Goal: Task Accomplishment & Management: Manage account settings

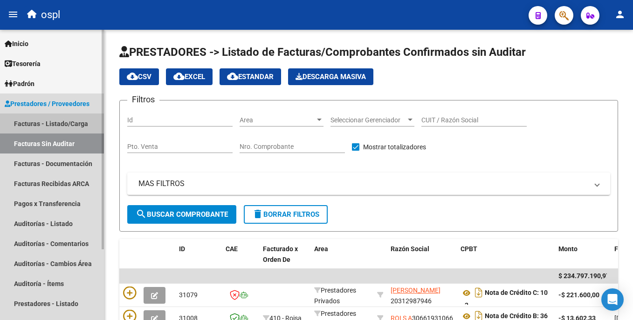
click at [89, 129] on link "Facturas - Listado/Carga" at bounding box center [52, 124] width 104 height 20
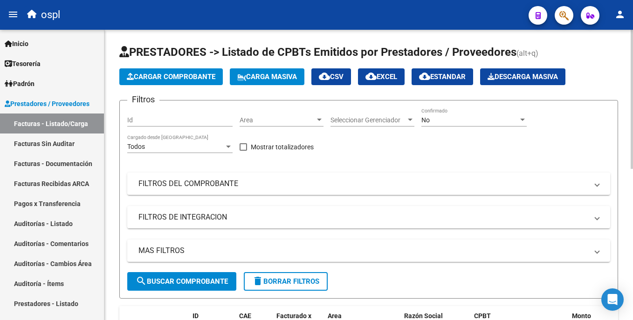
click at [632, 62] on html "menu ospl person Firma Express Inicio Instructivos Contacto OS Tesorería Audito…" at bounding box center [316, 160] width 633 height 320
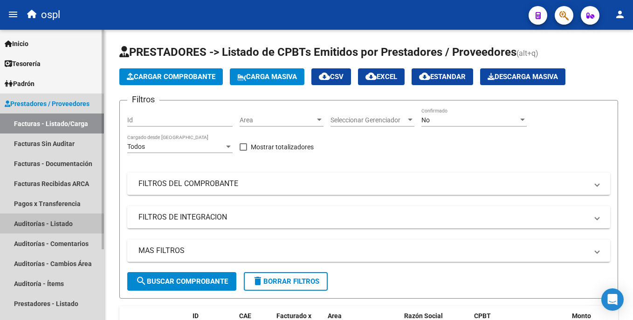
click at [42, 225] on link "Auditorías - Listado" at bounding box center [52, 224] width 104 height 20
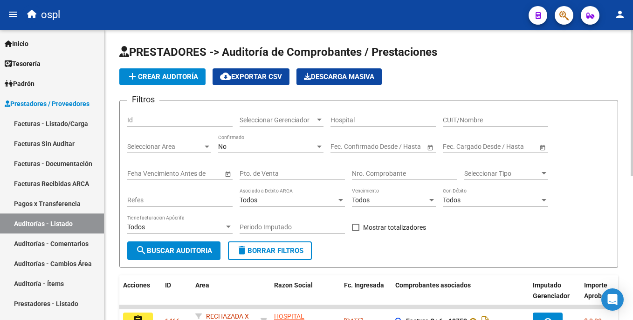
click at [620, 82] on div "PRESTADORES -> Auditoría de Comprobantes / Prestaciones add Crear Auditoría clo…" at bounding box center [369, 314] width 531 height 569
click at [390, 167] on div "Nro. Comprobante" at bounding box center [404, 171] width 105 height 19
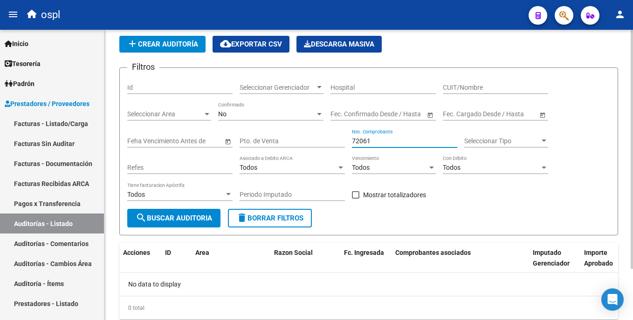
scroll to position [62, 0]
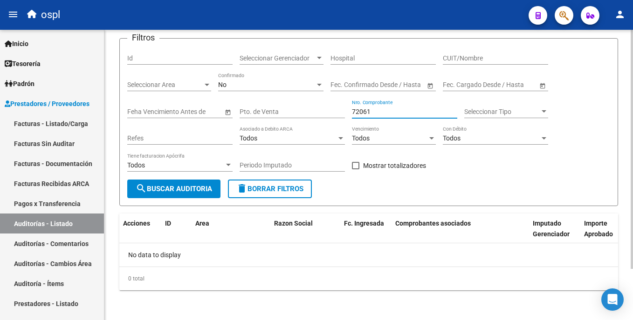
click at [632, 161] on html "menu ospl person Firma Express Inicio Instructivos Contacto OS Tesorería Audito…" at bounding box center [316, 160] width 633 height 320
type input "72061"
click at [84, 120] on link "Facturas - Listado/Carga" at bounding box center [52, 124] width 104 height 20
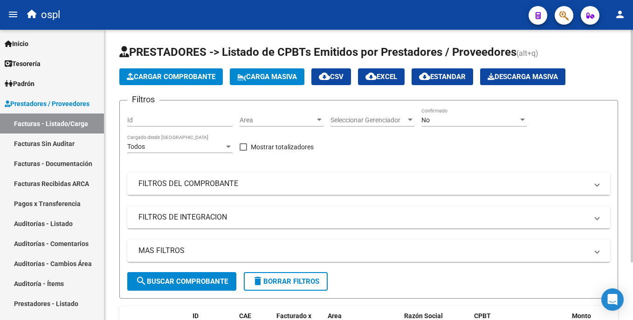
click at [198, 188] on mat-panel-title "FILTROS DEL COMPROBANTE" at bounding box center [362, 184] width 449 height 10
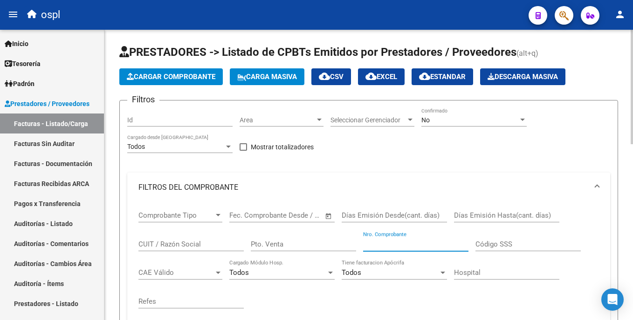
click at [371, 242] on input "Nro. Comprobante" at bounding box center [415, 244] width 105 height 8
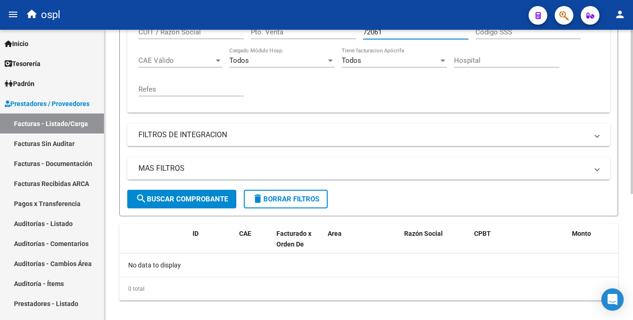
scroll to position [223, 0]
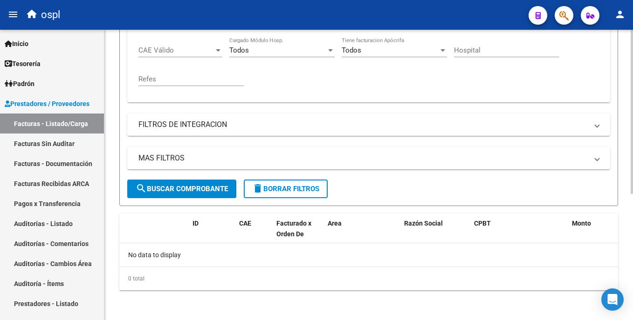
click at [632, 246] on html "menu ospl person Firma Express Inicio Instructivos Contacto OS Tesorería Audito…" at bounding box center [316, 160] width 633 height 320
type input "72061"
click at [213, 195] on button "search Buscar Comprobante" at bounding box center [181, 189] width 109 height 19
click at [63, 231] on link "Auditorías - Listado" at bounding box center [52, 224] width 104 height 20
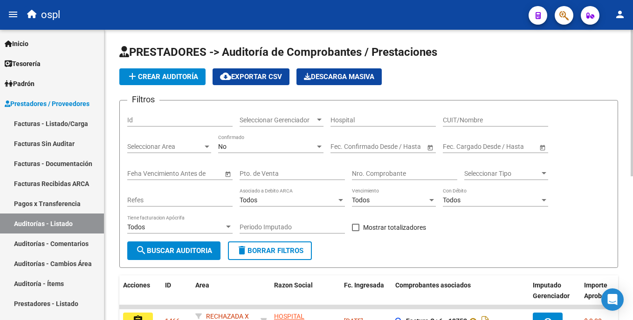
click at [374, 179] on div "Nro. Comprobante" at bounding box center [404, 171] width 105 height 19
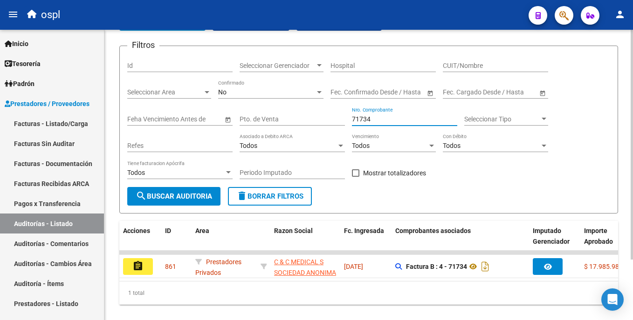
scroll to position [76, 0]
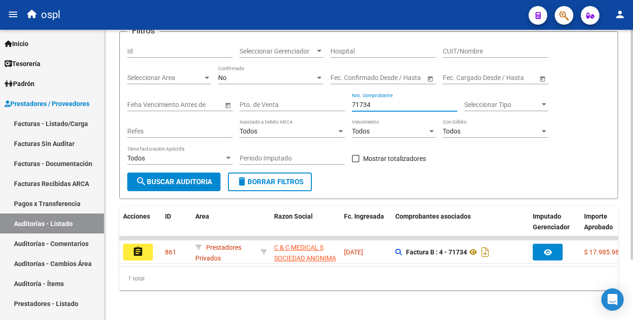
click at [632, 165] on html "menu ospl person Firma Express Inicio Instructivos Contacto OS Tesorería Audito…" at bounding box center [316, 160] width 633 height 320
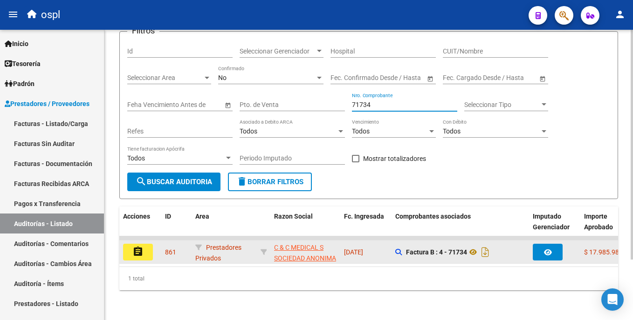
type input "71734"
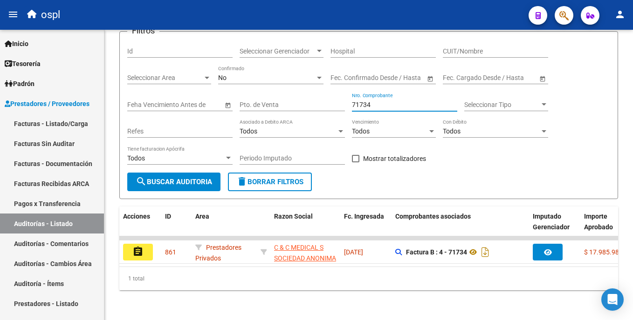
click at [147, 246] on button "assignment" at bounding box center [138, 252] width 30 height 17
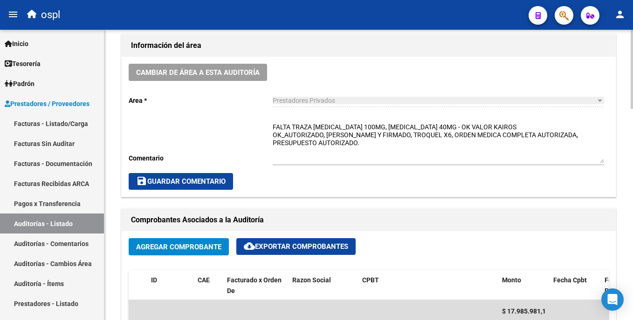
scroll to position [295, 0]
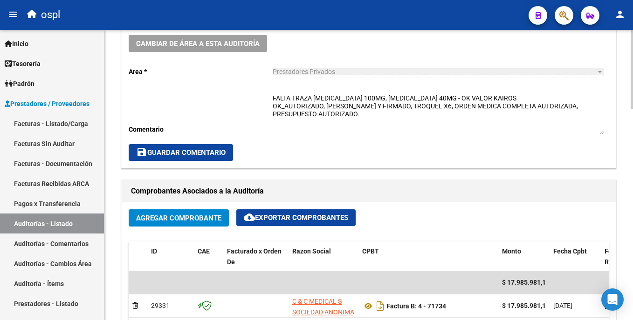
click at [632, 152] on html "menu ospl person Firma Express Inicio Instructivos Contacto OS Tesorería Audito…" at bounding box center [316, 160] width 633 height 320
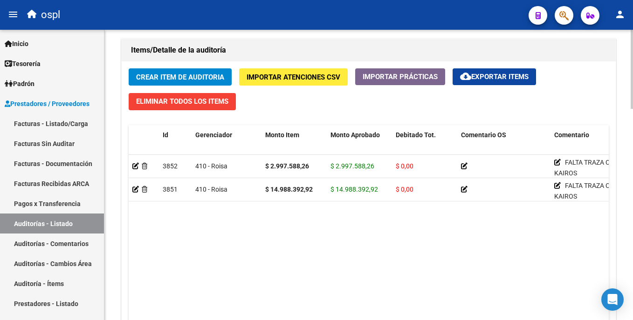
scroll to position [775, 0]
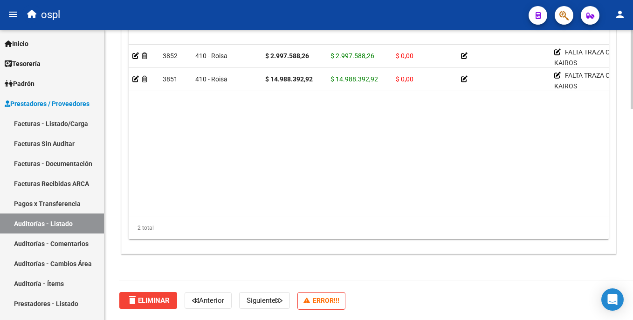
click at [630, 266] on div at bounding box center [631, 280] width 2 height 79
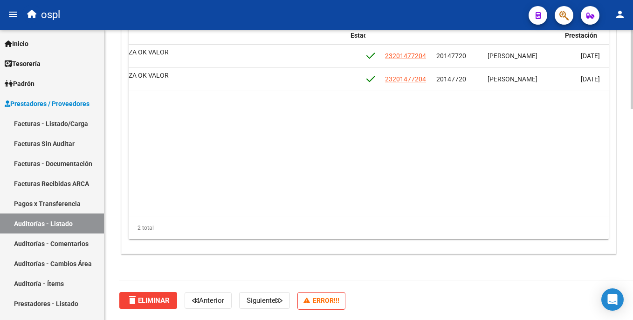
scroll to position [0, 489]
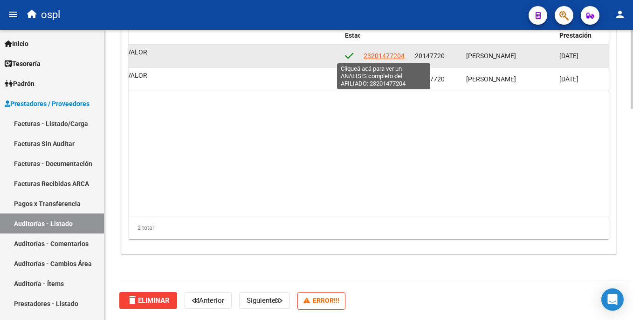
click at [375, 57] on span "23201477204" at bounding box center [383, 55] width 41 height 7
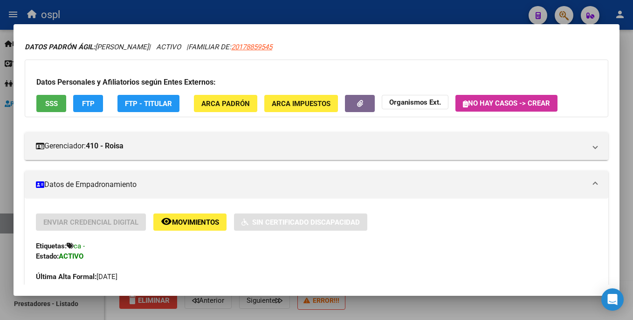
scroll to position [11, 0]
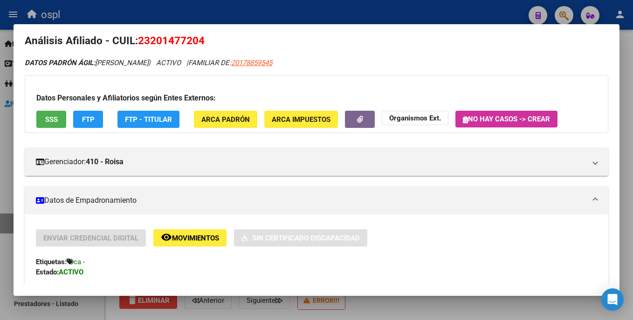
click at [329, 10] on div at bounding box center [316, 160] width 633 height 320
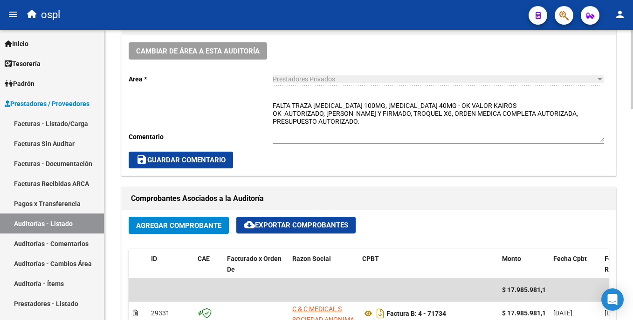
scroll to position [274, 0]
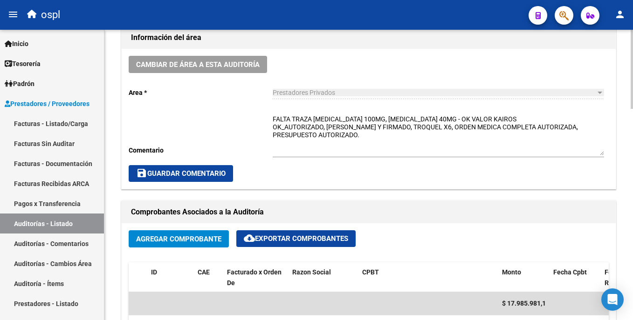
click at [619, 115] on div "arrow_back Editar 861 cloud_download Generar informe Puede notificar al gerenci…" at bounding box center [369, 287] width 531 height 1065
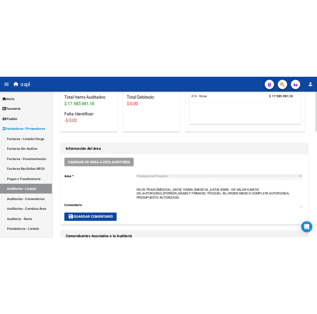
scroll to position [226, 0]
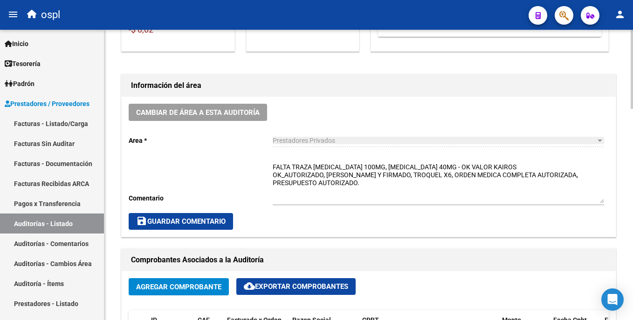
click at [631, 146] on div at bounding box center [631, 131] width 2 height 79
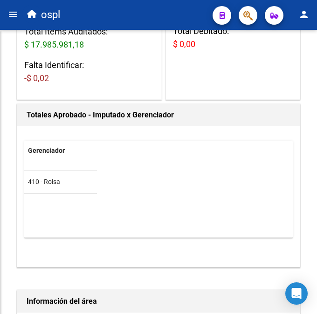
scroll to position [206, 0]
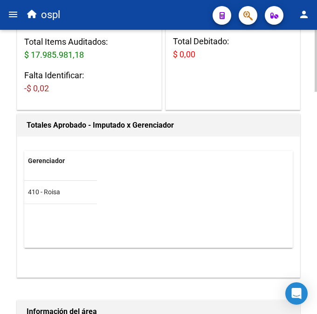
click at [257, 162] on div "Gerenciador Total 410 - Roisa $ 17.985.981,18" at bounding box center [158, 199] width 268 height 97
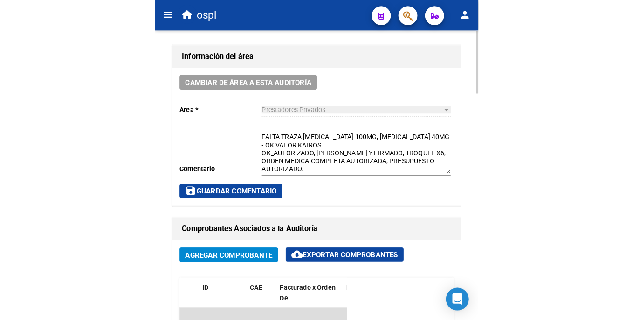
scroll to position [467, 0]
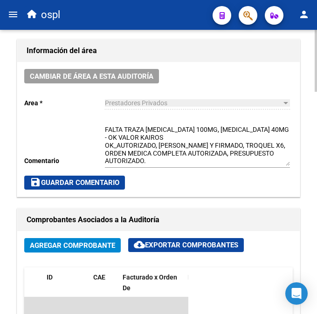
click at [310, 151] on div "arrow_back Editar 861 cloud_download Generar informe Puede notificar al gerenci…" at bounding box center [159, 214] width 319 height 1303
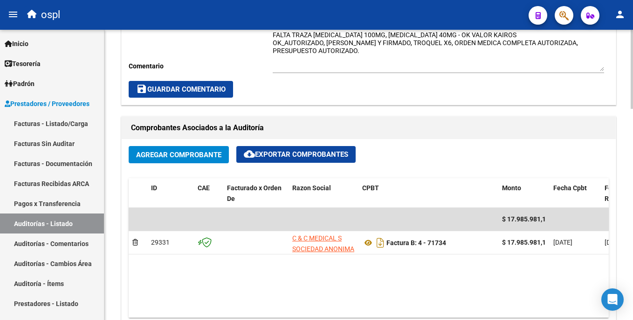
scroll to position [341, 0]
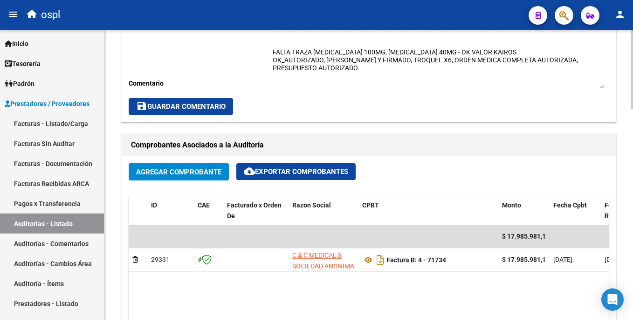
click at [622, 136] on div "arrow_back Editar 861 cloud_download Generar informe Puede notificar al gerenci…" at bounding box center [369, 220] width 531 height 1065
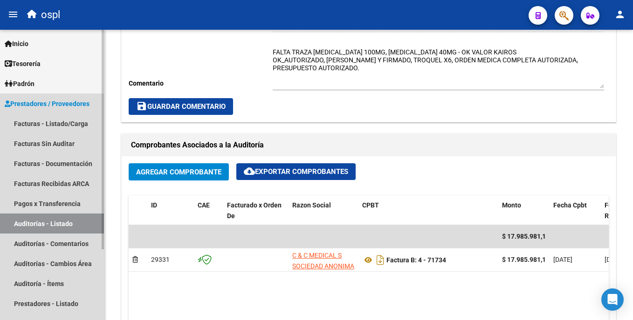
click at [72, 222] on link "Auditorías - Listado" at bounding box center [52, 224] width 104 height 20
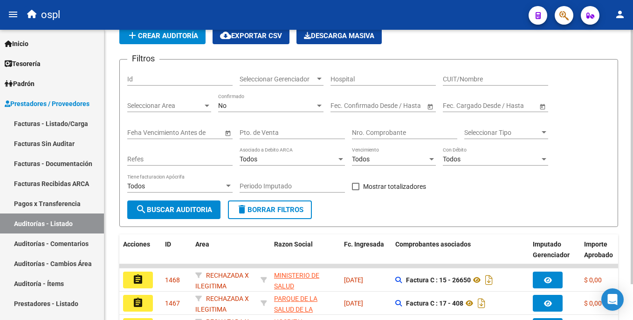
scroll to position [286, 0]
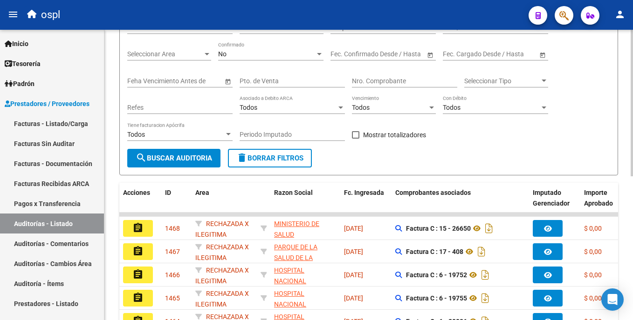
click at [615, 120] on div "PRESTADORES -> Auditoría de Comprobantes / Prestaciones add Crear Auditoría clo…" at bounding box center [369, 221] width 531 height 569
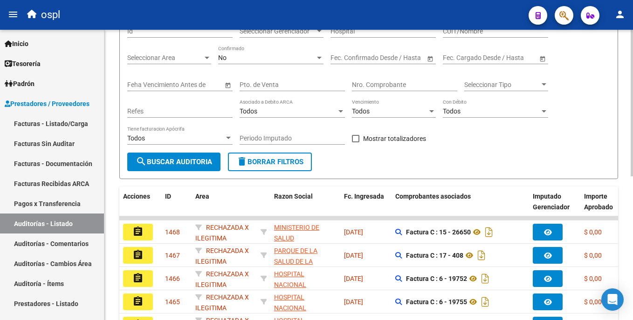
click at [380, 78] on div "Nro. Comprobante" at bounding box center [404, 82] width 105 height 19
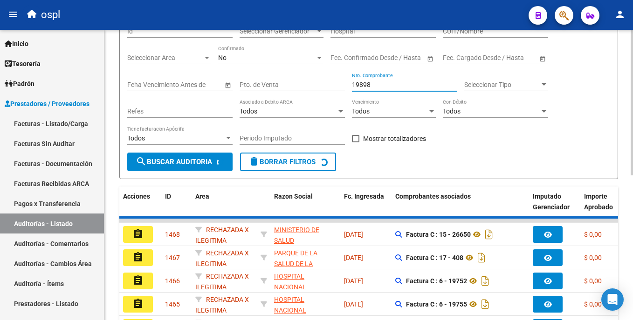
scroll to position [76, 0]
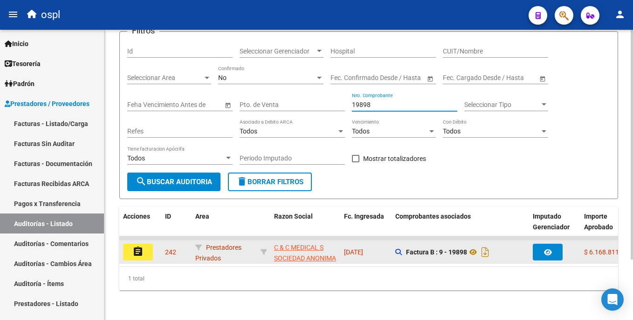
type input "19898"
click at [153, 247] on div "assignment" at bounding box center [140, 252] width 34 height 17
click at [150, 245] on button "assignment" at bounding box center [138, 252] width 30 height 17
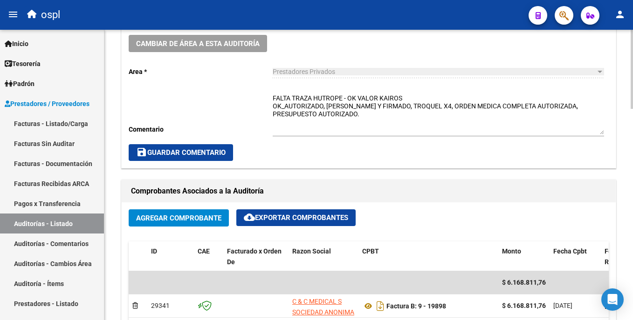
scroll to position [425, 0]
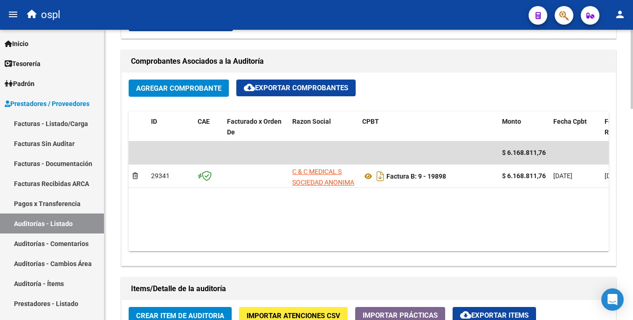
click at [632, 181] on html "menu ospl person Firma Express Inicio Instructivos Contacto OS Tesorería Audito…" at bounding box center [316, 160] width 633 height 320
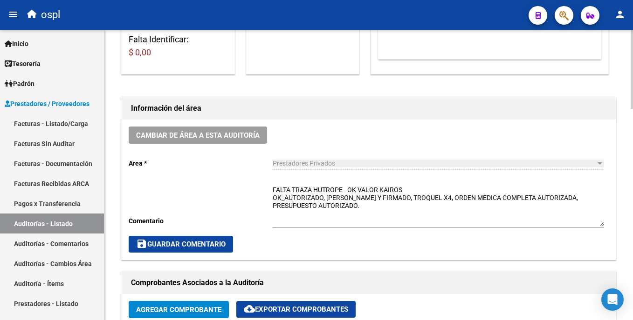
scroll to position [297, 0]
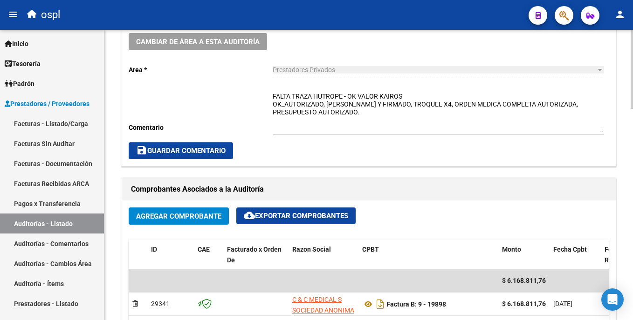
click at [624, 149] on div "arrow_back Editar 242 cloud_download Generar informe Puede notificar al gerenci…" at bounding box center [369, 265] width 531 height 1065
click at [75, 227] on link "Auditorías - Listado" at bounding box center [52, 224] width 104 height 20
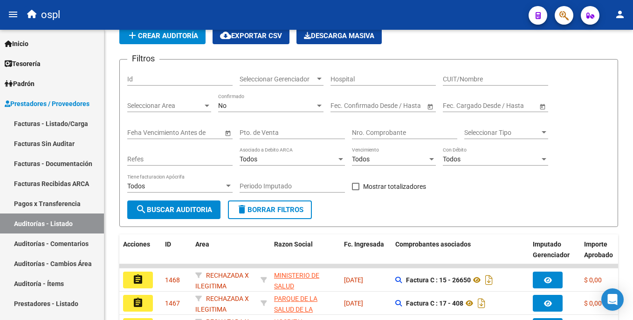
scroll to position [286, 0]
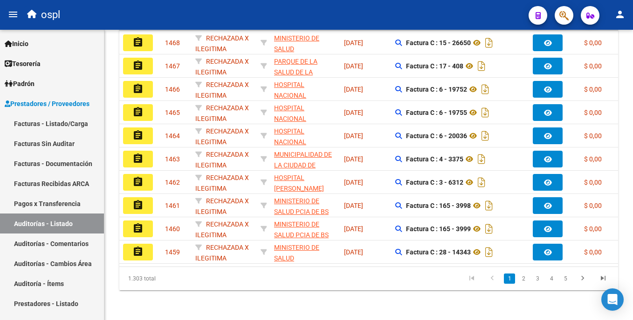
click at [632, 114] on html "menu ospl person Firma Express Inicio Instructivos Contacto OS Tesorería Audito…" at bounding box center [316, 160] width 633 height 320
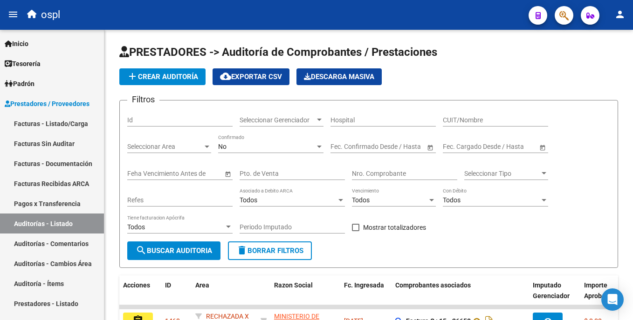
click at [361, 171] on input "Nro. Comprobante" at bounding box center [404, 174] width 105 height 8
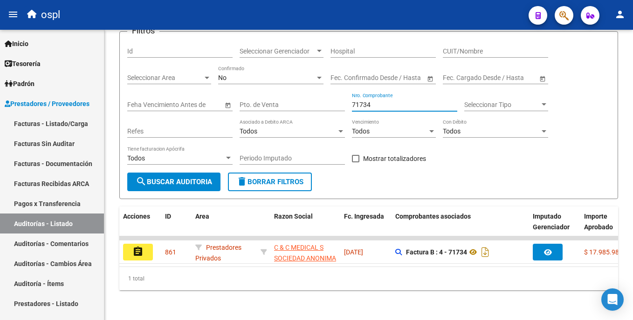
scroll to position [76, 0]
click at [632, 212] on html "menu ospl person Firma Express Inicio Instructivos Contacto OS Tesorería Audito…" at bounding box center [316, 160] width 633 height 320
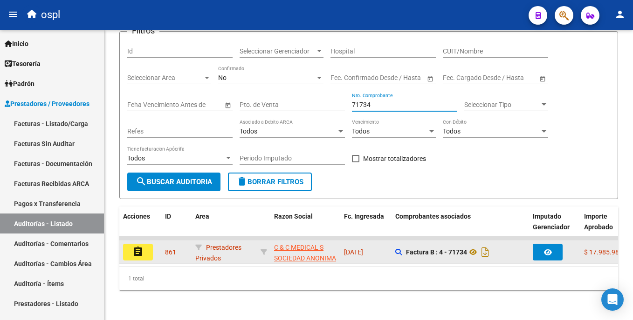
type input "71734"
click at [147, 245] on button "assignment" at bounding box center [138, 252] width 30 height 17
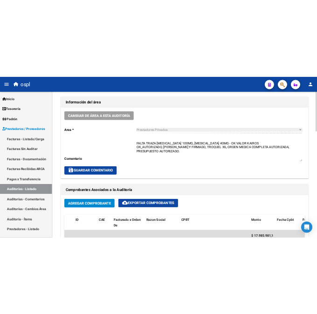
scroll to position [270, 0]
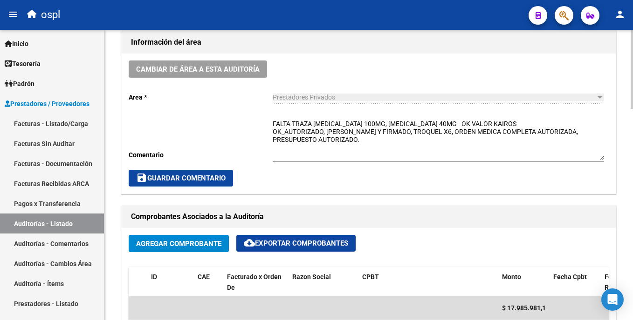
click at [632, 133] on html "menu ospl person Firma Express Inicio Instructivos Contacto OS Tesorería Audito…" at bounding box center [316, 160] width 633 height 320
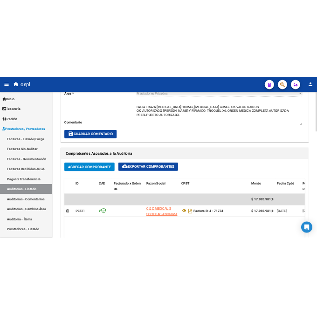
scroll to position [435, 0]
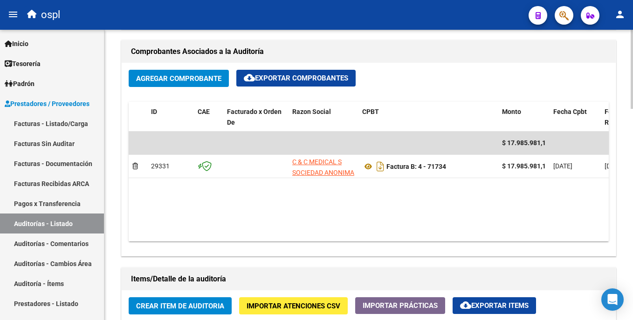
click at [632, 164] on html "menu ospl person Firma Express Inicio Instructivos Contacto OS Tesorería Audito…" at bounding box center [316, 160] width 633 height 320
click at [57, 221] on link "Auditorías - Listado" at bounding box center [52, 224] width 104 height 20
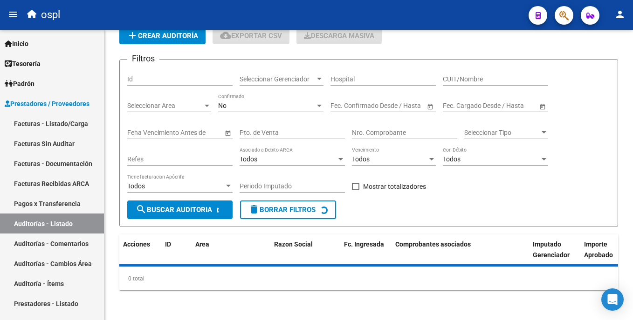
scroll to position [41, 0]
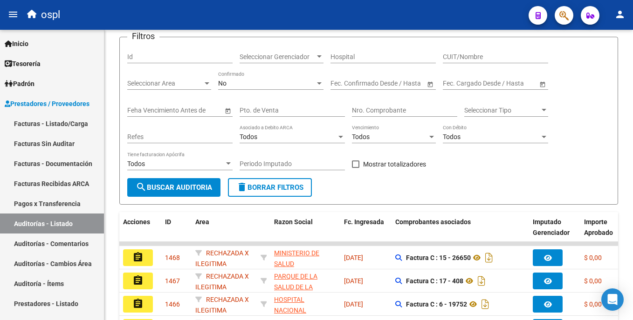
scroll to position [56, 0]
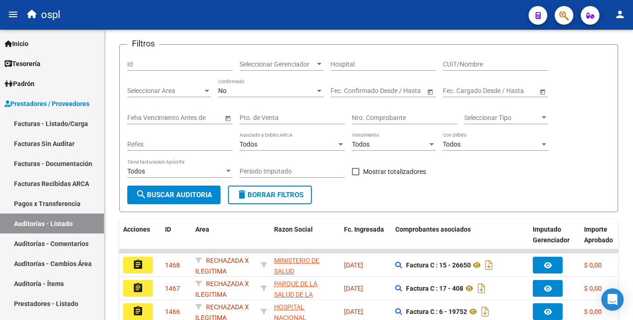
click at [618, 90] on div "PRESTADORES -> Auditoría de Comprobantes / Prestaciones add Crear Auditoría clo…" at bounding box center [369, 258] width 531 height 569
click at [368, 124] on div "Nro. Comprobante" at bounding box center [404, 119] width 105 height 27
click at [368, 123] on div "Nro. Comprobante" at bounding box center [404, 115] width 105 height 19
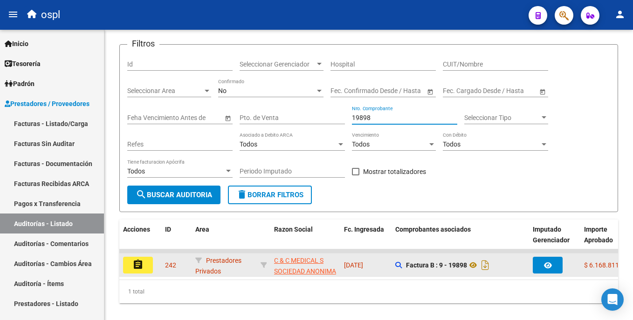
type input "19898"
click at [144, 266] on button "assignment" at bounding box center [138, 265] width 30 height 17
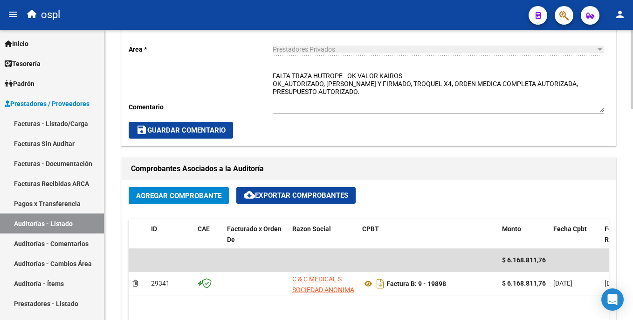
scroll to position [292, 0]
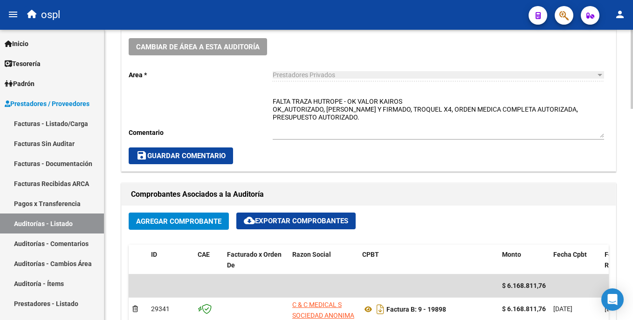
click at [632, 164] on html "menu ospl person Firma Express Inicio Instructivos Contacto OS Tesorería Audito…" at bounding box center [316, 160] width 633 height 320
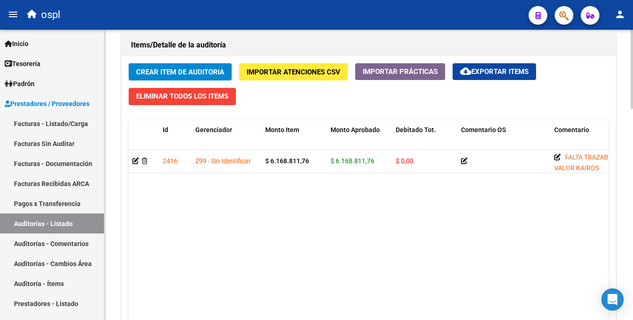
scroll to position [673, 0]
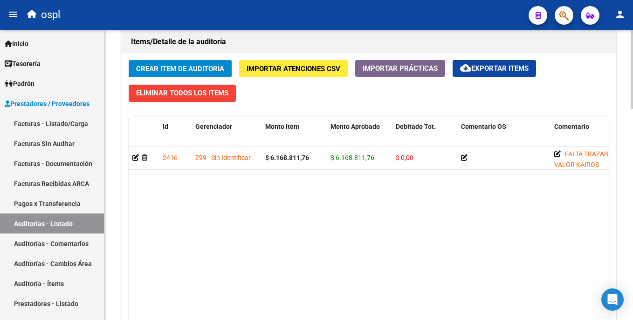
click at [632, 242] on html "menu ospl person Firma Express Inicio Instructivos Contacto OS Tesorería Audito…" at bounding box center [316, 160] width 633 height 320
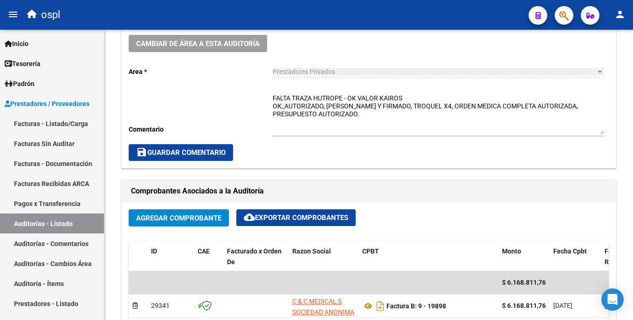
scroll to position [293, 0]
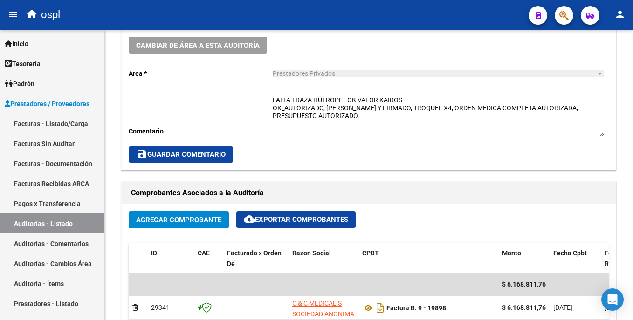
click at [632, 152] on html "menu ospl person Firma Express Inicio Instructivos Contacto OS Tesorería Audito…" at bounding box center [316, 160] width 633 height 320
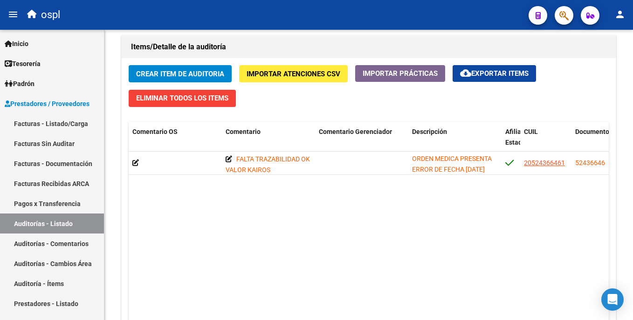
scroll to position [714, 0]
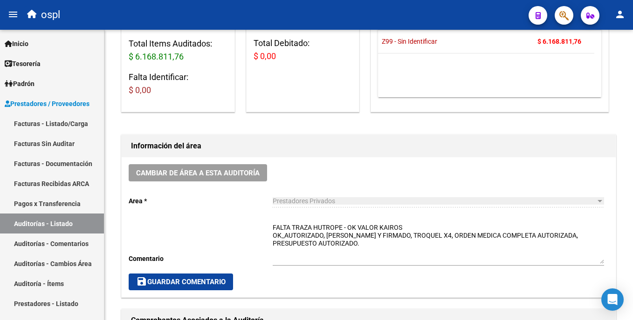
scroll to position [234, 0]
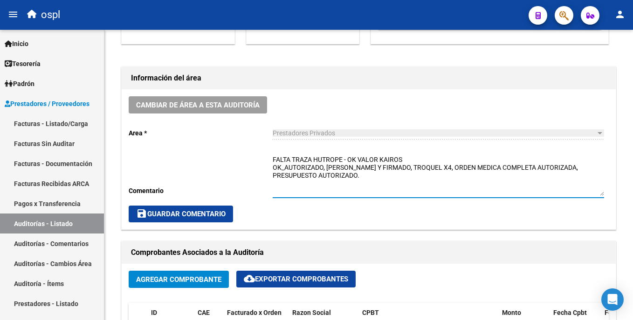
click at [416, 160] on textarea "FALTA TRAZA HUTROPE - OK VALOR KAIROS OK_AUTORIZADO, [PERSON_NAME] Y FIRMADO, T…" at bounding box center [438, 175] width 331 height 41
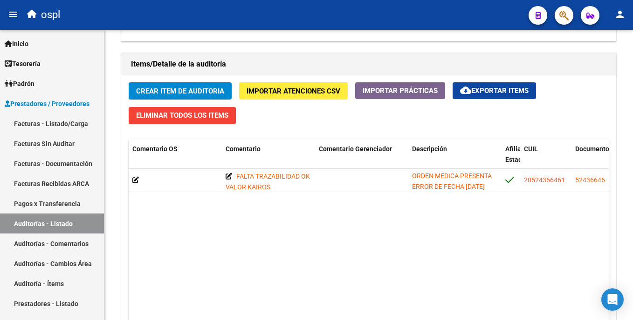
scroll to position [681, 0]
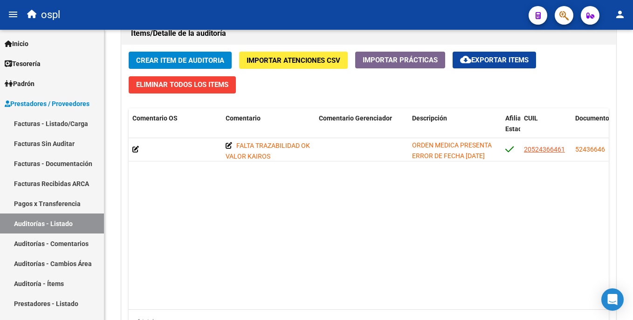
click at [632, 241] on html "menu ospl person Firma Express Inicio Instructivos Contacto OS Tesorería Audito…" at bounding box center [316, 160] width 633 height 320
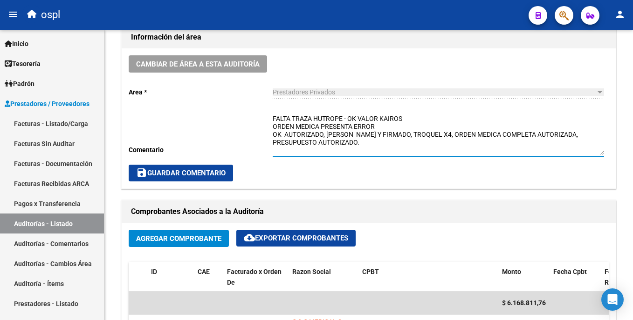
scroll to position [271, 0]
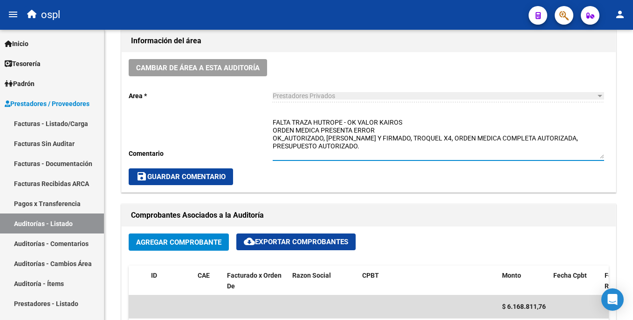
click at [632, 110] on html "menu ospl person Firma Express Inicio Instructivos Contacto OS Tesorería Audito…" at bounding box center [316, 160] width 633 height 320
drag, startPoint x: 508, startPoint y: 136, endPoint x: 539, endPoint y: 141, distance: 32.1
click at [539, 141] on textarea "FALTA TRAZA HUTROPE - OK VALOR KAIROS ORDEN MEDICA PRESENTA ERROR [DATE] OK_AUT…" at bounding box center [438, 138] width 331 height 41
click at [210, 175] on span "save Guardar Comentario" at bounding box center [180, 177] width 89 height 8
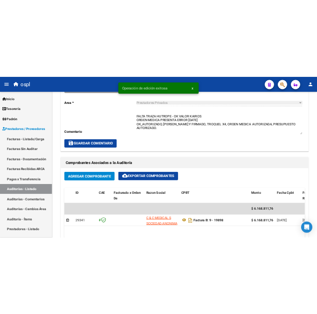
scroll to position [261, 0]
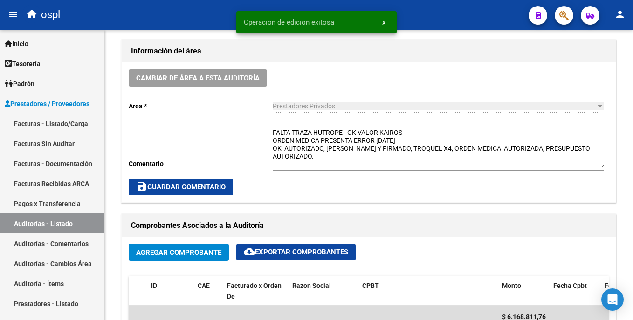
click at [631, 123] on div at bounding box center [631, 140] width 2 height 79
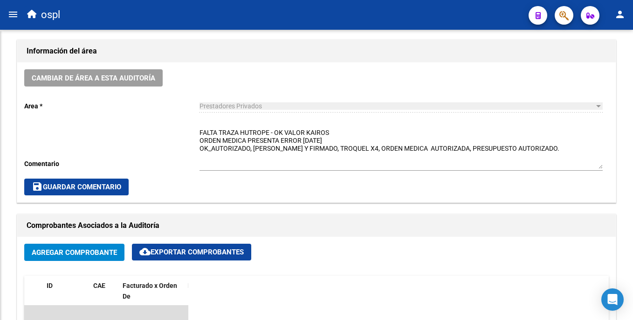
scroll to position [466, 0]
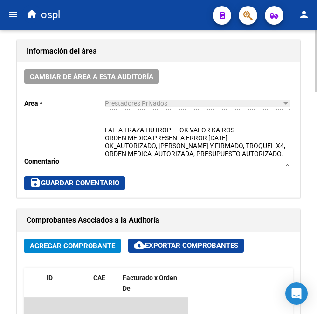
click at [206, 152] on textarea "FALTA TRAZA HUTROPE - OK VALOR KAIROS ORDEN MEDICA PRESENTA ERROR [DATE] OK_AUT…" at bounding box center [197, 145] width 185 height 41
drag, startPoint x: 246, startPoint y: 137, endPoint x: 154, endPoint y: 135, distance: 91.8
click at [154, 135] on textarea "FALTA TRAZA HUTROPE - OK VALOR KAIROS ORDEN MEDICA PRESENTA ERROR [DATE] OK_AUT…" at bounding box center [197, 145] width 185 height 41
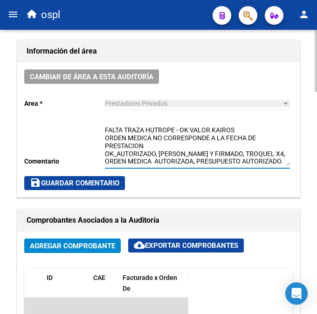
click at [247, 137] on textarea "FALTA TRAZA HUTROPE - OK VALOR KAIROS ORDEN MEDICA NO CORRESPONDE A LA FECHA DE…" at bounding box center [197, 145] width 185 height 41
type textarea "FALTA TRAZA HUTROPE - OK VALOR KAIROS ORDEN MEDICA NO CORRESPONDE A LA FECHA15-…"
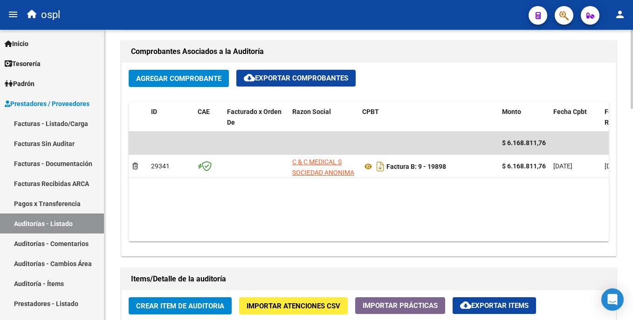
scroll to position [438, 0]
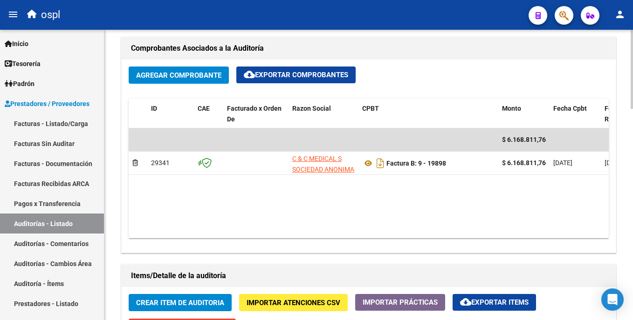
click at [632, 177] on html "menu ospl person Firma Express Inicio Instructivos Contacto OS Tesorería Audito…" at bounding box center [316, 160] width 633 height 320
click at [63, 225] on link "Auditorías - Listado" at bounding box center [52, 224] width 104 height 20
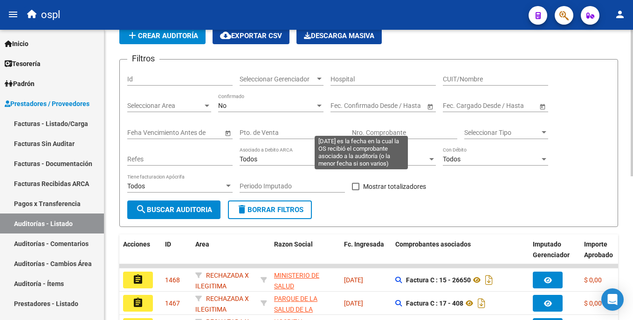
scroll to position [286, 0]
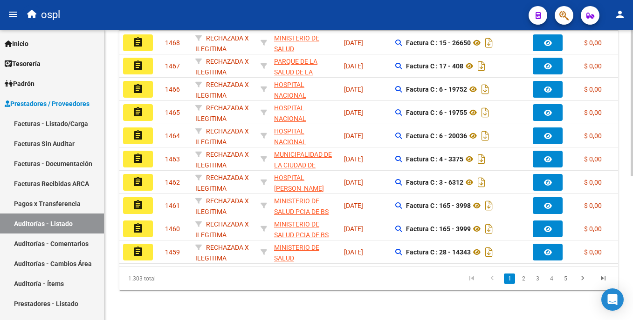
click at [626, 99] on div "PRESTADORES -> Auditoría de Comprobantes / Prestaciones add Crear Auditoría clo…" at bounding box center [368, 35] width 528 height 569
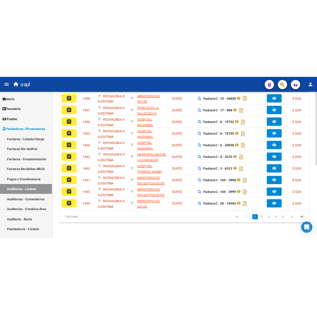
scroll to position [0, 0]
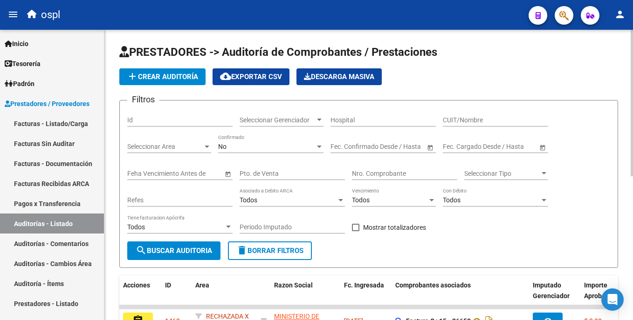
click at [632, 115] on html "menu ospl person Firma Express Inicio Instructivos Contacto OS Tesorería Audito…" at bounding box center [316, 160] width 633 height 320
click at [370, 169] on div "Nro. Comprobante" at bounding box center [404, 171] width 105 height 19
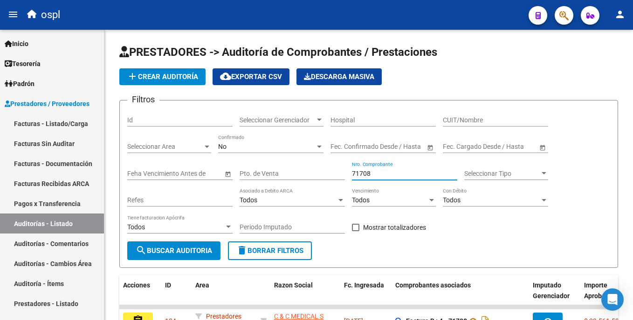
type input "71708"
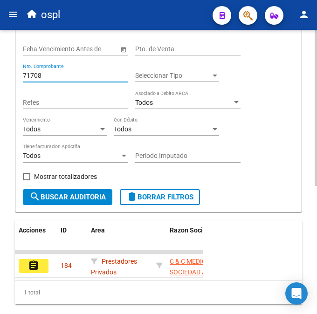
scroll to position [191, 0]
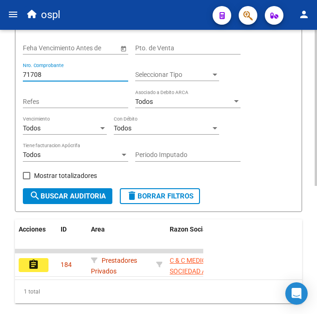
click at [314, 264] on div "PRESTADORES -> Auditoría de Comprobantes / Prestaciones add Crear Auditoría clo…" at bounding box center [159, 93] width 319 height 510
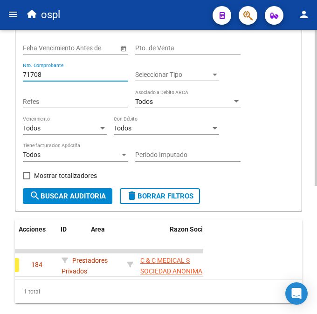
scroll to position [0, 0]
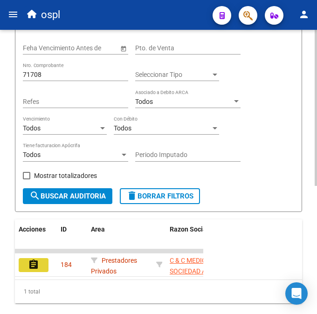
click at [44, 266] on button "assignment" at bounding box center [34, 265] width 30 height 14
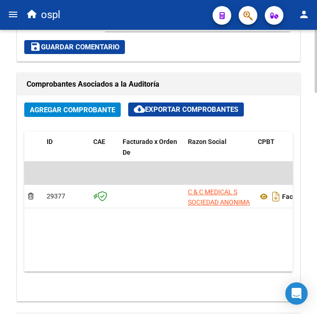
scroll to position [589, 0]
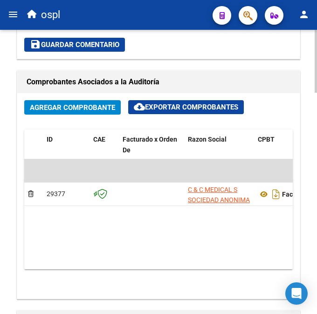
click at [309, 207] on div "arrow_back Editar 184 cloud_download Generar informe Esta auditoría venció el […" at bounding box center [159, 85] width 319 height 1288
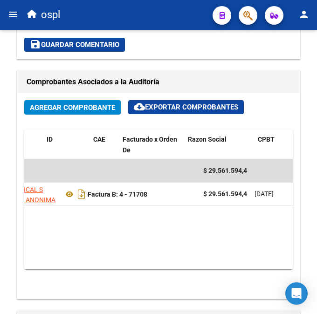
scroll to position [0, 0]
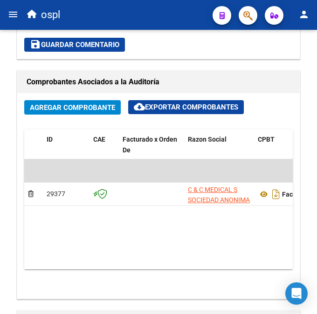
click at [317, 194] on html "menu ospl person Firma Express Inicio Instructivos Contacto OS Tesorería Audito…" at bounding box center [158, 157] width 317 height 314
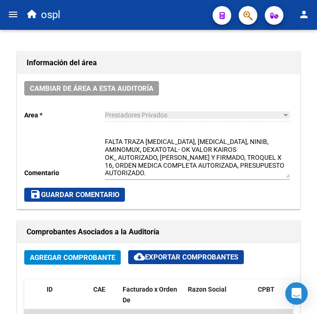
scroll to position [429, 0]
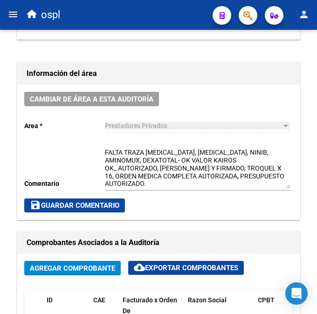
click at [316, 159] on div at bounding box center [315, 155] width 2 height 63
drag, startPoint x: 313, startPoint y: 142, endPoint x: 314, endPoint y: 167, distance: 25.7
click at [314, 167] on div "arrow_back Editar 184 cloud_download Generar informe Esta auditoría venció el […" at bounding box center [159, 245] width 319 height 1288
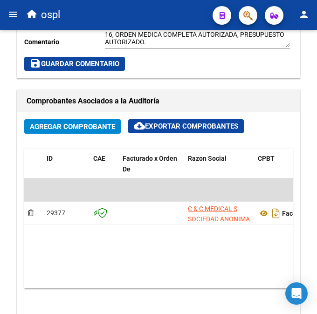
scroll to position [595, 0]
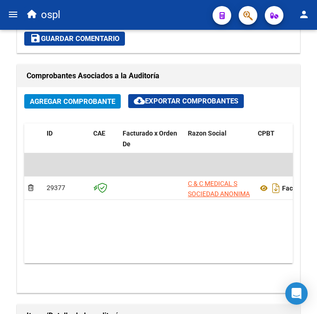
click at [317, 204] on html "menu ospl person Firma Express Inicio Instructivos Contacto OS Tesorería Audito…" at bounding box center [158, 157] width 317 height 314
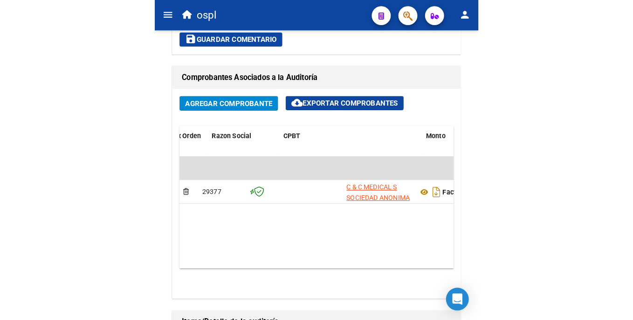
scroll to position [0, 132]
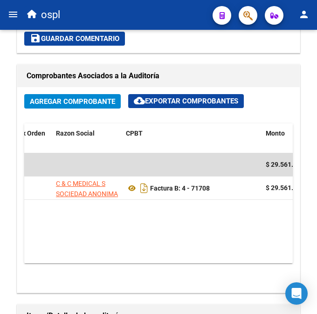
click at [149, 238] on datatable-body "$ 29.561.594,40 29377 C & C MEDICAL S SOCIEDAD ANONIMA Factura B: 4 - 71708 $ 2…" at bounding box center [158, 208] width 268 height 110
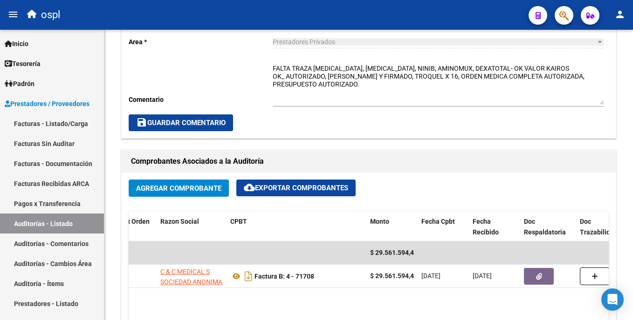
scroll to position [248, 0]
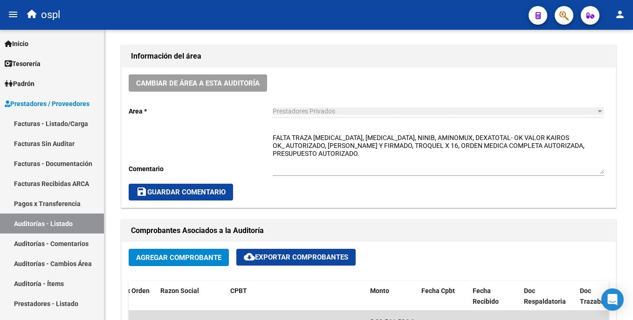
click at [628, 126] on div "arrow_back Editar 184 cloud_download Generar informe Esta auditoría venció el […" at bounding box center [369, 310] width 531 height 1057
click at [85, 225] on link "Auditorías - Listado" at bounding box center [52, 224] width 104 height 20
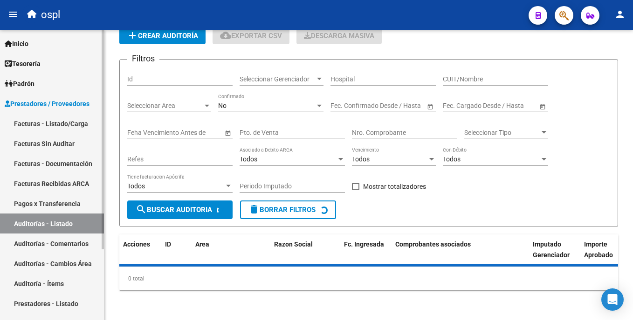
scroll to position [41, 0]
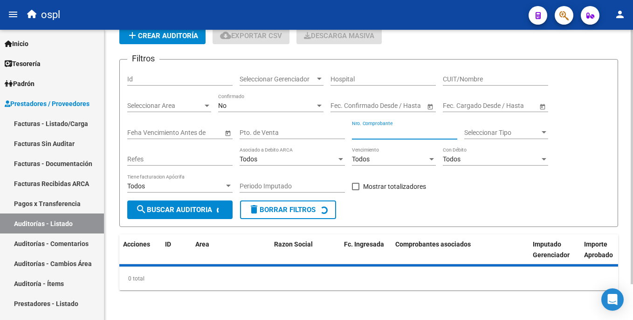
click at [380, 131] on input "Nro. Comprobante" at bounding box center [404, 133] width 105 height 8
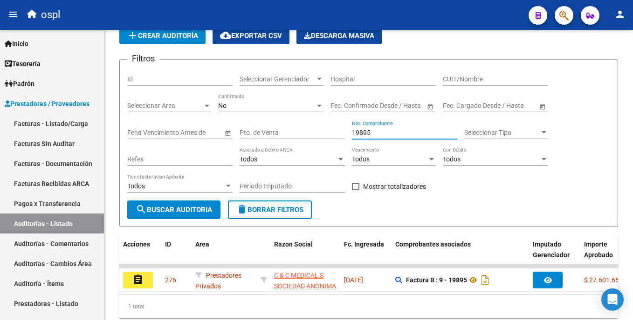
type input "19895"
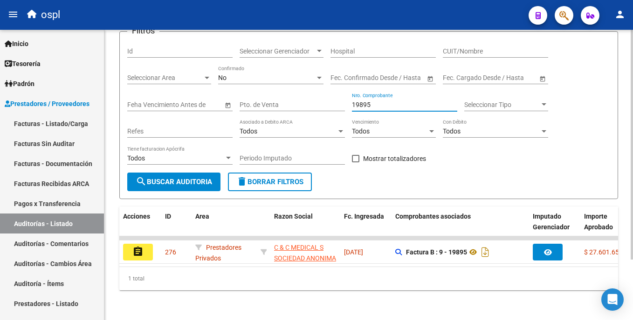
click at [632, 145] on html "menu ospl person Firma Express Inicio Instructivos Contacto OS Tesorería Audito…" at bounding box center [316, 160] width 633 height 320
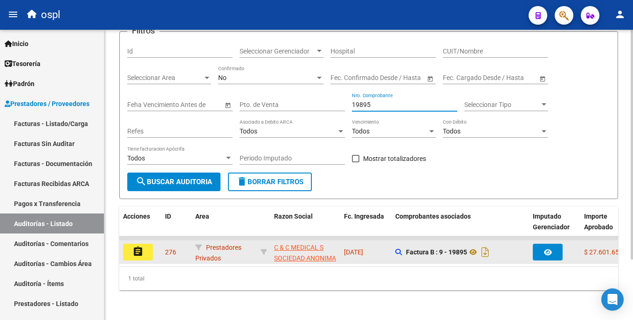
click at [145, 244] on button "assignment" at bounding box center [138, 252] width 30 height 17
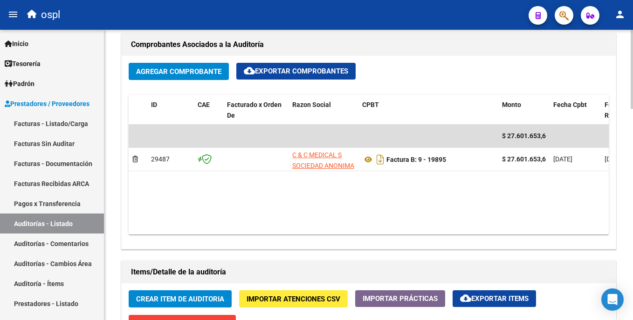
scroll to position [463, 0]
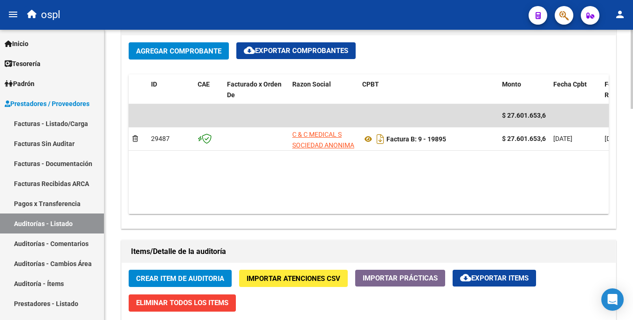
click at [632, 196] on html "menu ospl person Firma Express Inicio Instructivos Contacto OS Tesorería Audito…" at bounding box center [316, 160] width 633 height 320
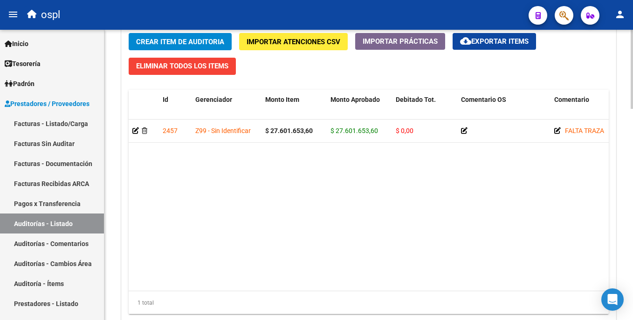
scroll to position [609, 0]
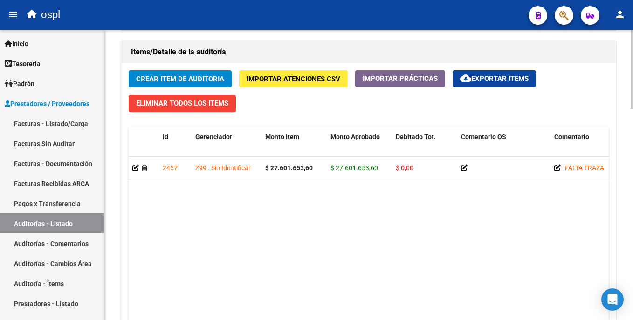
scroll to position [684, 0]
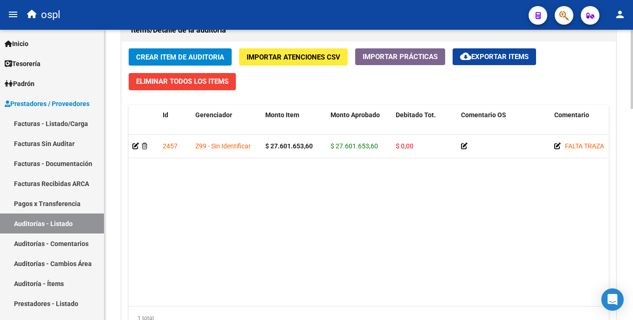
click at [631, 226] on div at bounding box center [631, 256] width 2 height 79
drag, startPoint x: 246, startPoint y: 307, endPoint x: 251, endPoint y: 307, distance: 4.7
click at [251, 307] on div "1 total" at bounding box center [369, 318] width 480 height 23
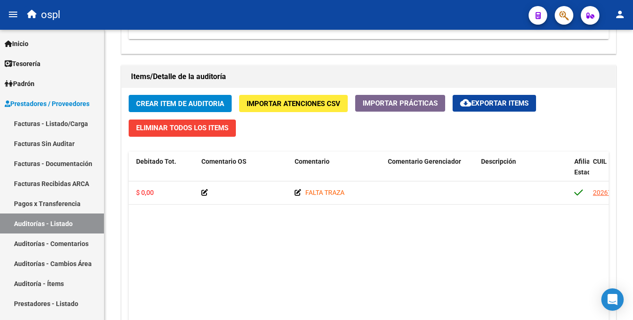
scroll to position [591, 0]
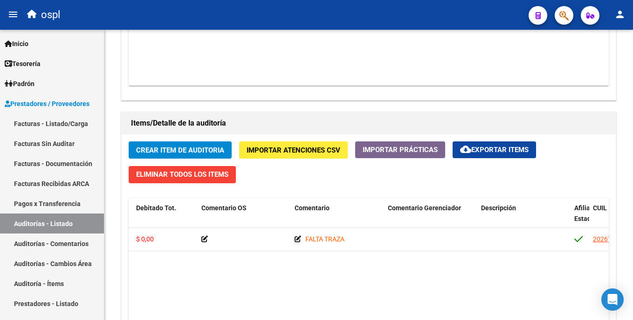
drag, startPoint x: 630, startPoint y: 200, endPoint x: 632, endPoint y: 216, distance: 15.5
drag, startPoint x: 632, startPoint y: 216, endPoint x: 498, endPoint y: 278, distance: 147.3
click at [498, 278] on datatable-body "2457 Z99 - Sin Identificar $ 27.601.653,60 $ 27.601.653,60 $ 0,00 FALTA TRAZA 2…" at bounding box center [369, 313] width 480 height 171
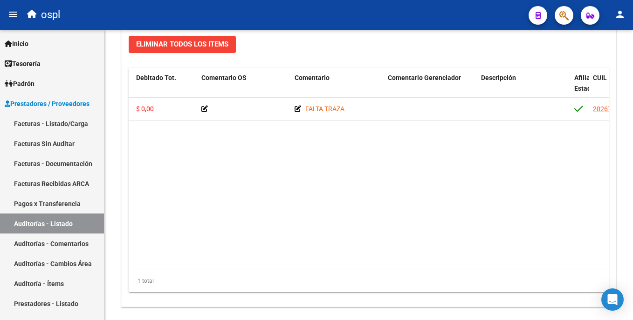
scroll to position [733, 0]
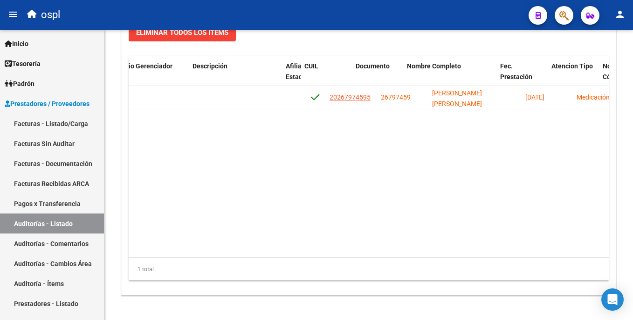
scroll to position [0, 551]
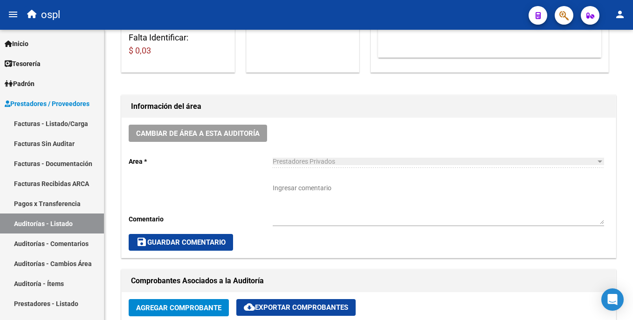
scroll to position [176, 0]
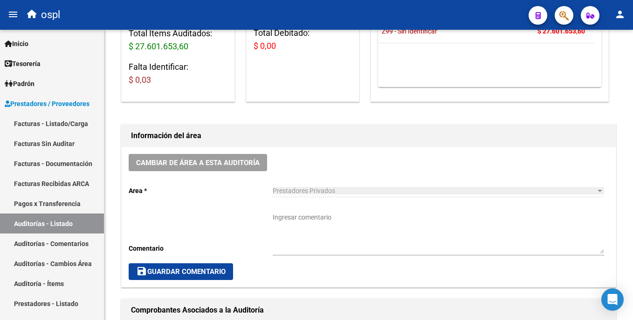
click at [349, 172] on div "Cambiar de área a esta auditoría Area * Prestadores Privados Seleccionar area C…" at bounding box center [369, 217] width 494 height 140
click at [316, 234] on textarea "Ingresar comentario" at bounding box center [438, 233] width 331 height 41
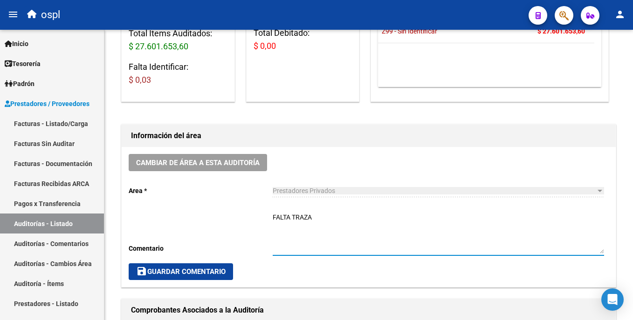
type textarea "FALTA TRAZA"
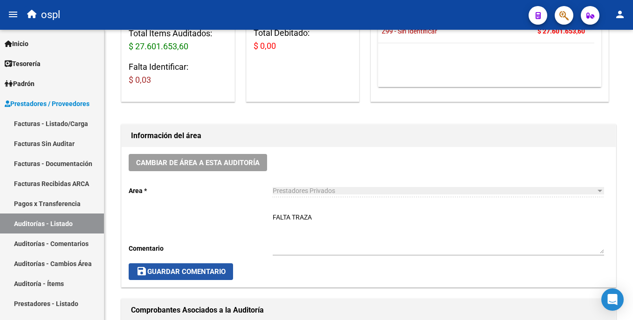
click at [229, 269] on button "save Guardar Comentario" at bounding box center [181, 272] width 104 height 17
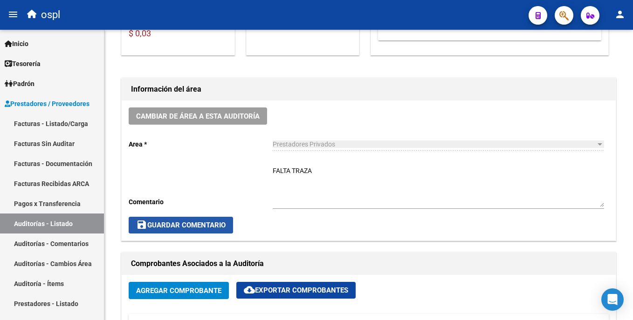
click at [210, 218] on button "save Guardar Comentario" at bounding box center [181, 225] width 104 height 17
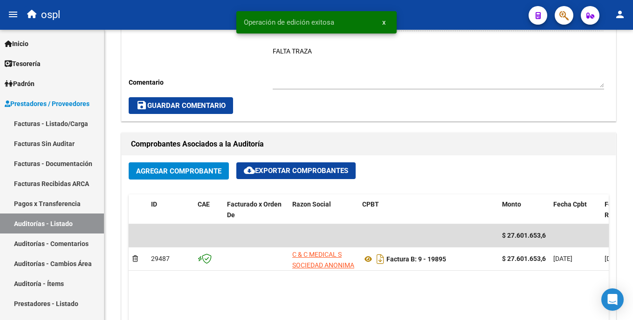
scroll to position [368, 0]
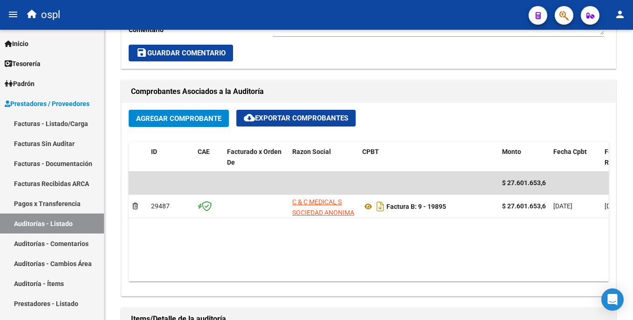
click at [632, 167] on html "menu ospl person Firma Express Inicio Instructivos Contacto OS Tesorería Audito…" at bounding box center [316, 160] width 633 height 320
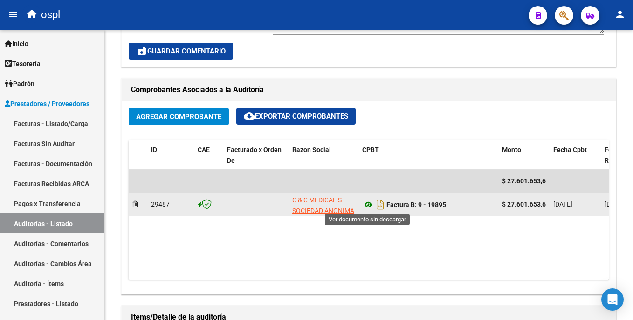
click at [370, 206] on icon at bounding box center [368, 204] width 12 height 11
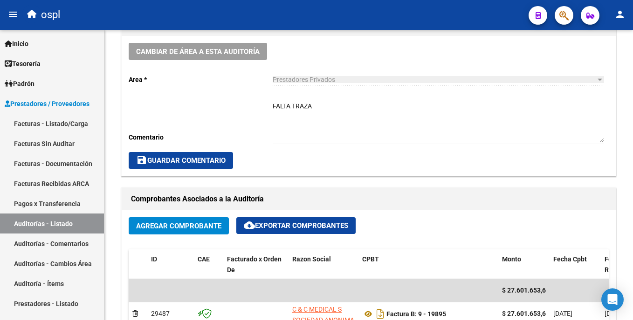
scroll to position [221, 0]
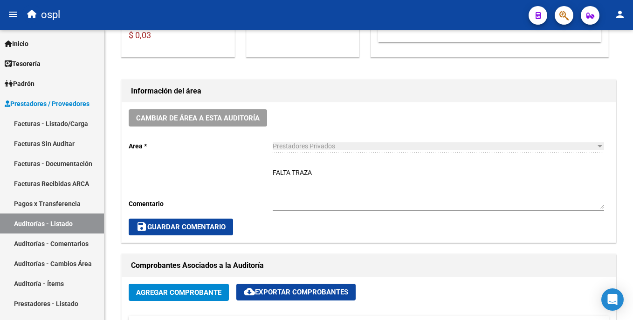
click at [632, 152] on div at bounding box center [631, 129] width 2 height 79
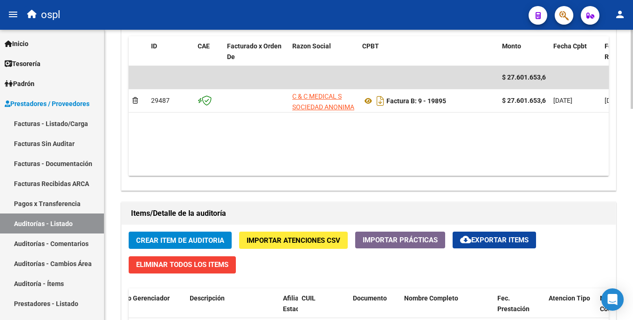
scroll to position [518, 0]
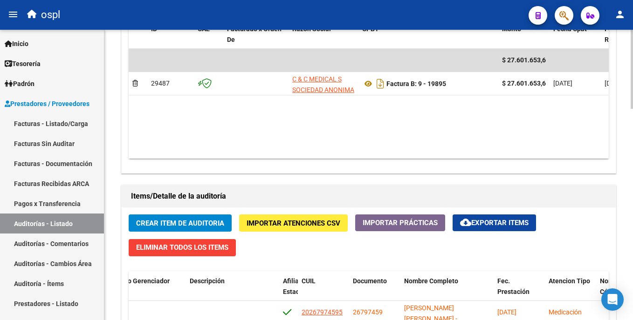
click at [629, 234] on div "arrow_back Editar 276 cloud_download Generar informe Puede notificar al gerenci…" at bounding box center [369, 44] width 531 height 1065
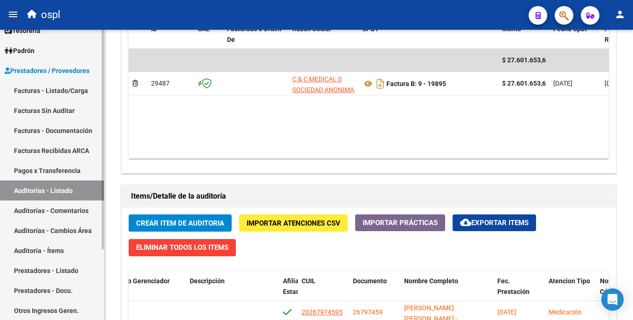
scroll to position [47, 0]
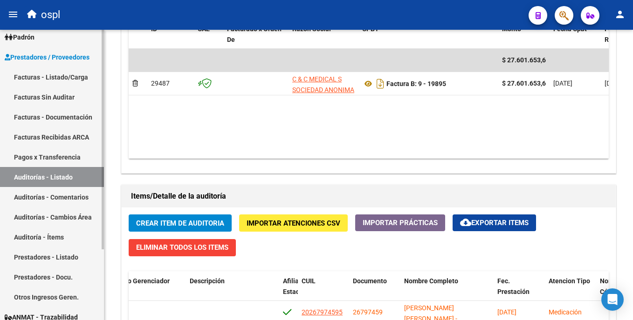
click at [71, 218] on link "Auditorías - Cambios Área" at bounding box center [52, 217] width 104 height 20
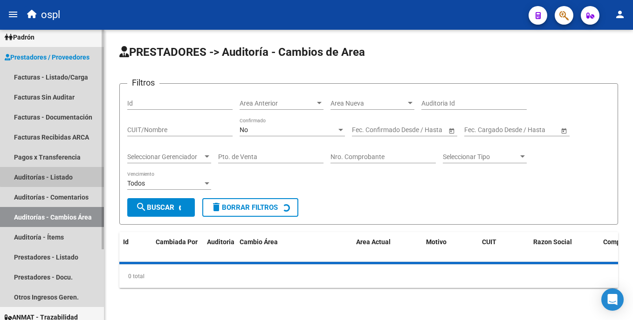
click at [77, 175] on link "Auditorías - Listado" at bounding box center [52, 177] width 104 height 20
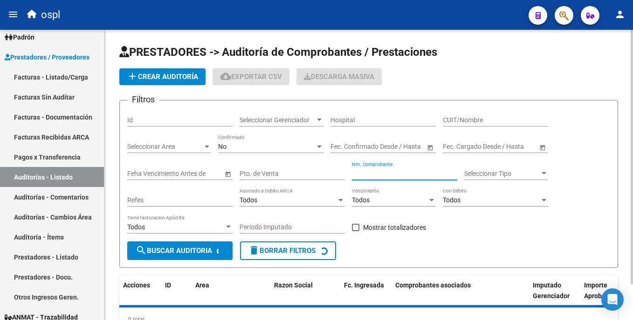
click at [391, 171] on input "Nro. Comprobante" at bounding box center [404, 174] width 105 height 8
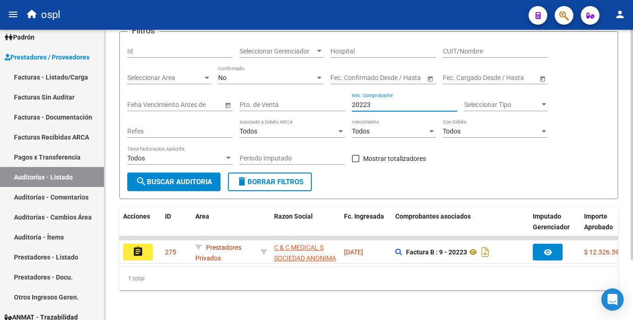
scroll to position [76, 0]
click at [632, 183] on html "menu ospl person Firma Express Inicio Instructivos Contacto OS Tesorería Audito…" at bounding box center [316, 160] width 633 height 320
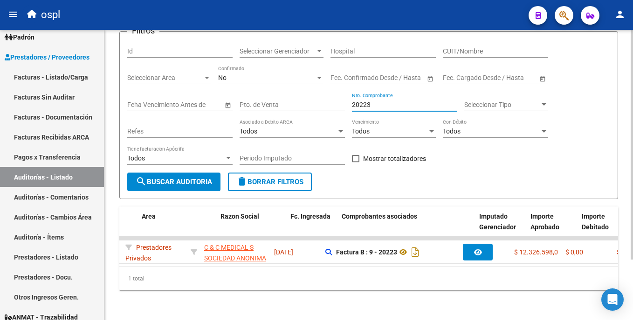
scroll to position [0, 0]
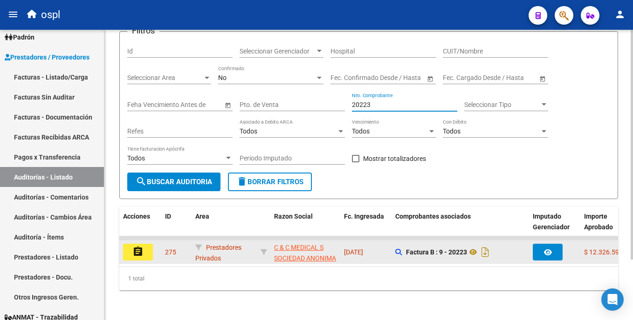
type input "20223"
click at [150, 248] on button "assignment" at bounding box center [138, 252] width 30 height 17
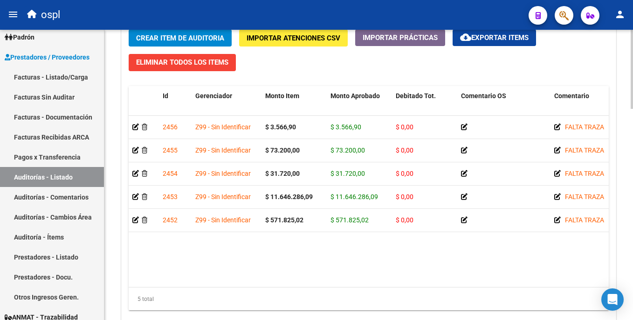
scroll to position [705, 0]
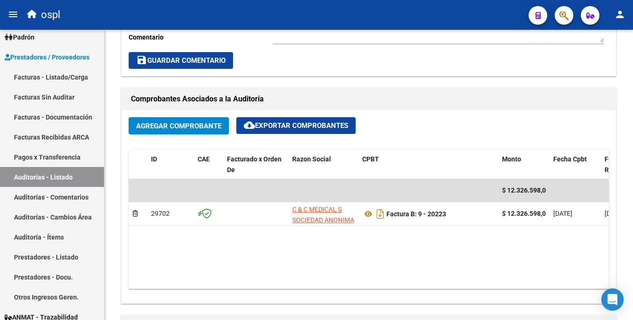
scroll to position [384, 0]
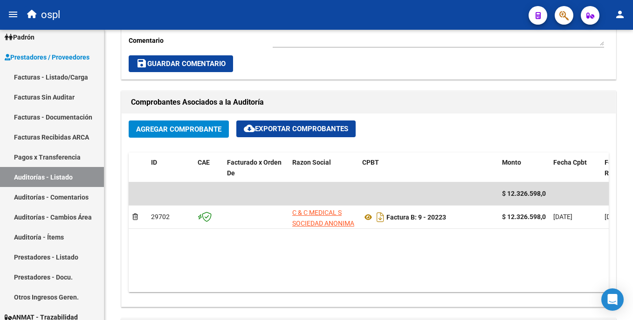
click at [632, 155] on div at bounding box center [631, 174] width 2 height 79
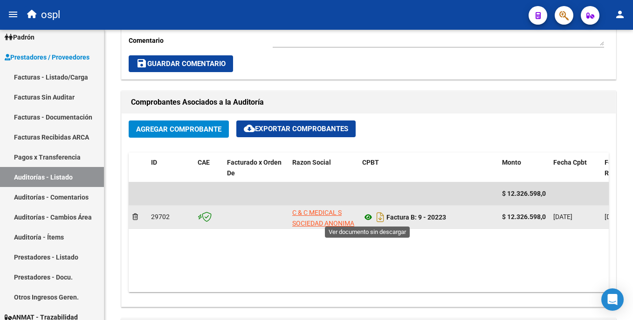
click at [369, 217] on icon at bounding box center [368, 217] width 12 height 11
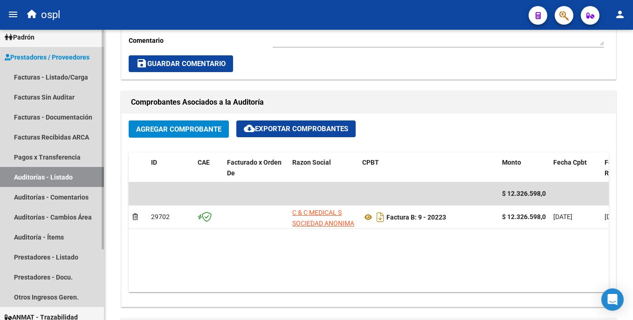
click at [73, 178] on link "Auditorías - Listado" at bounding box center [52, 177] width 104 height 20
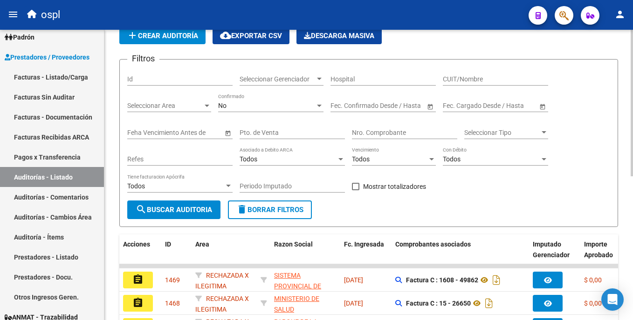
scroll to position [286, 0]
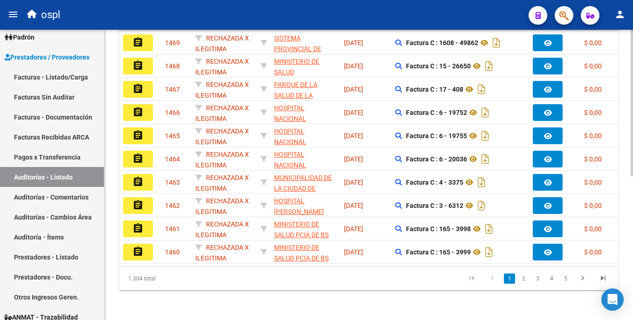
click at [632, 144] on html "menu ospl person Firma Express Inicio Instructivos Contacto OS Tesorería Audito…" at bounding box center [316, 160] width 633 height 320
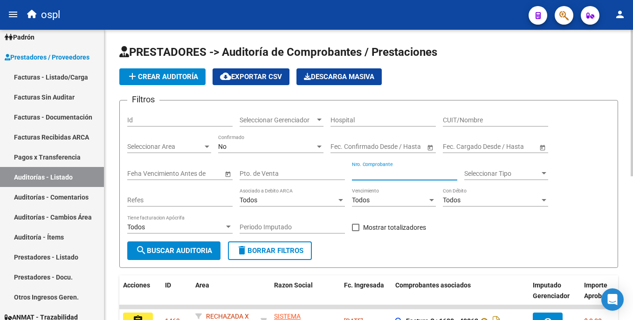
click at [360, 172] on input "Nro. Comprobante" at bounding box center [404, 174] width 105 height 8
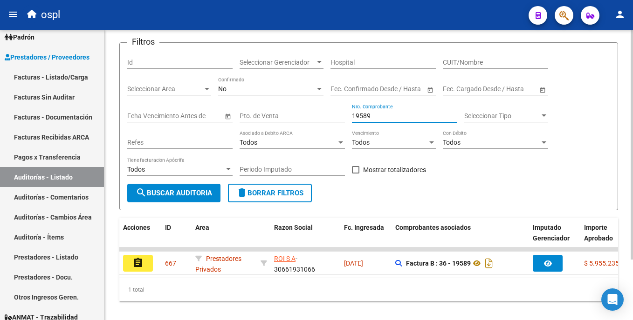
scroll to position [76, 0]
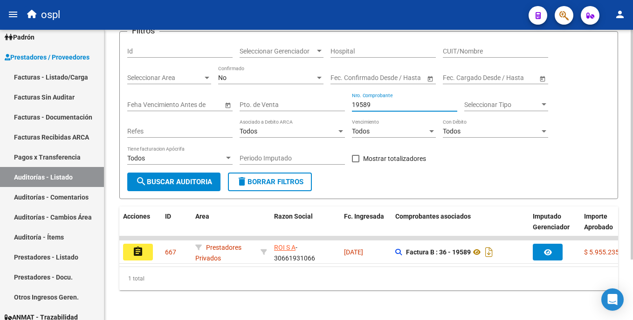
click at [632, 176] on html "menu ospl person Firma Express Inicio Instructivos Contacto OS Tesorería Audito…" at bounding box center [316, 160] width 633 height 320
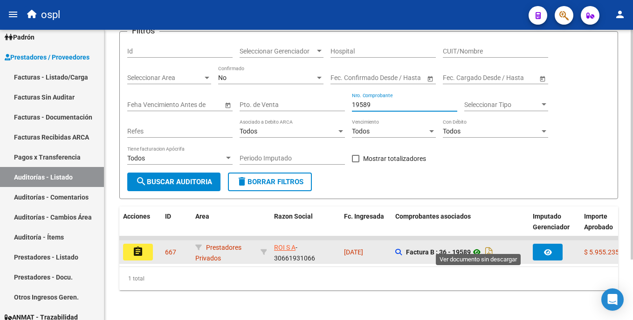
type input "19589"
click at [476, 249] on icon at bounding box center [476, 252] width 12 height 11
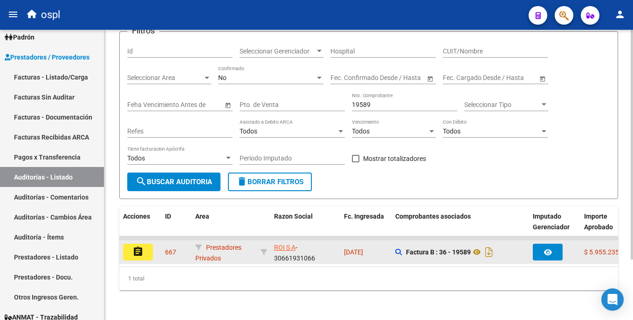
click at [139, 253] on datatable-body-cell "assignment" at bounding box center [140, 252] width 42 height 23
click at [146, 250] on button "assignment" at bounding box center [138, 252] width 30 height 17
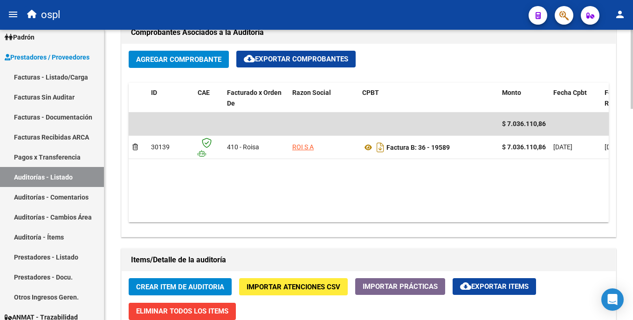
scroll to position [466, 0]
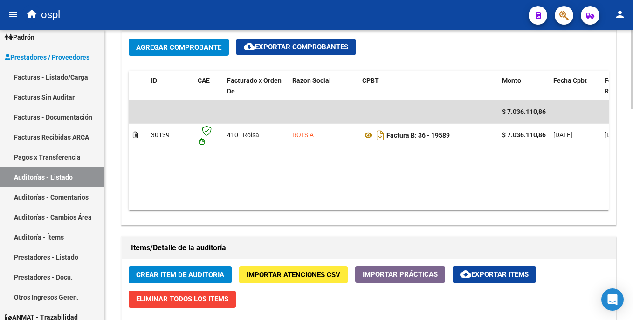
click at [629, 201] on div "arrow_back Editar 667 cloud_download Generar informe Puede notificar al gerenci…" at bounding box center [369, 96] width 531 height 1065
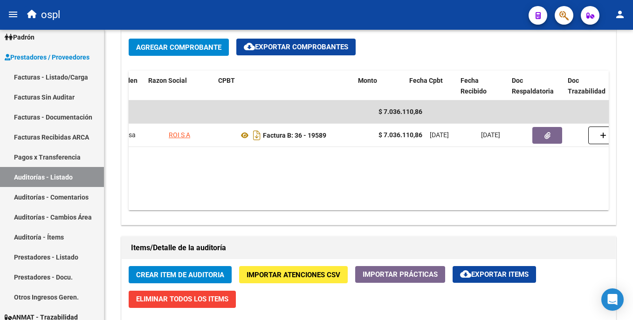
scroll to position [0, 183]
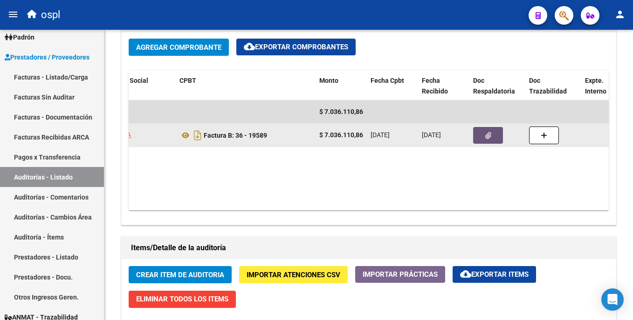
click at [481, 141] on button "button" at bounding box center [488, 135] width 30 height 17
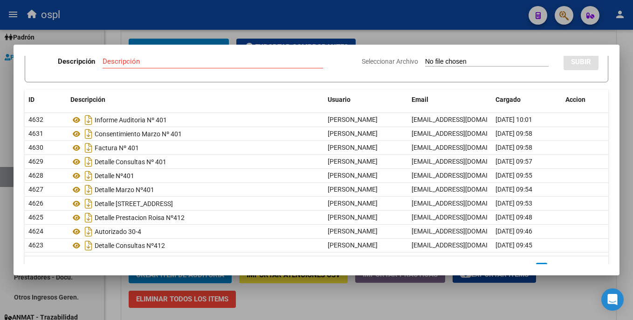
scroll to position [61, 0]
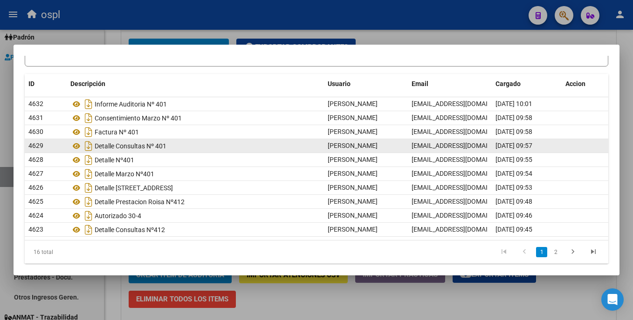
click at [140, 146] on div "Detalle Consultas Nº 401" at bounding box center [195, 146] width 250 height 15
click at [78, 148] on icon at bounding box center [76, 146] width 12 height 11
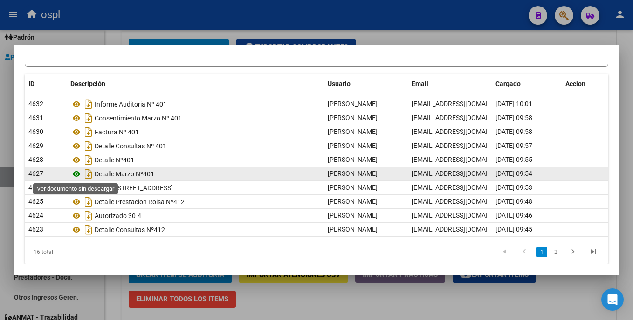
click at [78, 172] on icon at bounding box center [76, 174] width 12 height 11
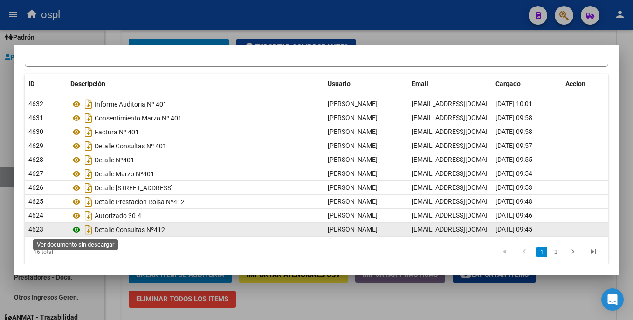
click at [80, 229] on icon at bounding box center [76, 230] width 12 height 11
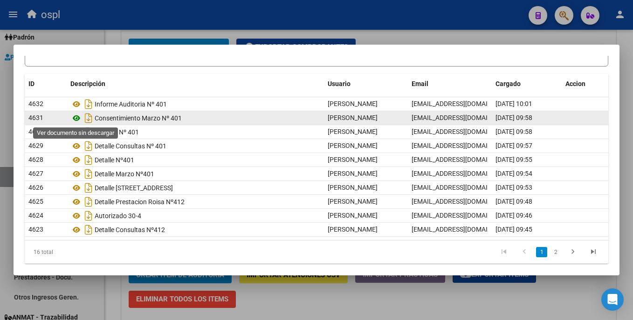
click at [79, 115] on icon at bounding box center [76, 118] width 12 height 11
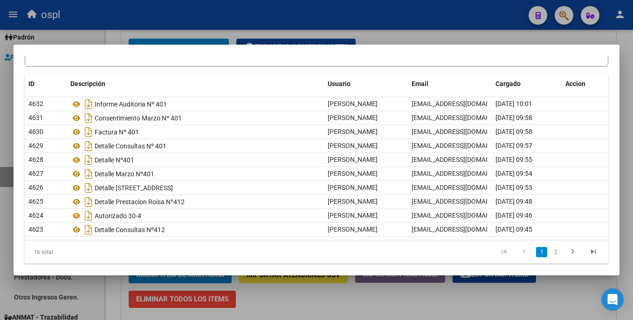
click at [372, 28] on div at bounding box center [316, 160] width 633 height 320
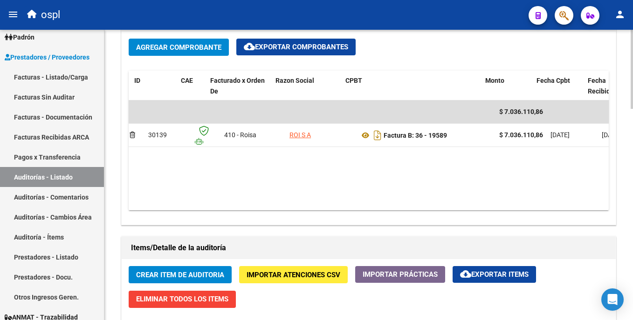
scroll to position [0, 0]
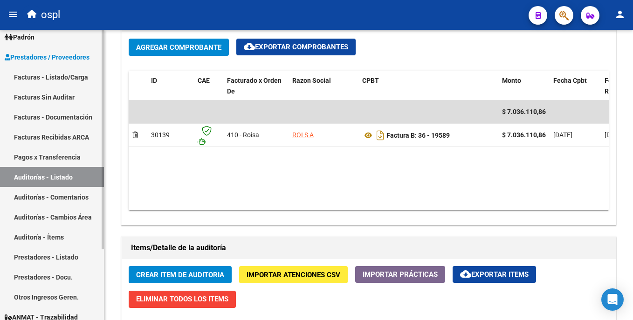
click at [82, 175] on link "Auditorías - Listado" at bounding box center [52, 177] width 104 height 20
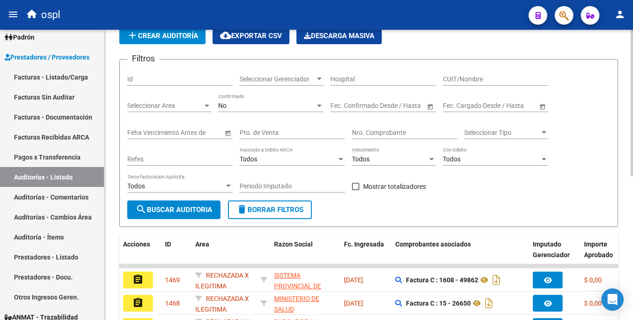
scroll to position [286, 0]
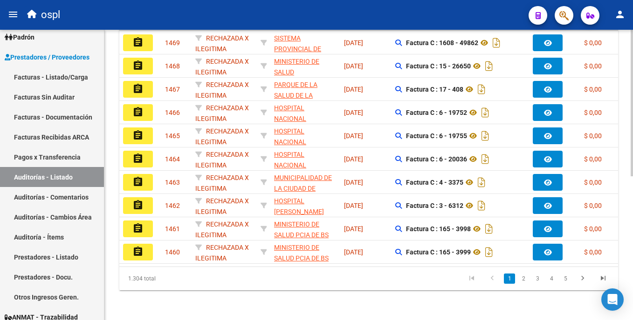
click at [632, 116] on html "menu ospl person Firma Express Inicio Instructivos Contacto OS Tesorería Audito…" at bounding box center [316, 160] width 633 height 320
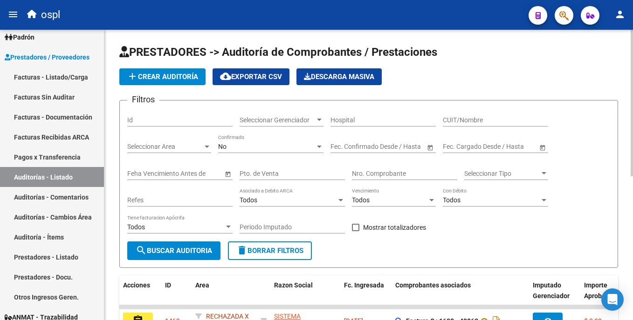
click at [375, 172] on input "Nro. Comprobante" at bounding box center [404, 174] width 105 height 8
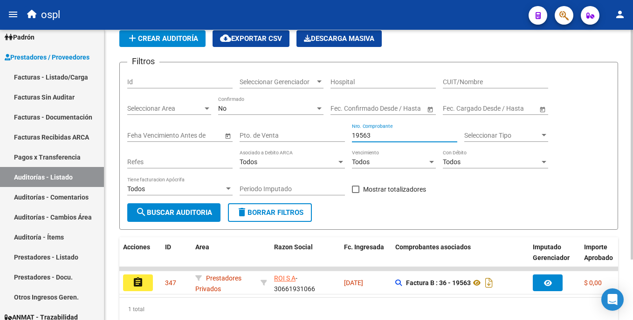
scroll to position [76, 0]
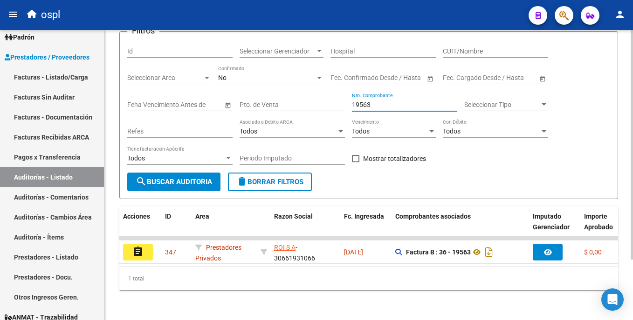
click at [632, 166] on html "menu ospl person Firma Express Inicio Instructivos Contacto OS Tesorería Audito…" at bounding box center [316, 160] width 633 height 320
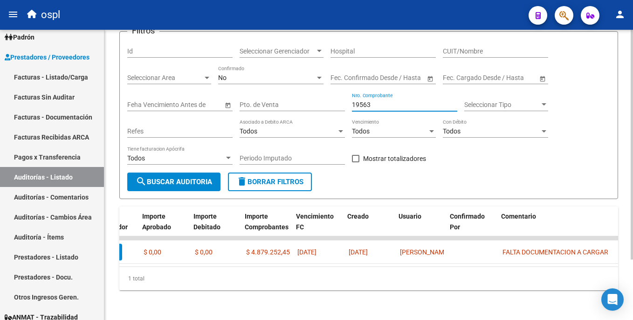
scroll to position [0, 443]
type input "19563"
drag, startPoint x: 375, startPoint y: 96, endPoint x: 347, endPoint y: 96, distance: 28.0
click at [347, 96] on div "Filtros Id Seleccionar Gerenciador Seleccionar Gerenciador Hospital CUIT/Nombre…" at bounding box center [368, 106] width 483 height 134
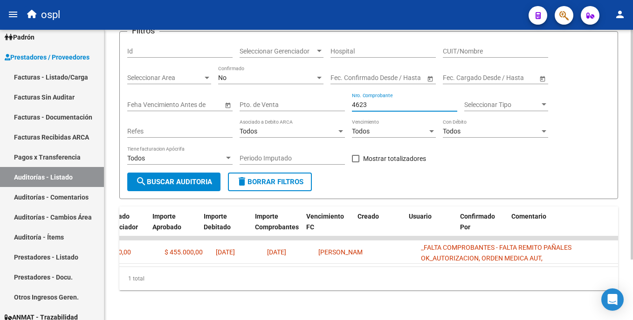
scroll to position [0, 0]
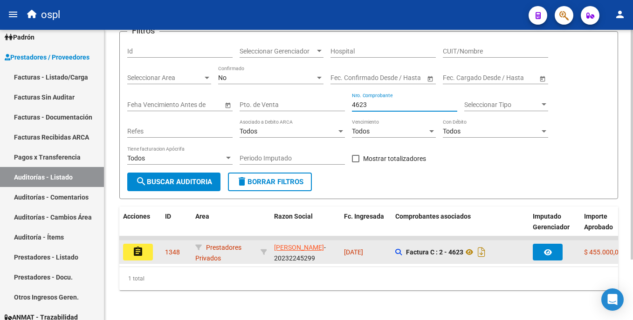
type input "4623"
click at [148, 246] on button "assignment" at bounding box center [138, 252] width 30 height 17
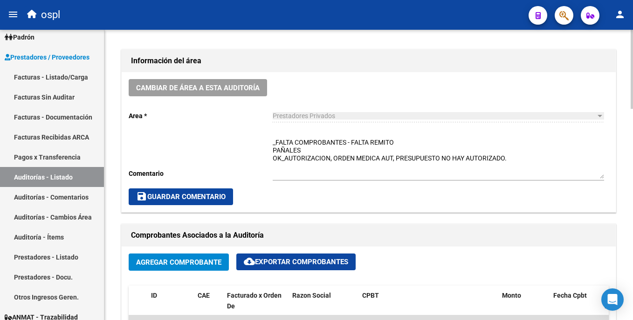
scroll to position [266, 0]
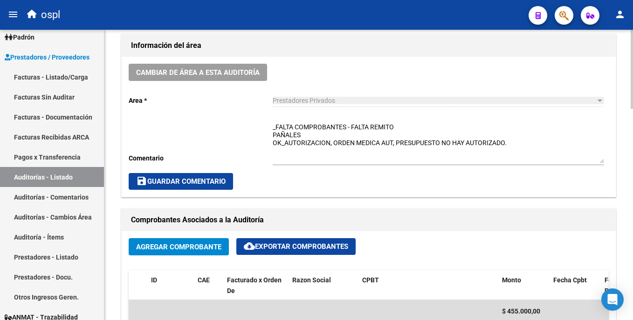
click at [632, 120] on html "menu ospl person Firma Express Inicio Instructivos Contacto OS Tesorería Audito…" at bounding box center [316, 160] width 633 height 320
click at [347, 120] on div "_FALTA COMPROBANTES - FALTA REMITO PAÑALES OK_AUTORIZACION, ORDEN MEDICA AUT, P…" at bounding box center [438, 141] width 331 height 50
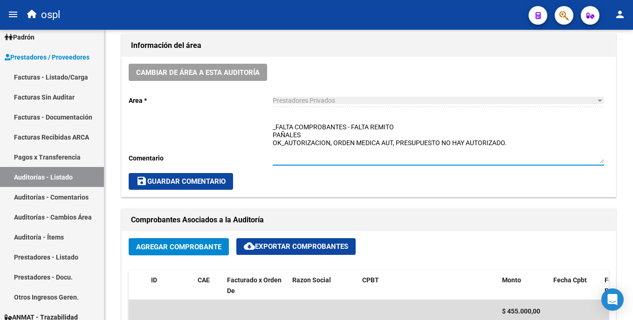
click at [349, 126] on textarea "_FALTA COMPROBANTES - FALTA REMITO PAÑALES OK_AUTORIZACION, ORDEN MEDICA AUT, P…" at bounding box center [438, 143] width 331 height 41
click at [346, 127] on textarea "_FALTA COMPROBANTES - FALTA REMITO PAÑALES OK_AUTORIZACION, ORDEN MEDICA AUT, P…" at bounding box center [438, 143] width 331 height 41
click at [347, 129] on textarea "_FALTA COMPROBANTES - FALTA REMITO PAÑALES OK_AUTORIZACION, ORDEN MEDICA AUT, P…" at bounding box center [438, 143] width 331 height 41
click at [277, 125] on textarea "- FALTA REMITO PAÑALES OK_AUTORIZACION, ORDEN MEDICA AUT, PRESUPUESTO NO HAY AU…" at bounding box center [438, 143] width 331 height 41
click at [208, 183] on span "save Guardar Comentario" at bounding box center [180, 181] width 89 height 8
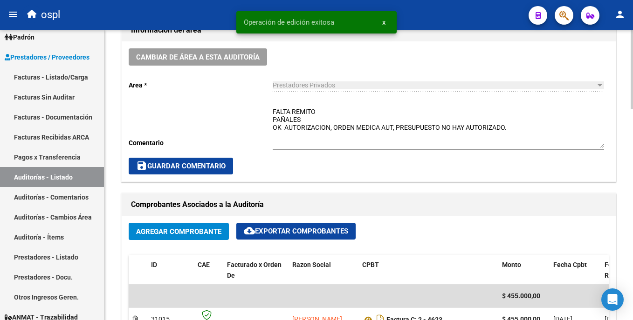
scroll to position [297, 0]
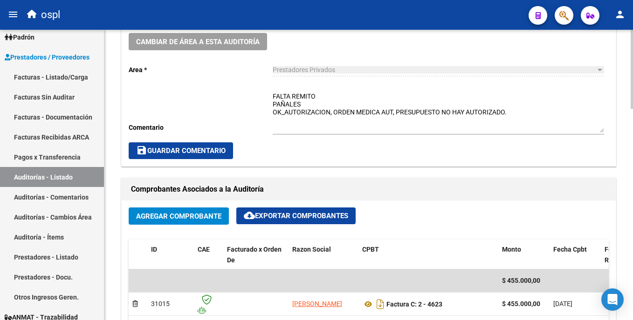
click at [632, 142] on div at bounding box center [631, 150] width 2 height 79
click at [322, 109] on textarea "FALTA REMITO PAÑALES OK_AUTORIZACION, ORDEN MEDICA AUT, PRESUPUESTO NO HAY AUTO…" at bounding box center [438, 112] width 331 height 41
click at [320, 106] on textarea "FALTA REMITO PAÑALES OK_AUTORIZACION, ORDEN MEDICA AUT, PRESUPUESTO NO HAY AUTO…" at bounding box center [438, 112] width 331 height 41
type textarea "FALTA REMITO PAÑALES - pagado OK_AUTORIZACION, ORDEN MEDICA AUT, PRESUPUESTO NO…"
click at [208, 156] on button "save Guardar Comentario" at bounding box center [181, 151] width 104 height 17
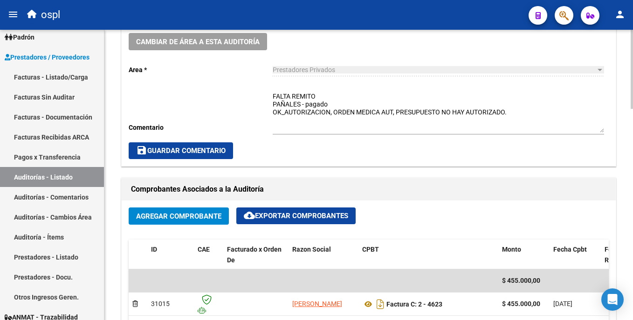
click at [215, 150] on span "save Guardar Comentario" at bounding box center [180, 151] width 89 height 8
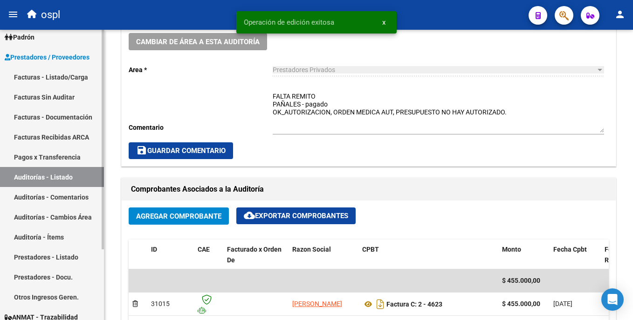
click at [59, 75] on link "Facturas - Listado/Carga" at bounding box center [52, 77] width 104 height 20
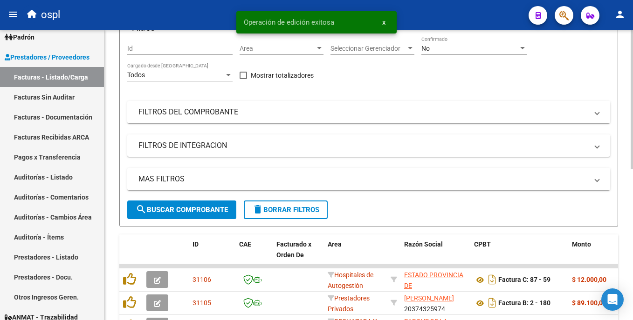
scroll to position [297, 0]
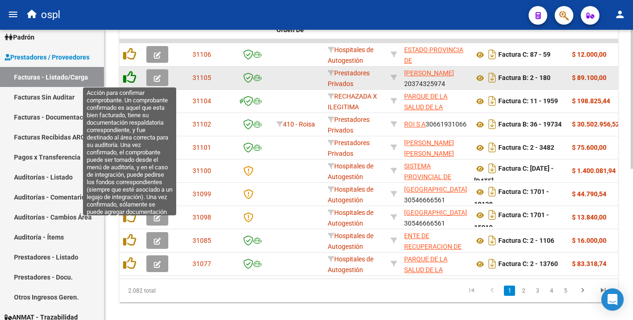
click at [130, 79] on icon at bounding box center [129, 77] width 13 height 13
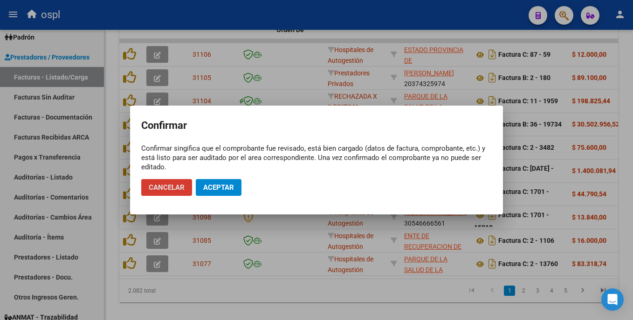
click at [209, 186] on span "Aceptar" at bounding box center [218, 188] width 31 height 8
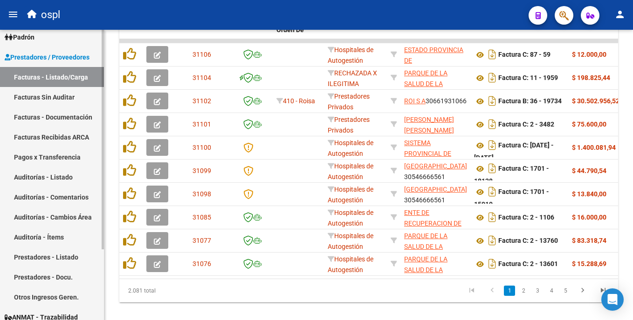
click at [66, 100] on link "Facturas Sin Auditar" at bounding box center [52, 97] width 104 height 20
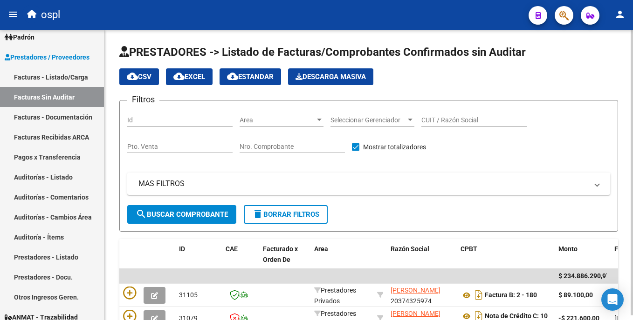
click at [267, 146] on input "Nro. Comprobante" at bounding box center [291, 147] width 105 height 8
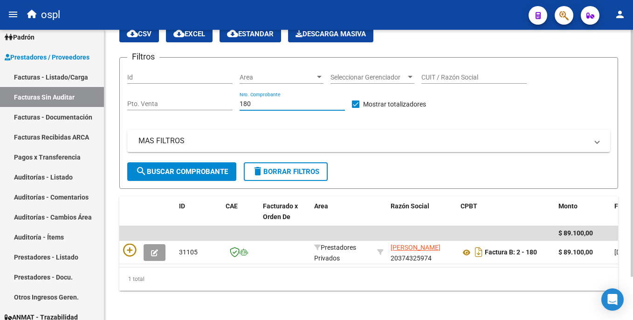
scroll to position [51, 0]
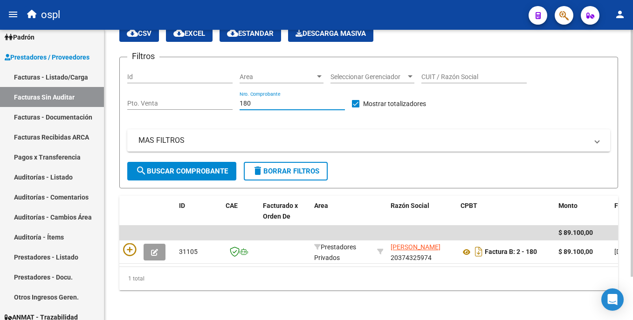
click at [632, 227] on html "menu ospl person Firma Express Inicio Instructivos Contacto OS Tesorería Audito…" at bounding box center [316, 160] width 633 height 320
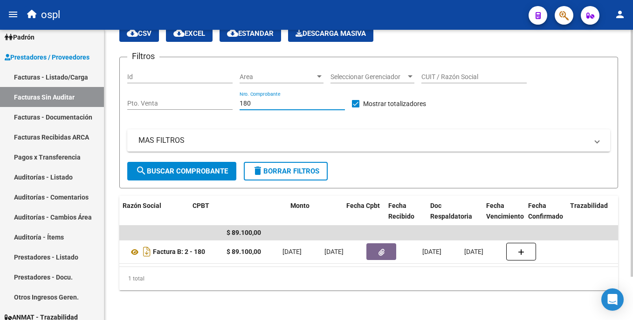
scroll to position [0, 0]
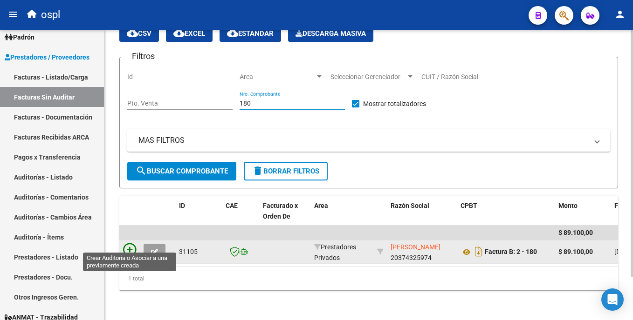
type input "180"
click at [132, 244] on icon at bounding box center [129, 250] width 13 height 13
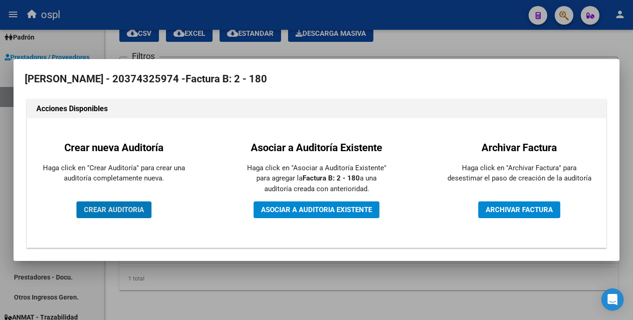
click at [140, 205] on button "CREAR AUDITORIA" at bounding box center [113, 210] width 75 height 17
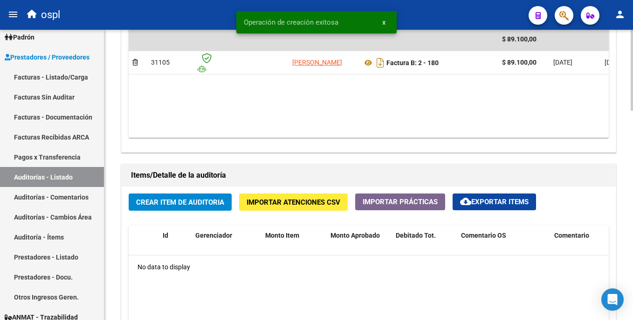
scroll to position [542, 0]
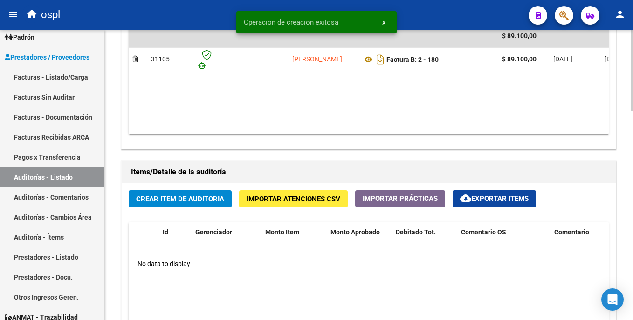
click at [614, 227] on div "arrow_back Editar 1476 cloud_download Generar informe Puede notificar al gerenc…" at bounding box center [369, 8] width 531 height 1040
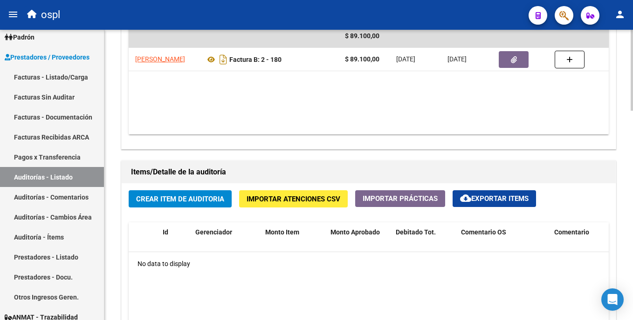
scroll to position [0, 173]
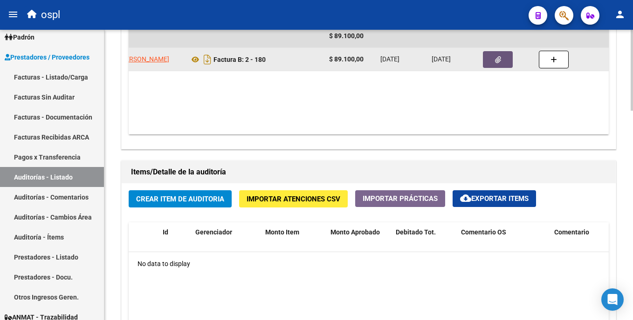
click at [502, 65] on button "button" at bounding box center [498, 59] width 30 height 17
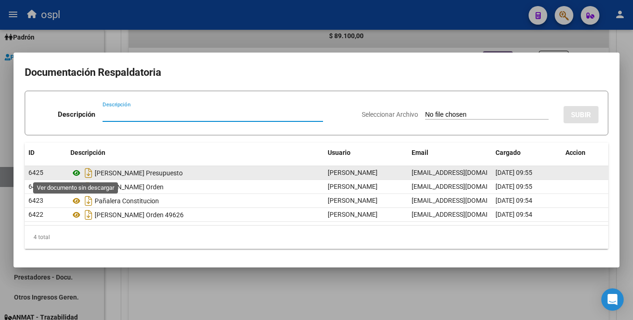
click at [76, 172] on icon at bounding box center [76, 173] width 12 height 11
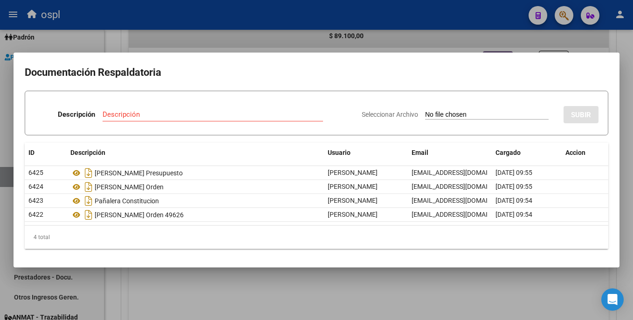
click at [184, 35] on div at bounding box center [316, 160] width 633 height 320
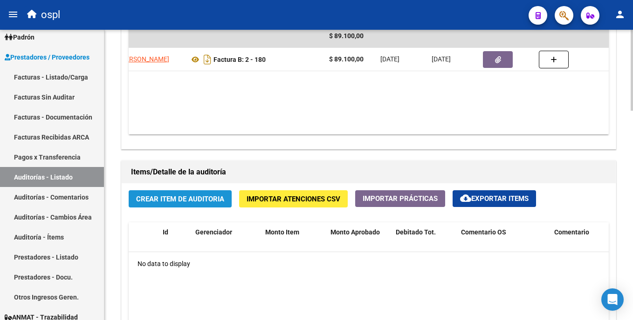
click at [208, 195] on span "Crear Item de Auditoria" at bounding box center [180, 199] width 88 height 8
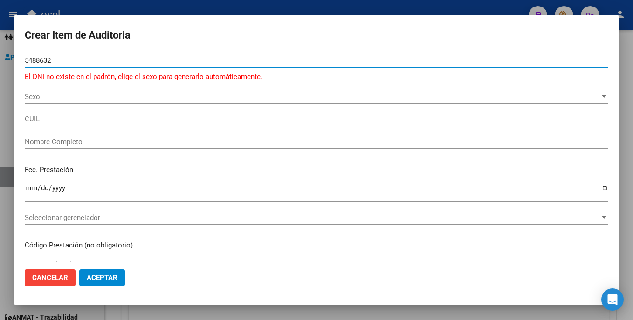
type input "54886323"
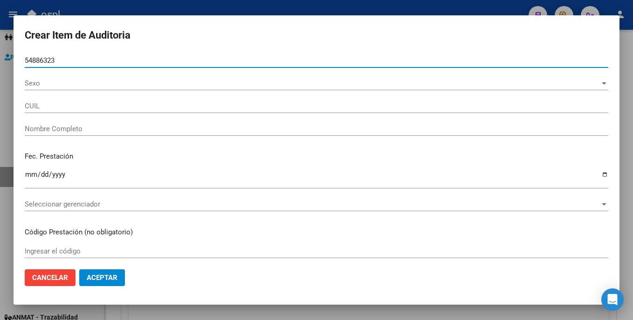
type input "20548863237"
type input "[PERSON_NAME]"
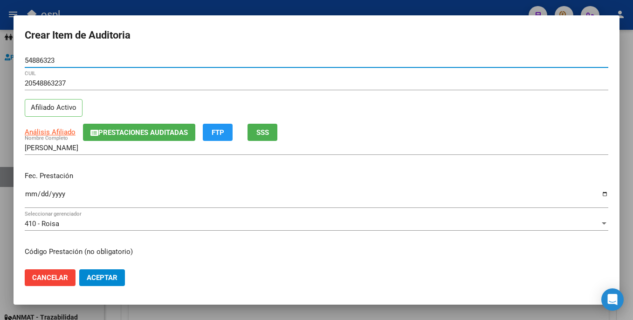
type input "54886323"
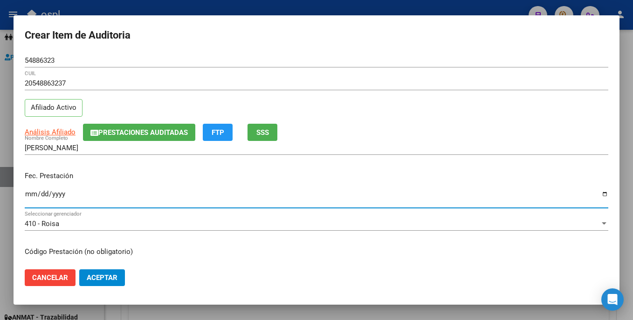
click at [32, 196] on input "Ingresar la fecha" at bounding box center [316, 198] width 583 height 15
type input "[DATE]"
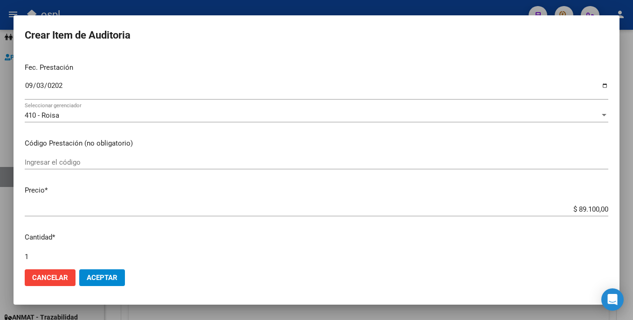
scroll to position [129, 0]
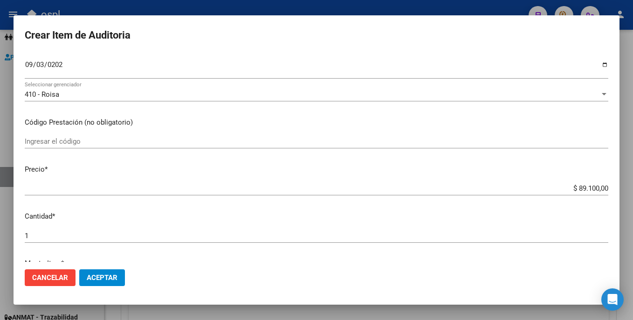
click at [69, 144] on input "Ingresar el código" at bounding box center [316, 141] width 583 height 8
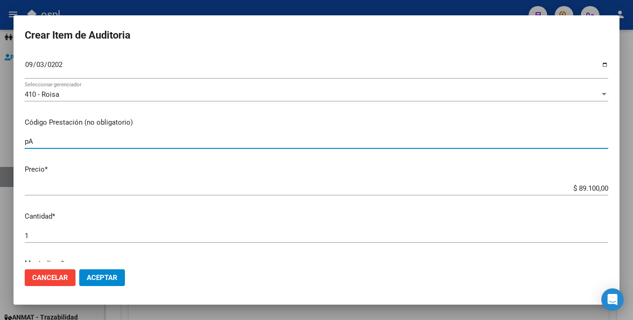
type input "p"
type input "PAÑALES NONISEC G"
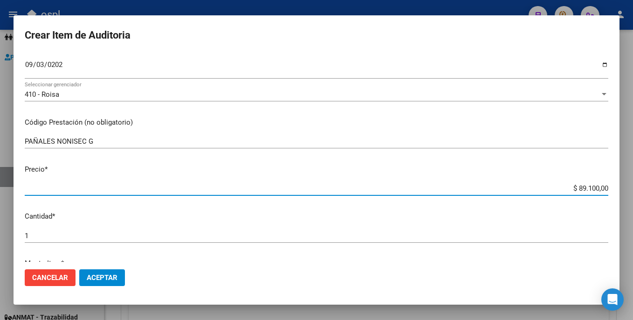
drag, startPoint x: 567, startPoint y: 190, endPoint x: 616, endPoint y: 195, distance: 49.2
click at [616, 194] on mat-dialog-content "54886323 Nro Documento 20548863237 CUIL Afiliado Activo Análisis Afiliado Prest…" at bounding box center [317, 158] width 606 height 208
type input "$ 0,09"
type input "$ 0,99"
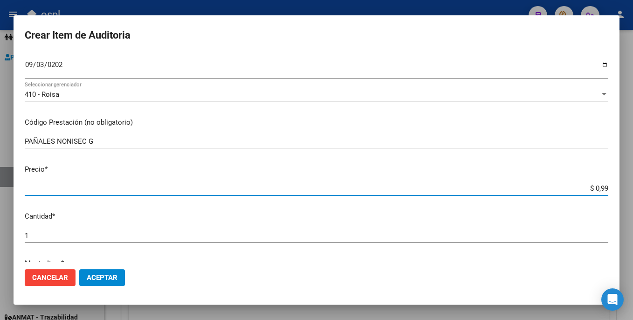
type input "$ 0,99"
type input "$ 9,90"
type input "$ 99,00"
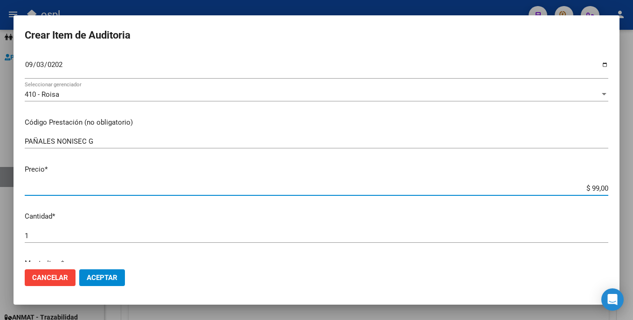
type input "$ 990,00"
type input "$ 9.900,00"
type input "$ 99.000,00"
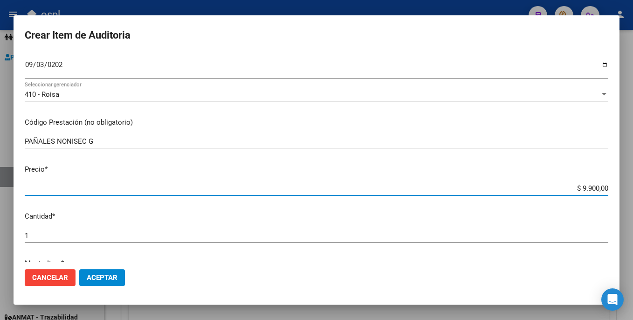
type input "$ 99.000,00"
type input "$ 9.900,00"
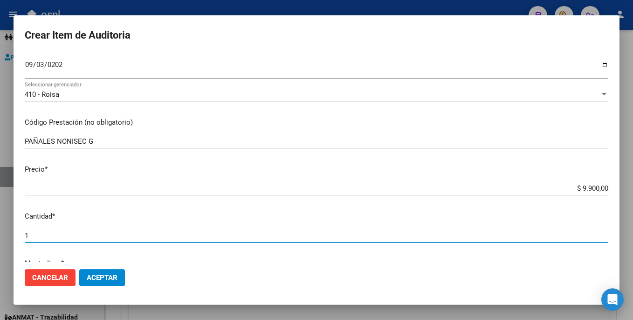
click at [144, 238] on input "1" at bounding box center [316, 236] width 583 height 8
type input "9"
type input "$ 89.100,00"
type input "9"
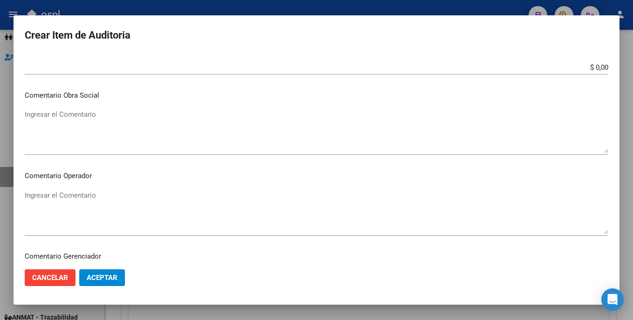
scroll to position [422, 0]
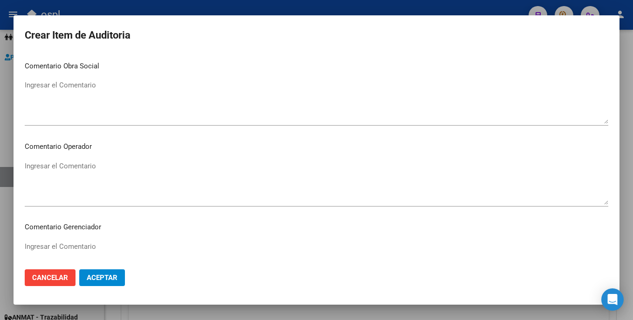
click at [52, 171] on textarea "Ingresar el Comentario" at bounding box center [316, 183] width 583 height 44
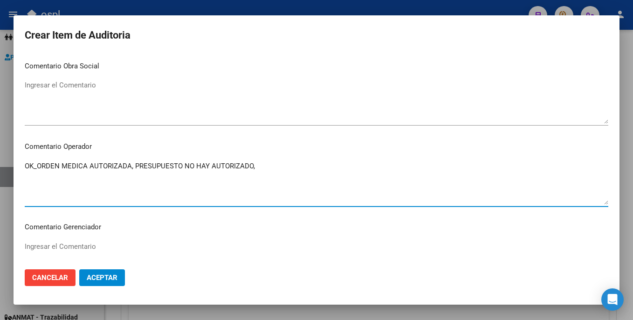
click at [37, 167] on textarea "OK_ORDEN MEDICA AUTORIZADA, PRESUPUESTO NO HAY AUTORIZADO," at bounding box center [316, 183] width 583 height 44
click at [25, 167] on textarea "OK_AUTORIZACION, ORDEN MEDICA AUTORIZADA, PRESUPUESTO NO HAY AUTORIZADO," at bounding box center [316, 183] width 583 height 44
click at [27, 167] on textarea "OK_AUTORIZACION, ORDEN MEDICA AUTORIZADA, PRESUPUESTO NO HAY AUTORIZADO," at bounding box center [316, 183] width 583 height 44
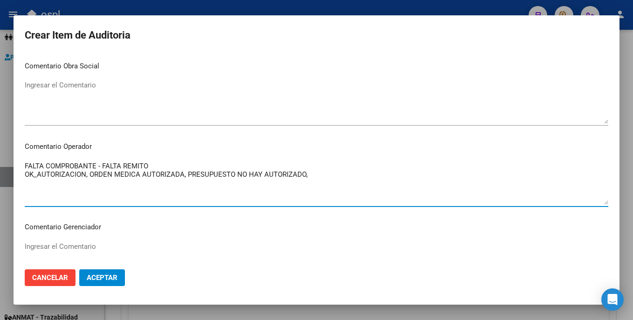
click at [315, 177] on textarea "FALTA COMPROBANTE - FALTA REMITO OK_AUTORIZACION, ORDEN MEDICA AUTORIZADA, PRES…" at bounding box center [316, 183] width 583 height 44
click at [204, 168] on textarea "FALTA COMPROBANTE - FALTA REMITO OK_AUTORIZACION, ORDEN MEDICA AUTORIZADA, PRES…" at bounding box center [316, 183] width 583 height 44
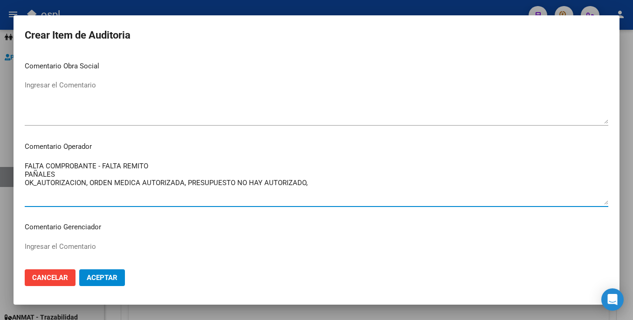
type textarea "FALTA COMPROBANTE - FALTA REMITO PAÑALES OK_AUTORIZACION, ORDEN MEDICA AUTORIZA…"
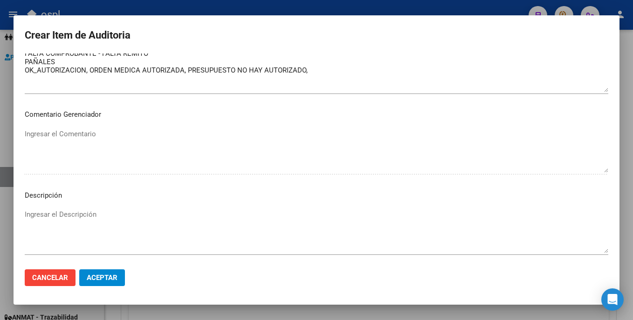
scroll to position [630, 0]
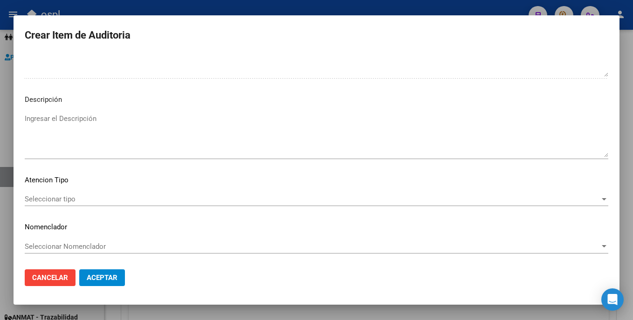
click at [104, 278] on span "Aceptar" at bounding box center [102, 278] width 31 height 8
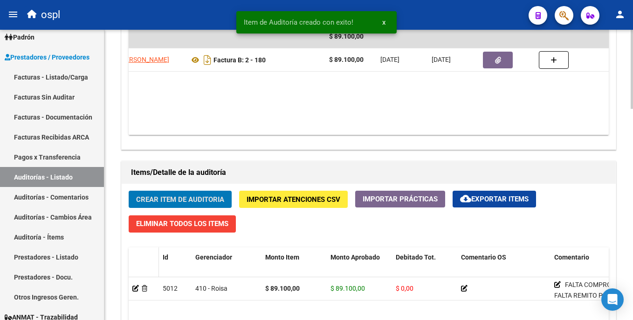
scroll to position [542, 0]
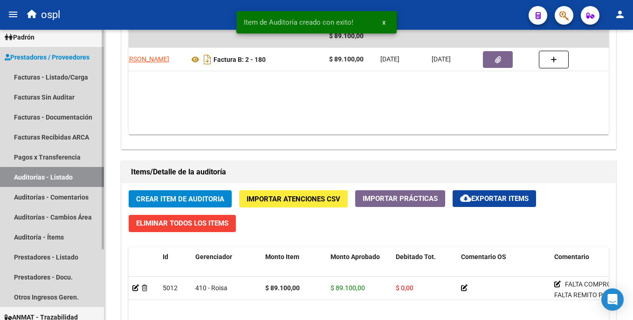
click at [59, 178] on link "Auditorías - Listado" at bounding box center [52, 177] width 104 height 20
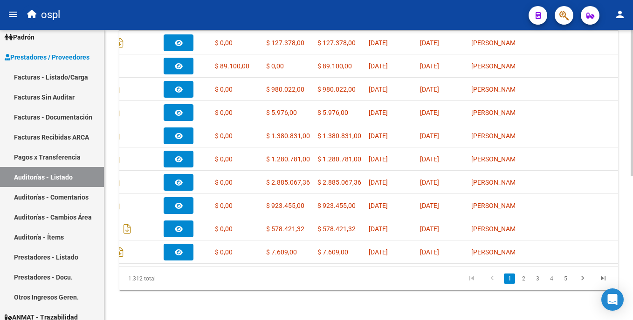
scroll to position [0, 387]
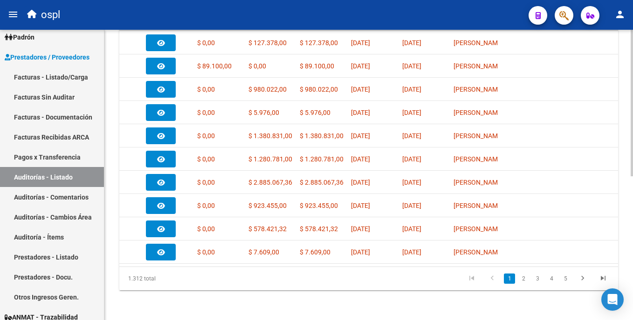
click at [144, 289] on div "1.312 total" at bounding box center [168, 278] width 98 height 23
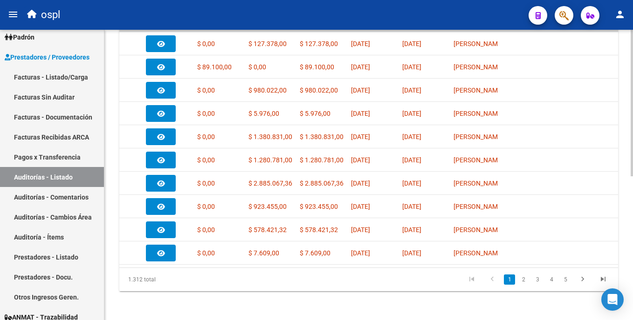
scroll to position [285, 0]
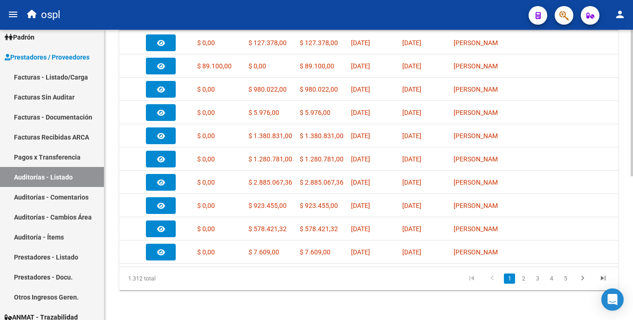
click at [632, 216] on html "menu ospl person Firma Express Inicio Instructivos Contacto OS Tesorería Audito…" at bounding box center [316, 160] width 633 height 320
click at [522, 279] on link "2" at bounding box center [523, 279] width 11 height 10
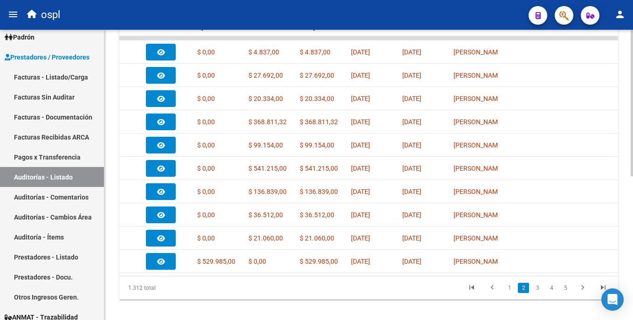
scroll to position [268, 0]
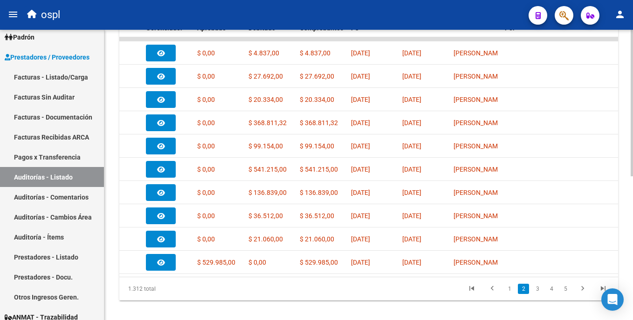
click at [632, 199] on div at bounding box center [631, 242] width 2 height 147
click at [507, 294] on link "1" at bounding box center [509, 289] width 11 height 10
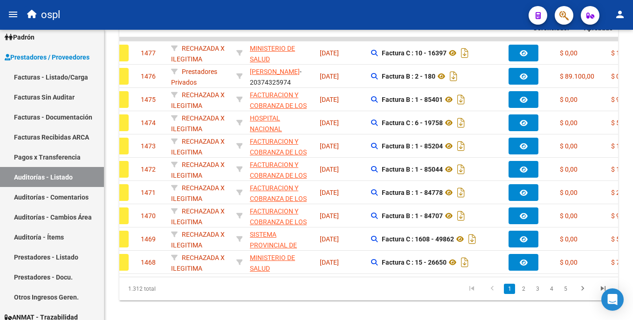
scroll to position [0, 0]
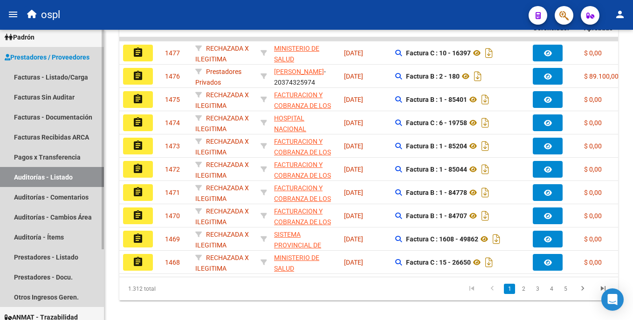
click at [79, 182] on link "Auditorías - Listado" at bounding box center [52, 177] width 104 height 20
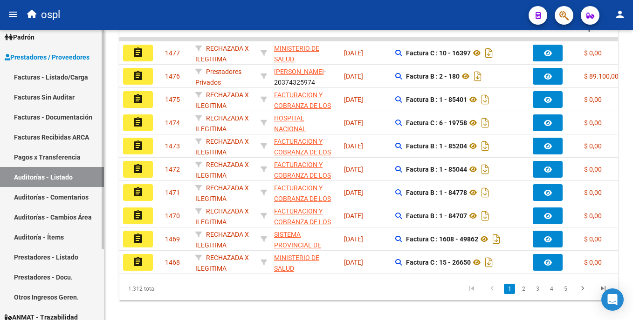
click at [75, 178] on link "Auditorías - Listado" at bounding box center [52, 177] width 104 height 20
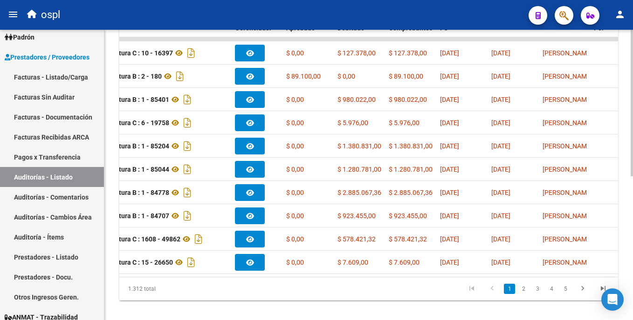
scroll to position [0, 293]
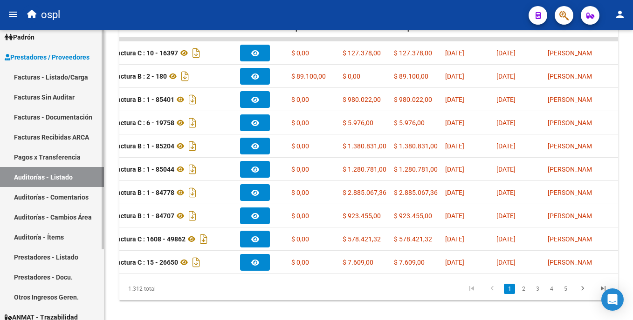
click at [41, 181] on link "Auditorías - Listado" at bounding box center [52, 177] width 104 height 20
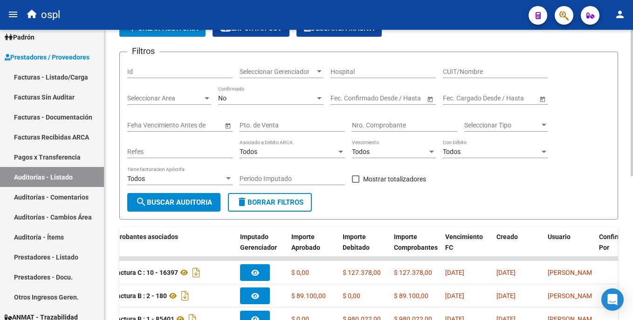
scroll to position [24, 0]
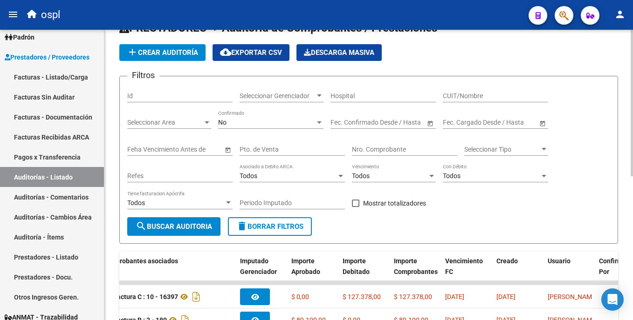
click at [632, 103] on html "menu ospl person Firma Express Inicio Instructivos Contacto OS Tesorería Audito…" at bounding box center [316, 160] width 633 height 320
click at [357, 147] on input "Nro. Comprobante" at bounding box center [404, 150] width 105 height 8
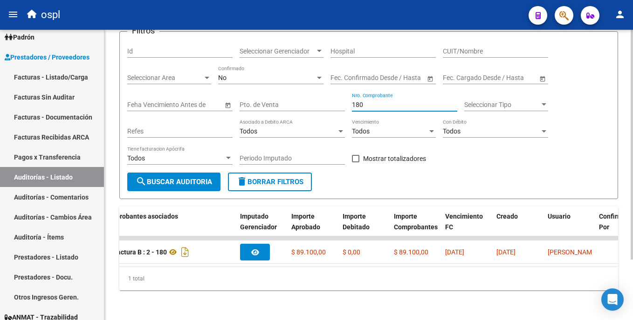
click at [632, 170] on html "menu ospl person Firma Express Inicio Instructivos Contacto OS Tesorería Audito…" at bounding box center [316, 160] width 633 height 320
type input "180"
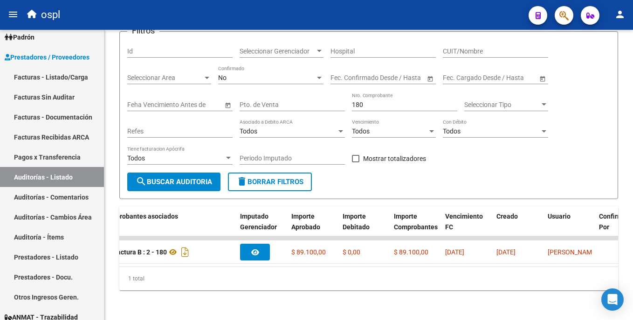
click at [501, 272] on div "1 total" at bounding box center [368, 278] width 498 height 23
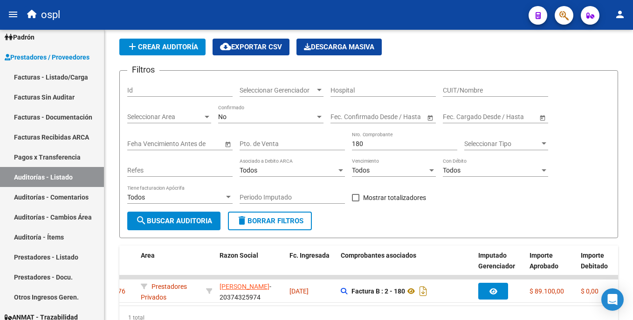
scroll to position [0, 0]
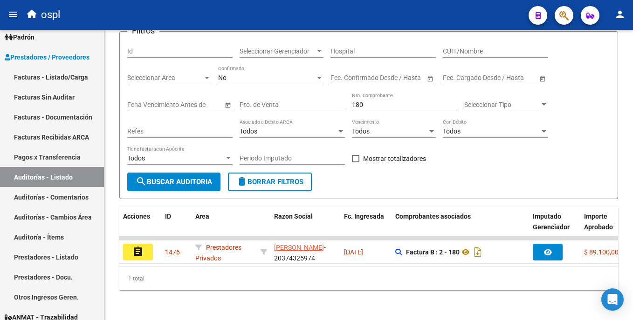
click at [632, 224] on html "menu ospl person Firma Express Inicio Instructivos Contacto OS Tesorería Audito…" at bounding box center [316, 160] width 633 height 320
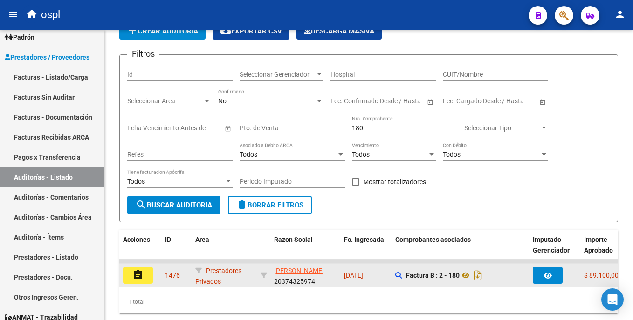
click at [146, 253] on div "Acciones ID Area Razon Social Fc. Ingresada Comprobantes asociados Imputado Ger…" at bounding box center [368, 272] width 498 height 84
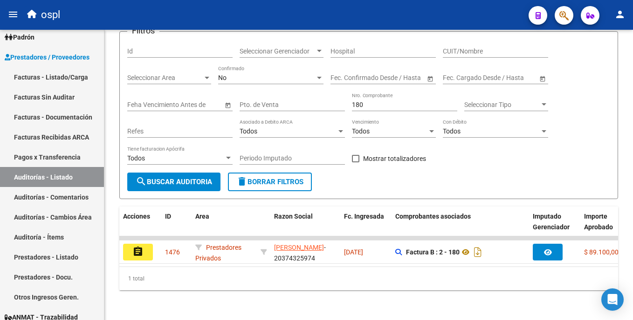
scroll to position [76, 0]
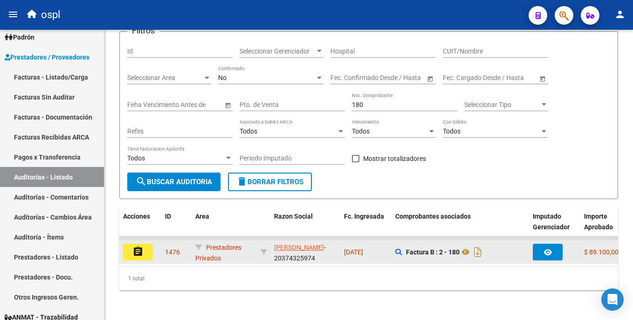
click at [147, 251] on button "assignment" at bounding box center [138, 252] width 30 height 17
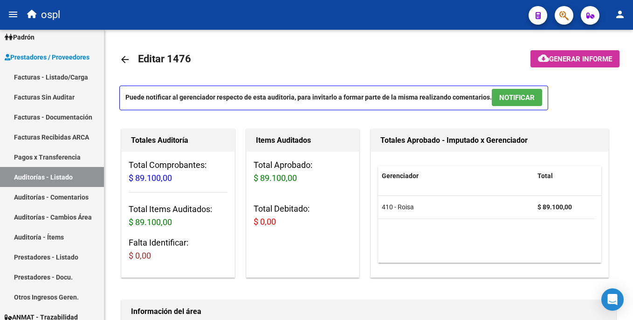
drag, startPoint x: 629, startPoint y: 85, endPoint x: 634, endPoint y: 108, distance: 23.8
click at [632, 108] on html "menu ospl person Firma Express Inicio Instructivos Contacto OS Tesorería Audito…" at bounding box center [316, 160] width 633 height 320
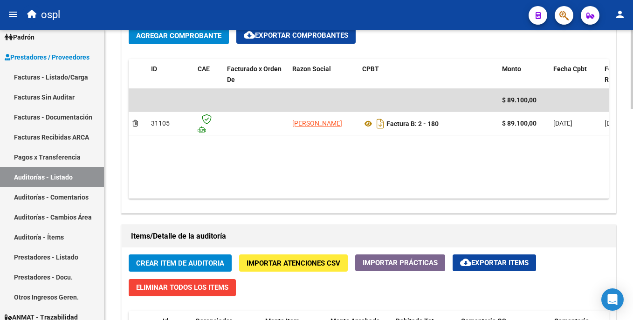
scroll to position [493, 0]
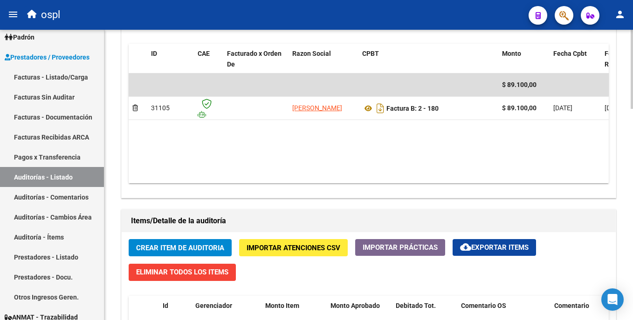
click at [631, 236] on div at bounding box center [631, 203] width 2 height 79
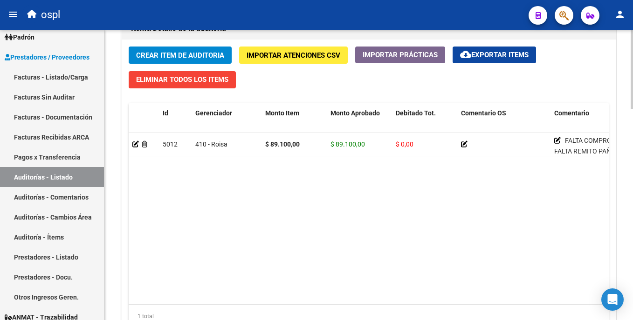
scroll to position [712, 0]
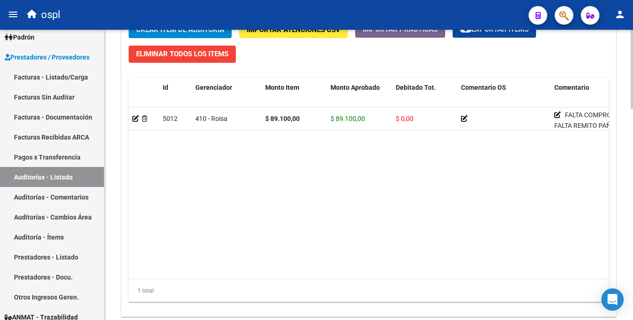
click at [632, 239] on html "menu ospl person Firma Express Inicio Instructivos Contacto OS Tesorería Audito…" at bounding box center [316, 160] width 633 height 320
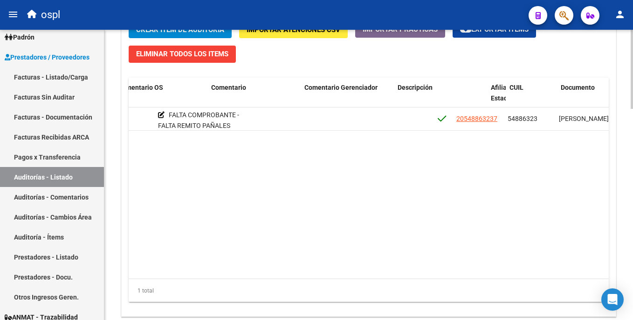
scroll to position [0, 397]
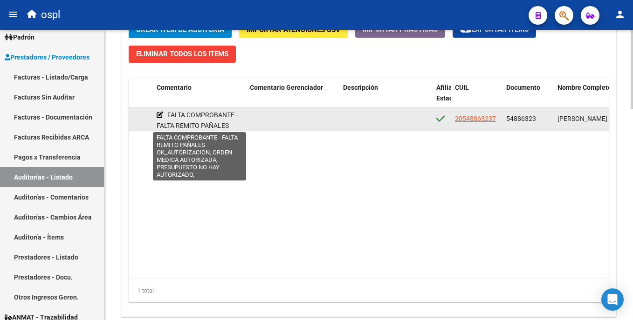
click at [157, 113] on icon at bounding box center [160, 115] width 7 height 7
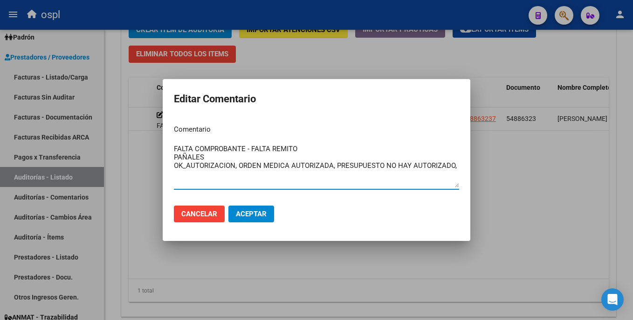
click at [454, 166] on textarea "FALTA COMPROBANTE - FALTA REMITO PAÑALES OK_AUTORIZACION, ORDEN MEDICA AUTORIZA…" at bounding box center [316, 166] width 285 height 44
drag, startPoint x: 456, startPoint y: 167, endPoint x: 161, endPoint y: 144, distance: 295.7
click at [161, 144] on div "Editar Comentario Comentario FALTA COMPROBANTE - FALTA REMITO PAÑALES OK_AUTORI…" at bounding box center [316, 160] width 633 height 320
type textarea "FALTA COMPROBANTE - FALTA REMITO PAÑALES OK_AUTORIZACION, ORDEN MEDICA AUTORIZA…"
click at [540, 180] on div at bounding box center [316, 160] width 633 height 320
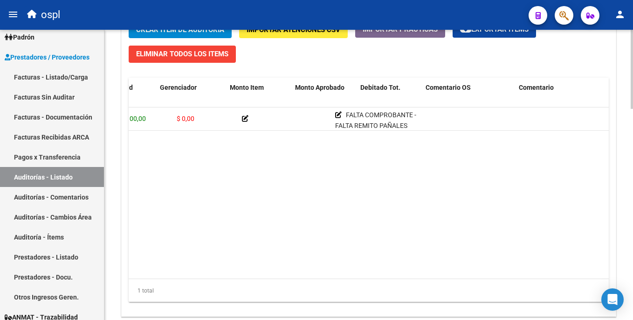
scroll to position [0, 0]
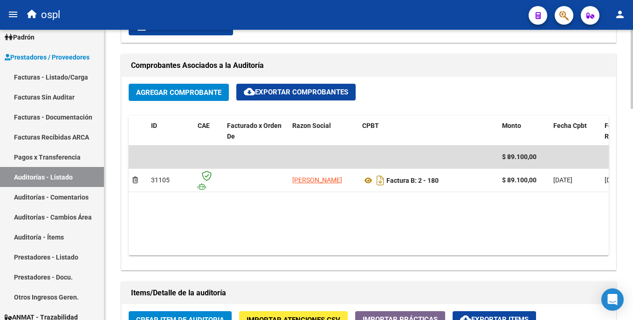
click at [632, 125] on html "menu ospl person Firma Express Inicio Instructivos Contacto OS Tesorería Audito…" at bounding box center [316, 160] width 633 height 320
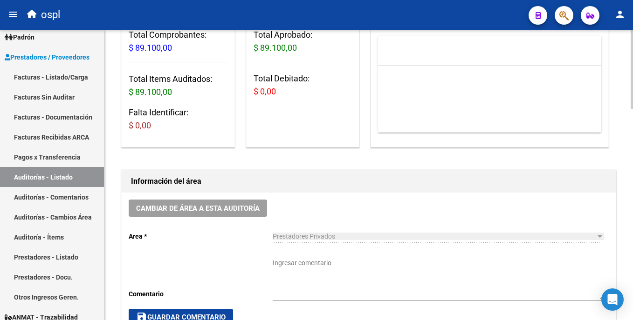
click at [632, 86] on html "menu ospl person Firma Express Inicio Instructivos Contacto OS Tesorería Audito…" at bounding box center [316, 160] width 633 height 320
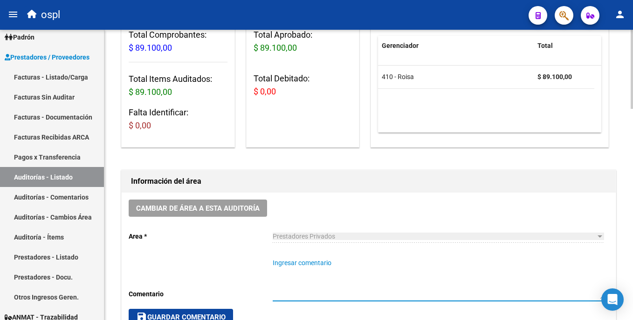
click at [300, 270] on textarea "Ingresar comentario" at bounding box center [438, 279] width 331 height 41
paste textarea "FALTA COMPROBANTE - FALTA REMITO PAÑALES OK_AUTORIZACION, ORDEN MEDICA AUTORIZA…"
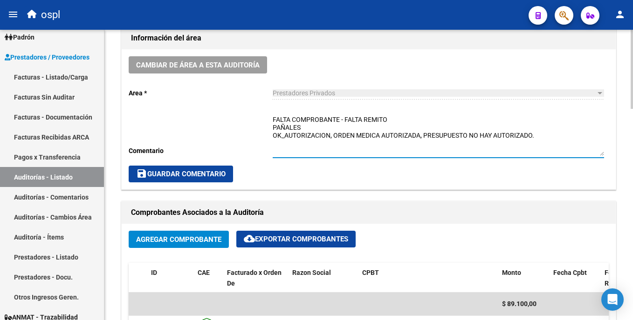
scroll to position [277, 0]
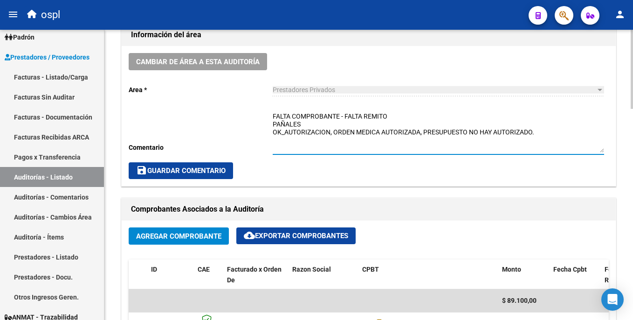
click at [632, 149] on html "menu ospl person Firma Express Inicio Instructivos Contacto OS Tesorería Audito…" at bounding box center [316, 160] width 633 height 320
type textarea "FALTA COMPROBANTE - FALTA REMITO PAÑALES OK_AUTORIZACION, ORDEN MEDICA AUTORIZA…"
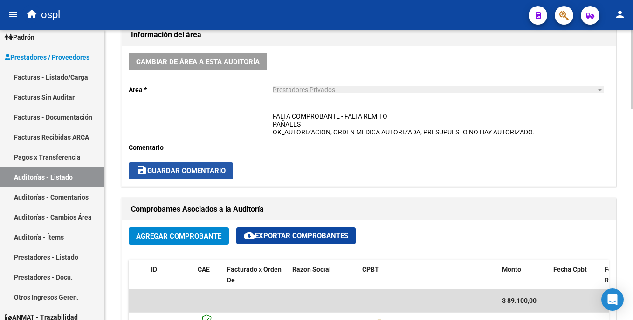
click at [216, 170] on span "save Guardar Comentario" at bounding box center [180, 171] width 89 height 8
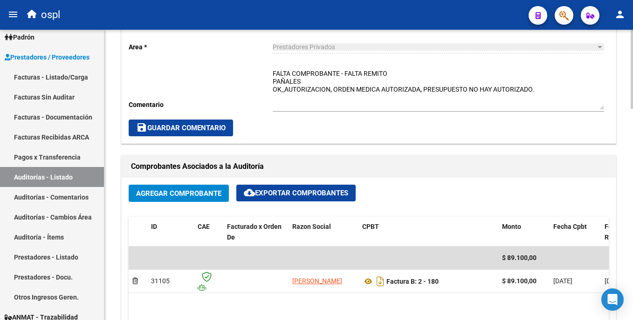
scroll to position [259, 0]
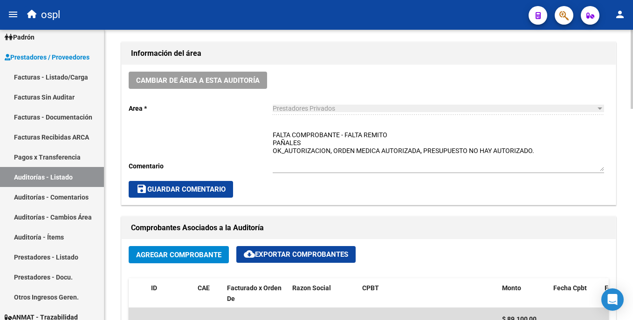
click at [605, 104] on div "arrow_back Editar 1476 cloud_download Generar informe Puede notificar al gerenc…" at bounding box center [369, 303] width 531 height 1065
click at [224, 195] on button "save Guardar Comentario" at bounding box center [181, 189] width 104 height 17
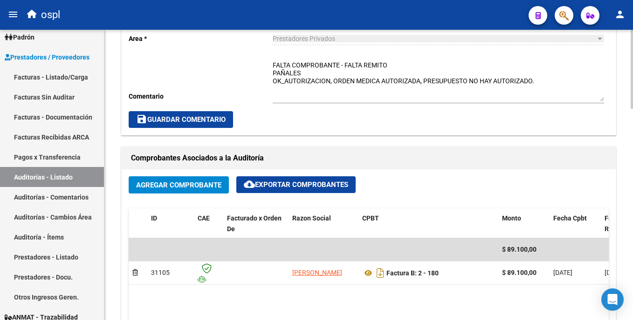
scroll to position [323, 0]
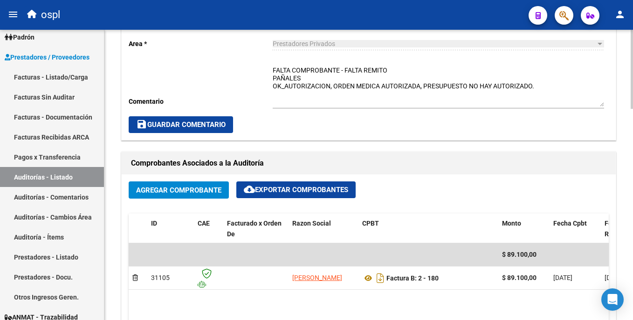
click at [616, 141] on div "arrow_back Editar 1476 cloud_download Generar informe Puede notificar al gerenc…" at bounding box center [369, 239] width 531 height 1065
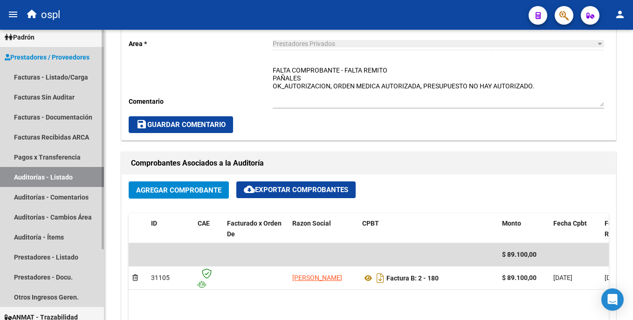
click at [56, 175] on link "Auditorías - Listado" at bounding box center [52, 177] width 104 height 20
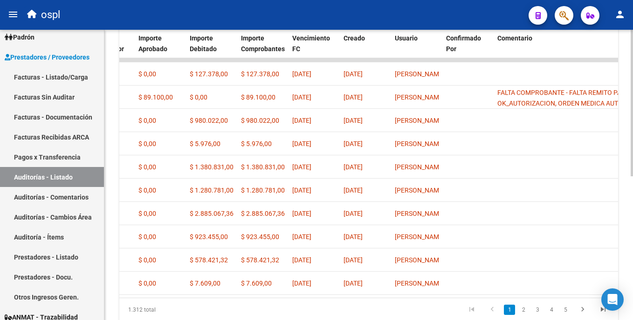
scroll to position [244, 0]
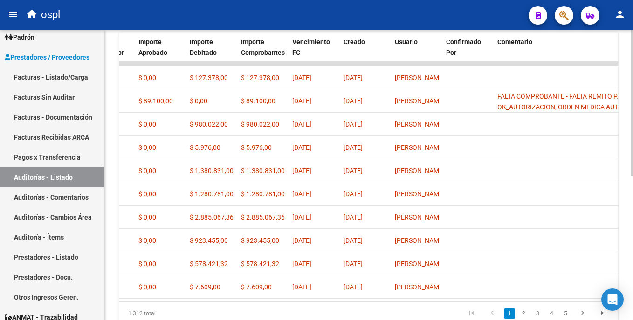
click at [632, 217] on html "menu ospl person Firma Express Inicio Instructivos Contacto OS Tesorería Audito…" at bounding box center [316, 160] width 633 height 320
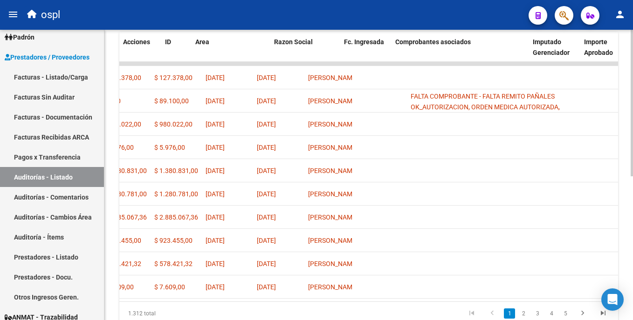
scroll to position [0, 0]
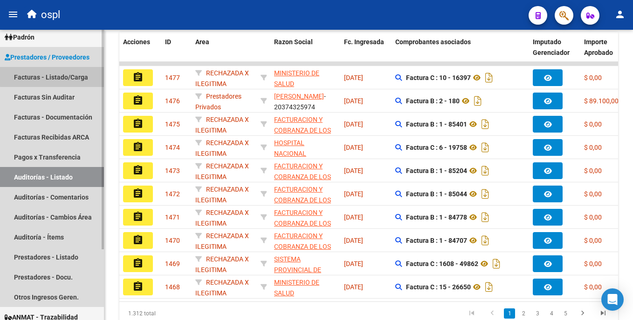
click at [68, 73] on link "Facturas - Listado/Carga" at bounding box center [52, 77] width 104 height 20
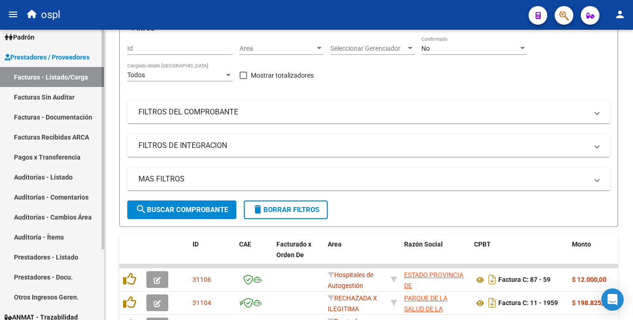
scroll to position [244, 0]
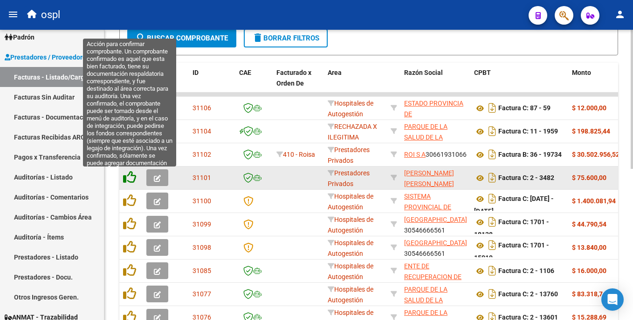
click at [128, 175] on icon at bounding box center [129, 177] width 13 height 13
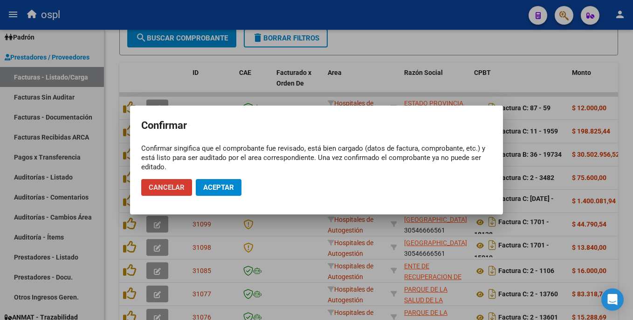
click at [221, 187] on span "Aceptar" at bounding box center [218, 188] width 31 height 8
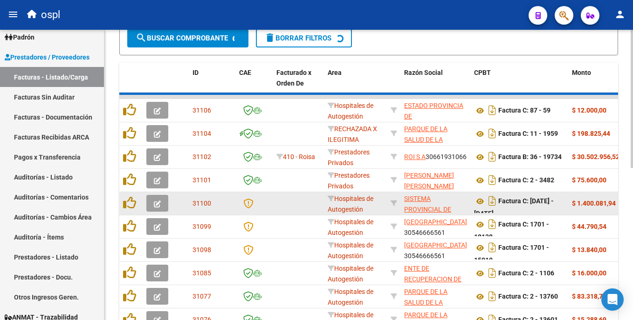
scroll to position [245, 0]
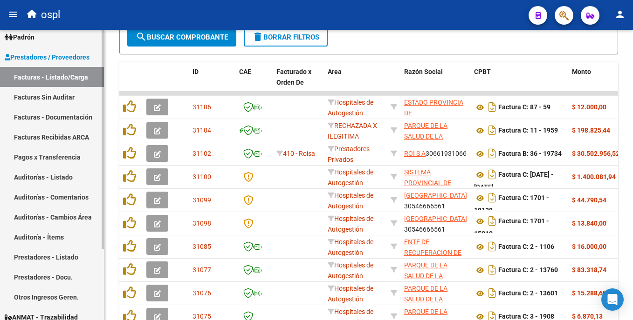
click at [83, 101] on link "Facturas Sin Auditar" at bounding box center [52, 97] width 104 height 20
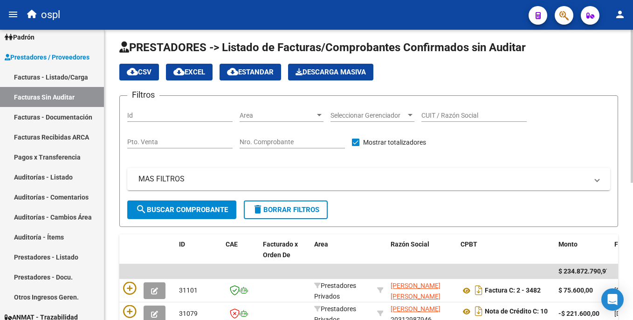
scroll to position [245, 0]
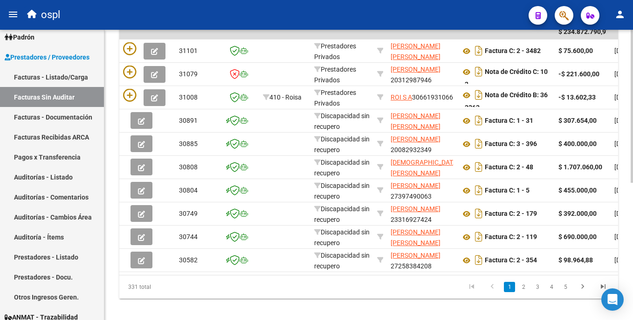
click at [626, 95] on div "PRESTADORES -> Listado de Facturas/Comprobantes Confirmados sin Auditar cloud_d…" at bounding box center [368, 57] width 528 height 544
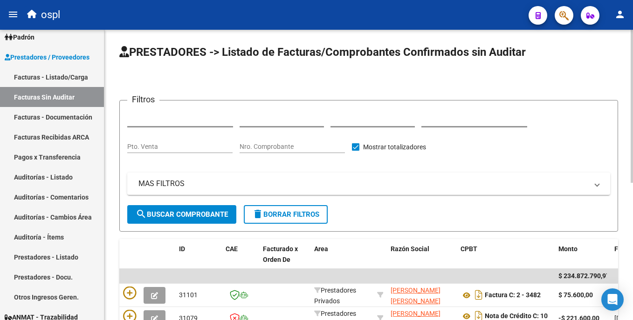
click at [632, 104] on html "menu ospl person Firma Express Inicio Instructivos Contacto OS Tesorería Audito…" at bounding box center [316, 160] width 633 height 320
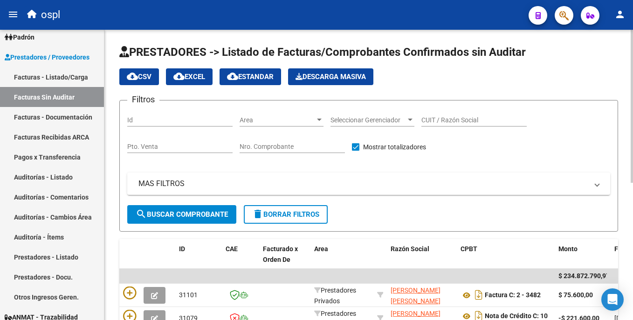
click at [254, 150] on input "Nro. Comprobante" at bounding box center [291, 147] width 105 height 8
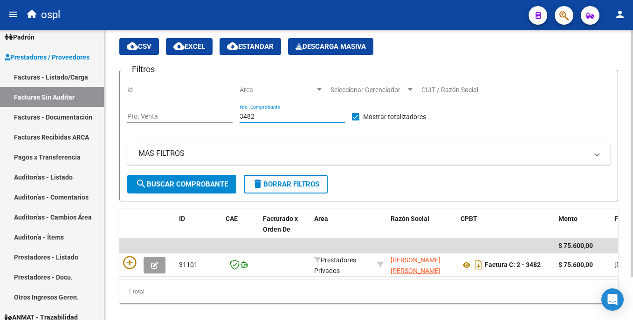
scroll to position [51, 0]
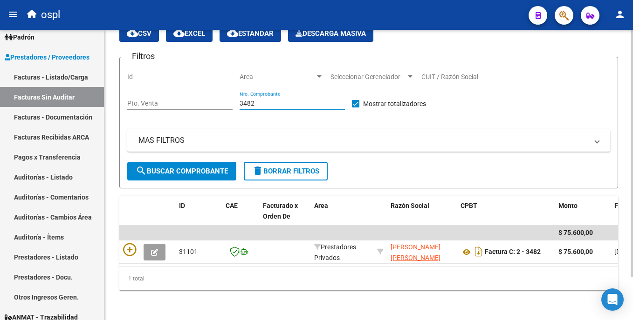
click at [632, 172] on html "menu ospl person Firma Express Inicio Instructivos Contacto OS Tesorería Audito…" at bounding box center [316, 160] width 633 height 320
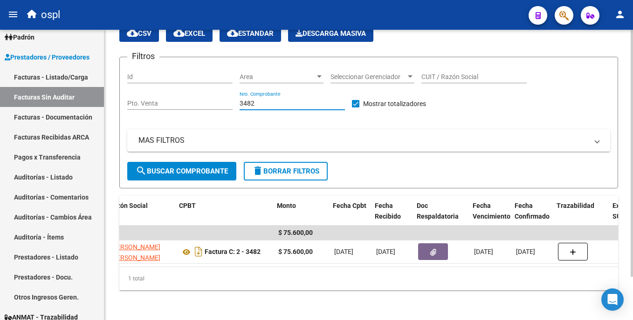
scroll to position [0, 281]
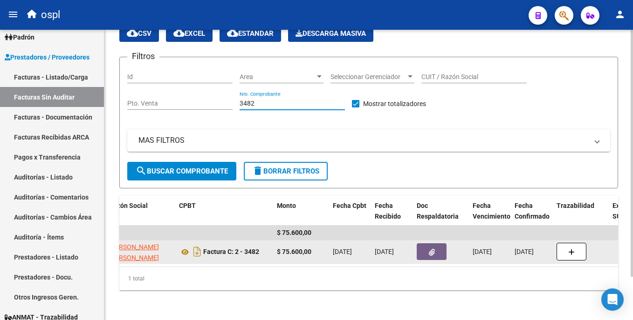
type input "3482"
click at [438, 244] on button "button" at bounding box center [431, 252] width 30 height 17
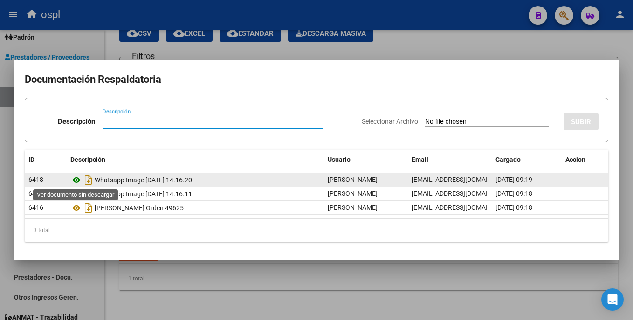
click at [75, 182] on icon at bounding box center [76, 180] width 12 height 11
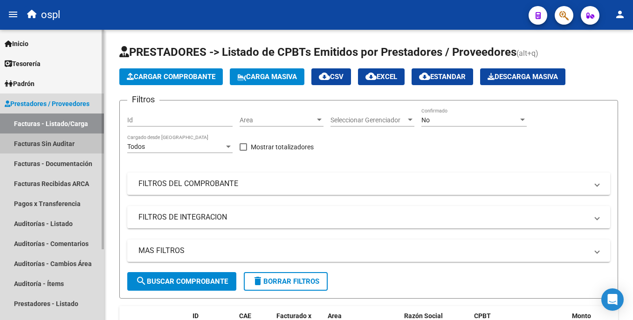
click at [73, 148] on link "Facturas Sin Auditar" at bounding box center [52, 144] width 104 height 20
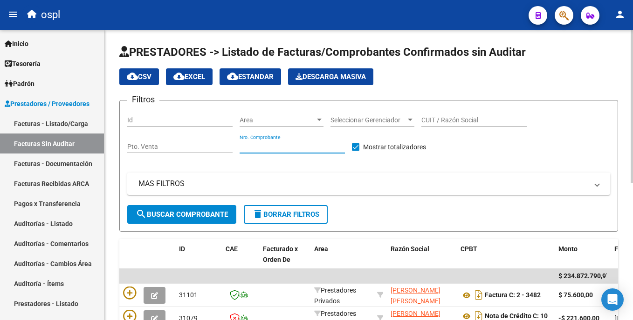
click at [280, 144] on input "Nro. Comprobante" at bounding box center [291, 147] width 105 height 8
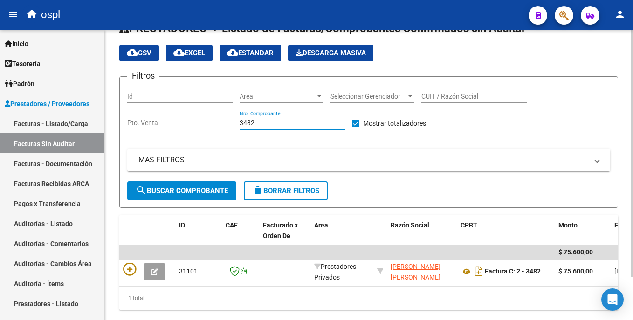
scroll to position [51, 0]
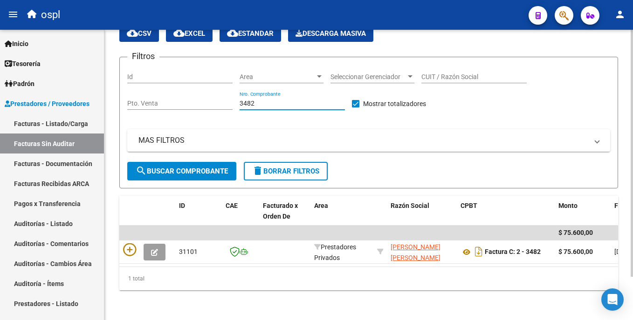
click at [632, 186] on html "menu ospl person Firma Express Inicio Instructivos Contacto OS Tesorería Audito…" at bounding box center [316, 160] width 633 height 320
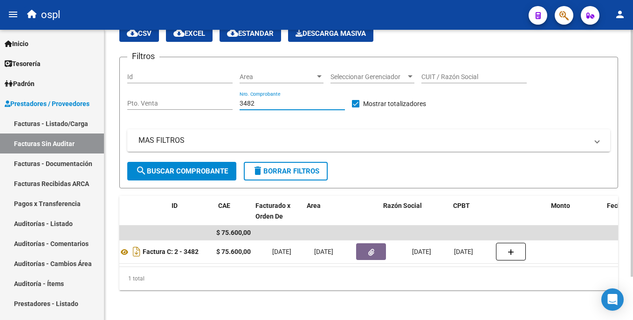
scroll to position [0, 0]
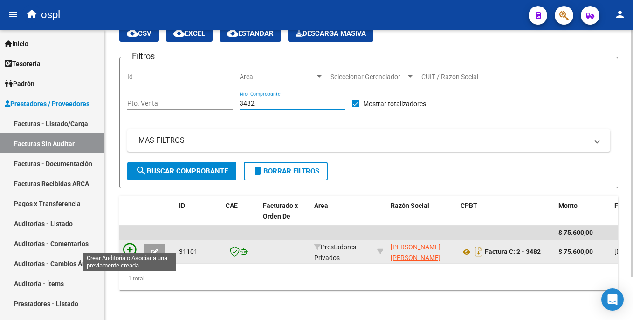
type input "3482"
click at [126, 244] on icon at bounding box center [129, 250] width 13 height 13
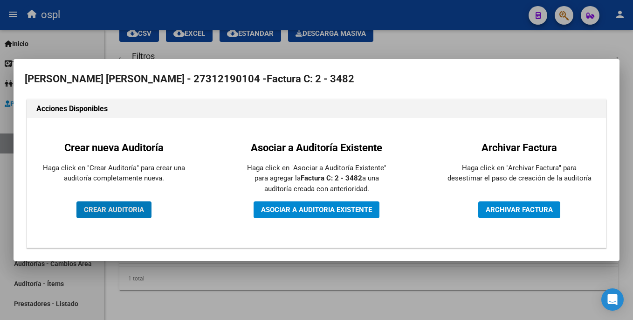
click at [130, 204] on button "CREAR AUDITORIA" at bounding box center [113, 210] width 75 height 17
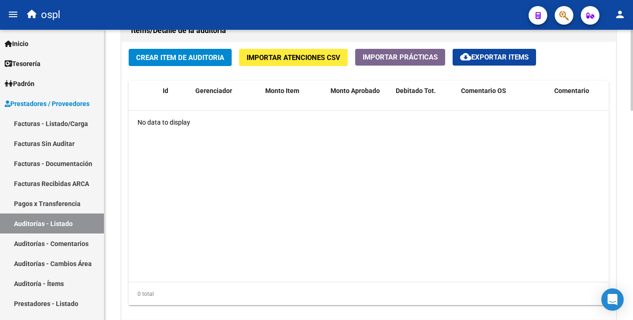
scroll to position [698, 0]
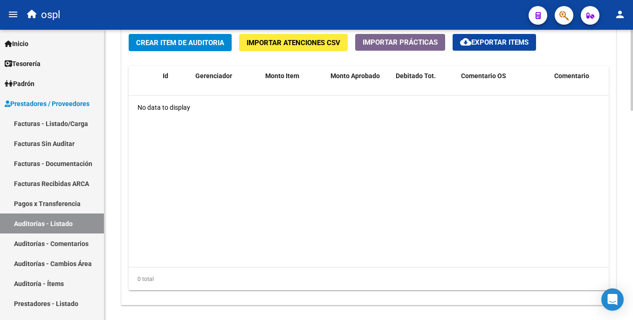
click at [632, 245] on html "menu ospl person Firma Express Inicio Instructivos Contacto OS Tesorería Audito…" at bounding box center [316, 160] width 633 height 320
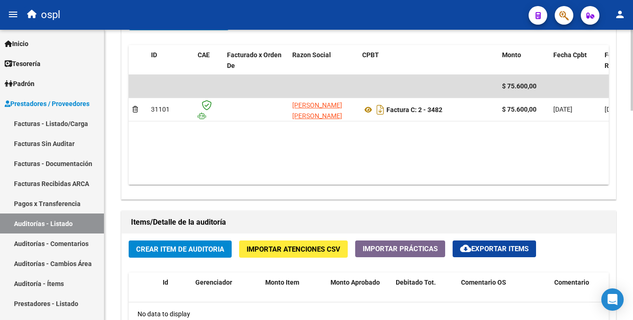
scroll to position [442, 0]
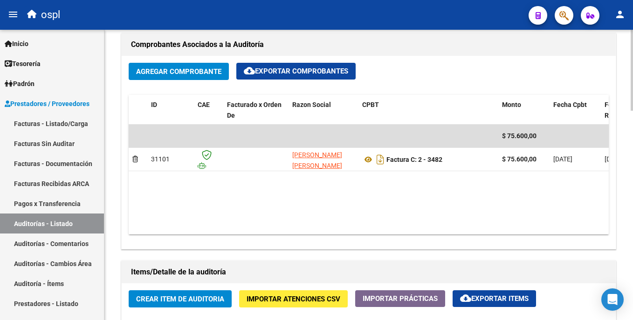
click at [632, 167] on html "menu ospl person Firma Express Inicio Instructivos Contacto OS Tesorería Audito…" at bounding box center [316, 160] width 633 height 320
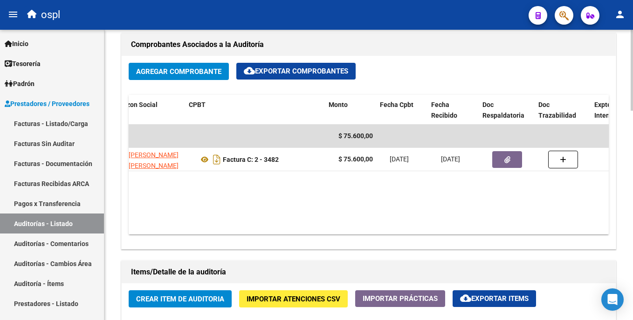
scroll to position [0, 173]
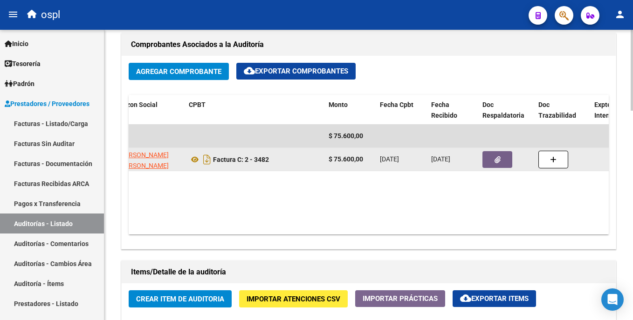
click at [497, 153] on button "button" at bounding box center [497, 159] width 30 height 17
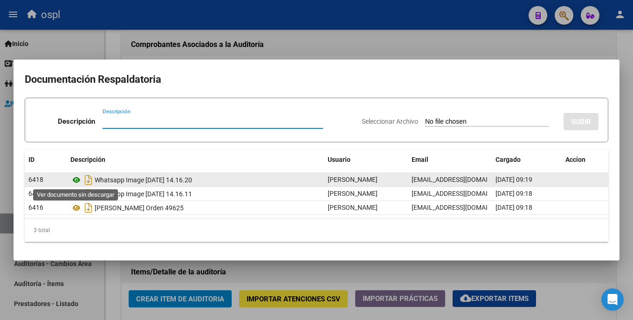
click at [77, 180] on icon at bounding box center [76, 180] width 12 height 11
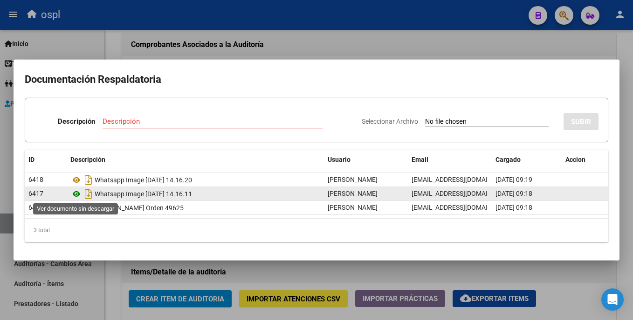
click at [73, 194] on icon at bounding box center [76, 194] width 12 height 11
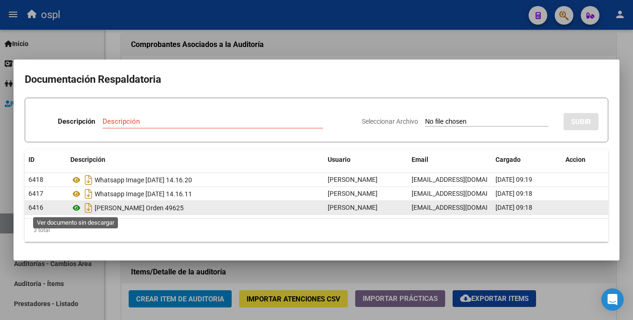
click at [80, 208] on icon at bounding box center [76, 208] width 12 height 11
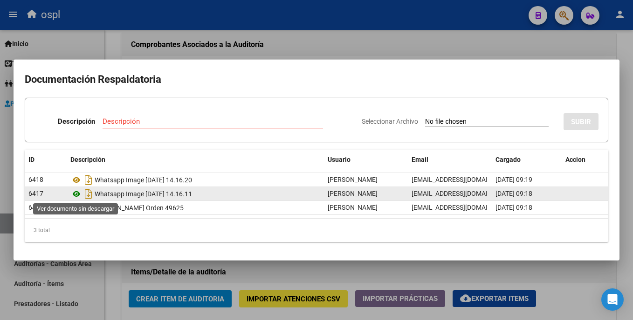
click at [75, 194] on icon at bounding box center [76, 194] width 12 height 11
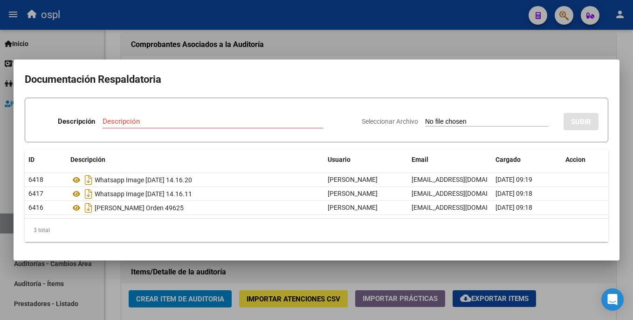
click at [425, 121] on input "Seleccionar Archivo" at bounding box center [486, 122] width 123 height 9
type input "C:\fakepath\ROSS ORDEN 49625.pdf"
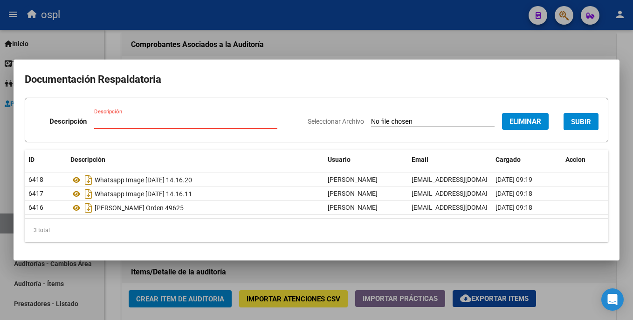
click at [155, 120] on input "Descripción" at bounding box center [185, 121] width 183 height 8
type input "AUTORIZACION"
click at [585, 121] on span "SUBIR" at bounding box center [581, 122] width 20 height 8
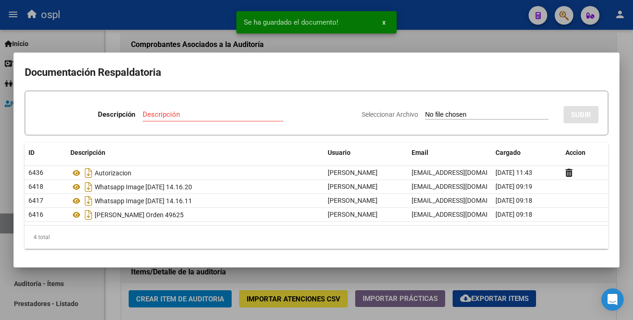
click at [441, 39] on div at bounding box center [316, 160] width 633 height 320
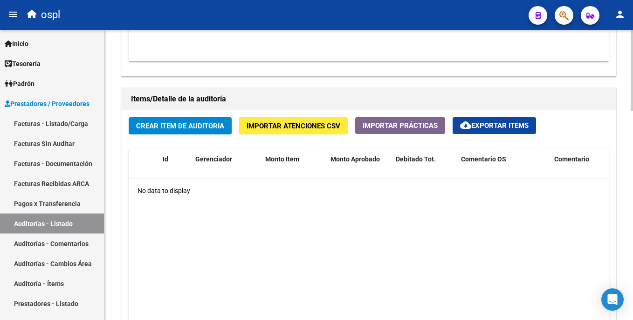
scroll to position [533, 0]
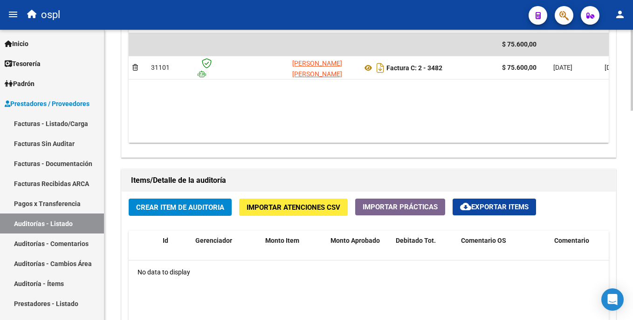
click at [630, 194] on div "arrow_back Editar 1478 cloud_download Generar informe Puede notificar al gerenc…" at bounding box center [369, 16] width 531 height 1040
click at [207, 208] on span "Crear Item de Auditoria" at bounding box center [180, 208] width 88 height 8
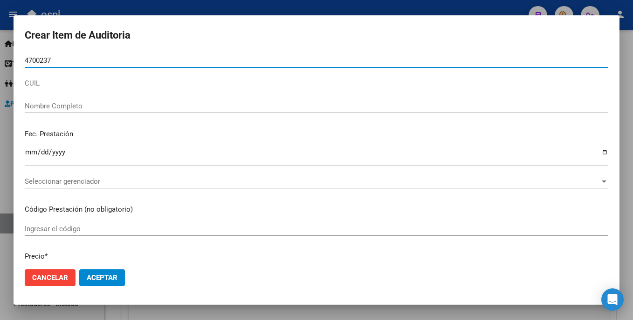
type input "47002376"
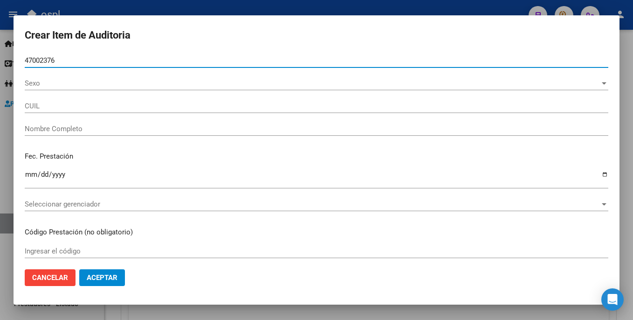
type input "20470023768"
type input "Ross Quinteros Facun"
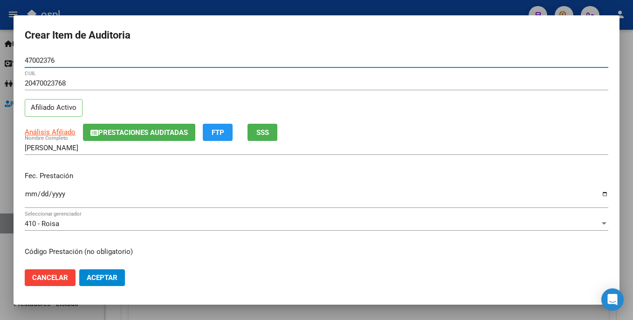
type input "47002376"
click at [24, 193] on mat-dialog-content "47002376 Nro Documento 20470023768 CUIL Afiliado Activo Análisis Afiliado Prest…" at bounding box center [317, 158] width 606 height 208
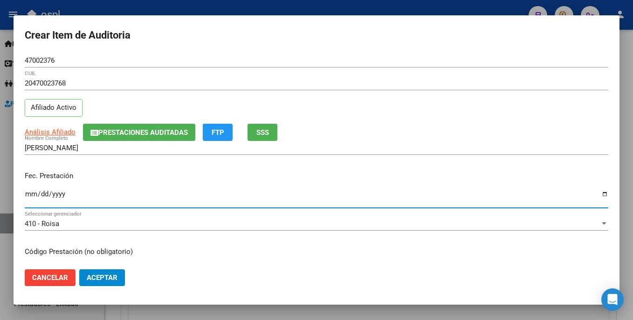
click at [29, 194] on input "Ingresar la fecha" at bounding box center [316, 198] width 583 height 15
type input "2025-08-29"
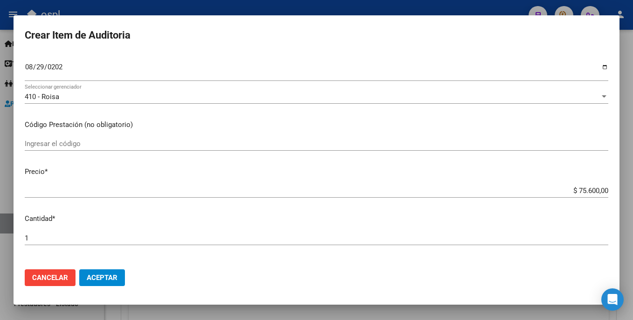
scroll to position [136, 0]
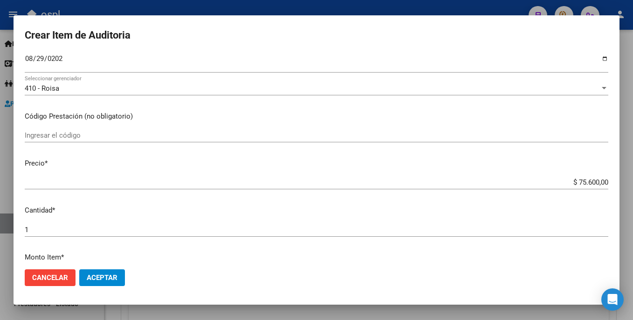
click at [178, 135] on input "Ingresar el código" at bounding box center [316, 135] width 583 height 8
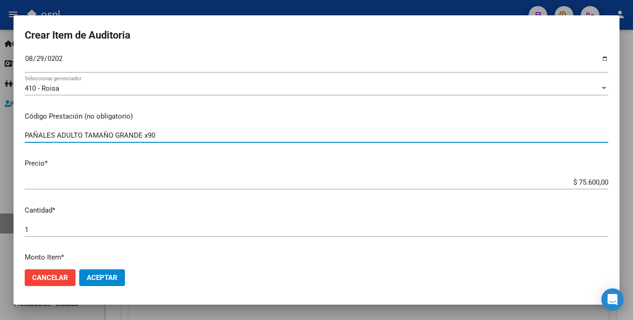
type input "PAÑALES ADULTO TAMAÑO GRANDE x90"
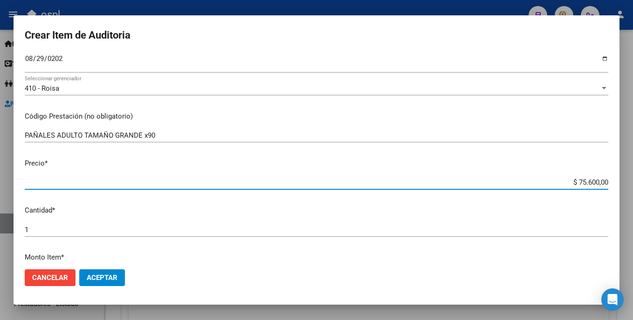
drag, startPoint x: 554, startPoint y: 178, endPoint x: 613, endPoint y: 178, distance: 58.2
click at [613, 178] on mat-dialog-content "47002376 Nro Documento 20470023768 CUIL Afiliado Activo Análisis Afiliado Prest…" at bounding box center [317, 158] width 606 height 208
type input "$ 0,01"
type input "$ 0,12"
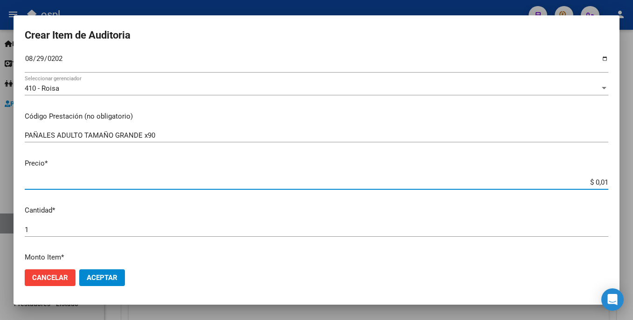
type input "$ 0,12"
type input "$ 1,26"
type input "$ 12,60"
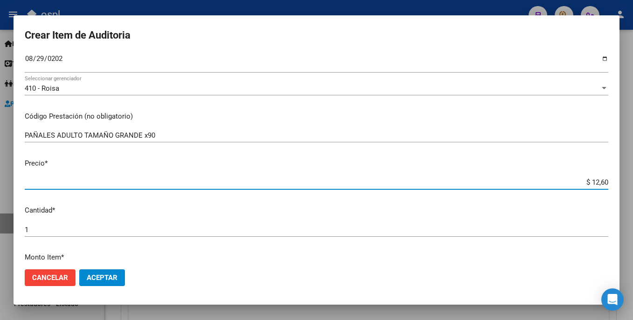
type input "$ 126,00"
type input "$ 1.260,00"
type input "$ 12.600,00"
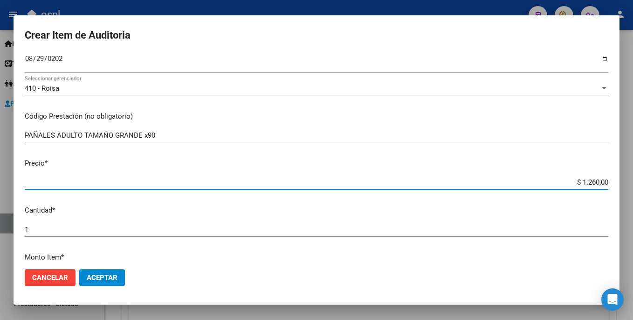
type input "$ 12.600,00"
click at [131, 229] on input "1" at bounding box center [316, 230] width 583 height 8
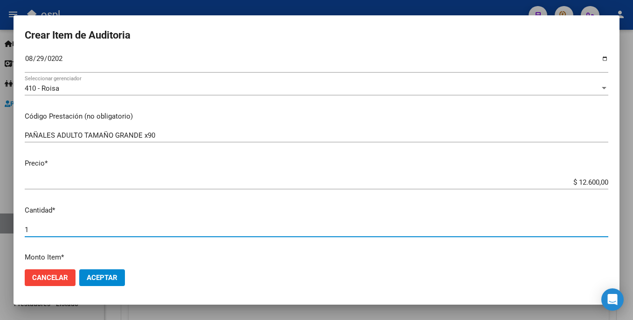
type input "17"
type input "$ 214.200,00"
type input "1"
type input "$ 12.600,00"
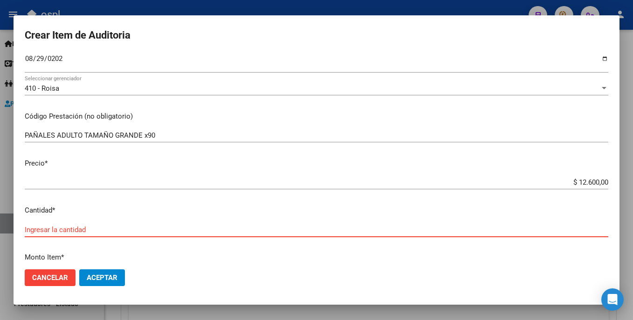
type input "6"
type input "$ 75.600,00"
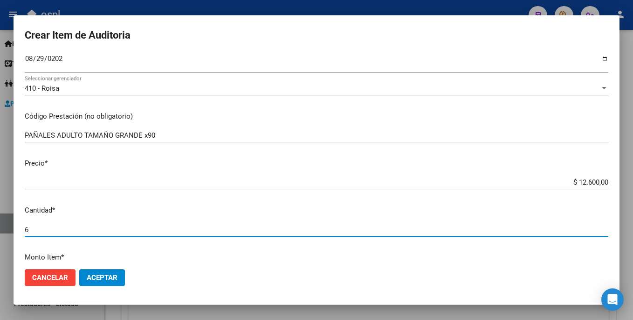
type input "6"
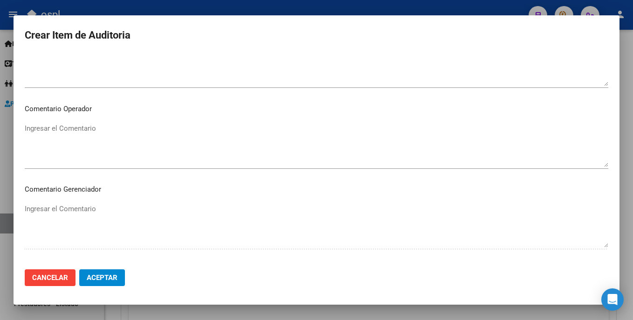
scroll to position [474, 0]
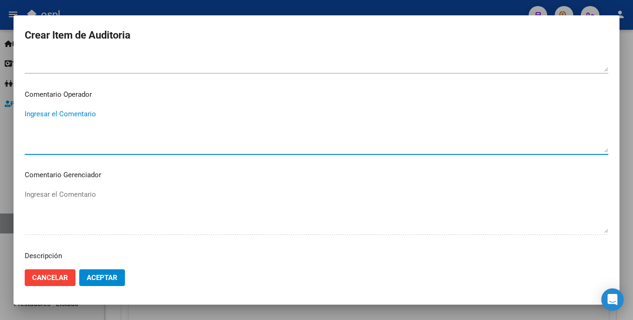
click at [216, 109] on textarea "Ingresar el Comentario" at bounding box center [316, 131] width 583 height 44
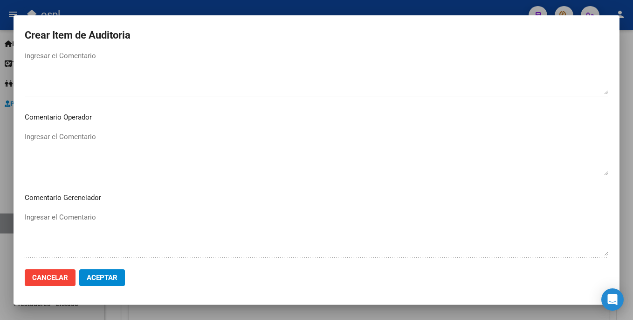
scroll to position [457, 0]
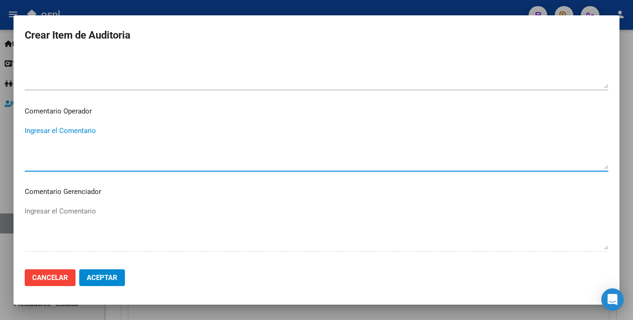
click at [170, 128] on textarea "Ingresar el Comentario" at bounding box center [316, 148] width 583 height 44
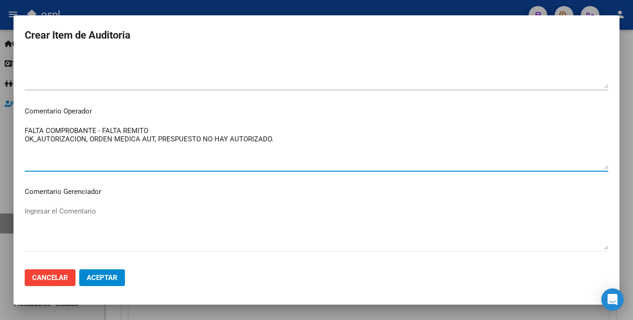
click at [170, 128] on textarea "FALTA COMPROBANTE - FALTA REMITO OK_AUTORIZACION, ORDEN MEDICA AUT, PRESPUESTO …" at bounding box center [316, 148] width 583 height 44
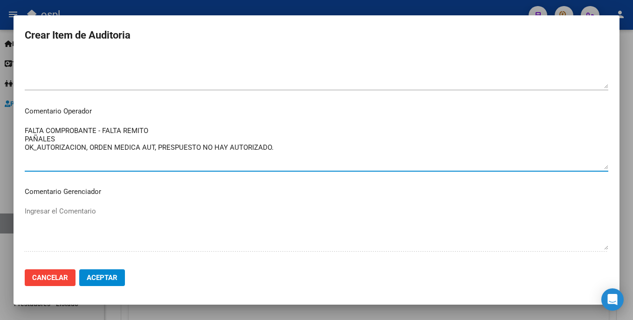
drag, startPoint x: 327, startPoint y: 147, endPoint x: 35, endPoint y: 132, distance: 292.0
click at [9, 128] on div "Crear Item de Auditoria 47002376 Nro Documento 20470023768 CUIL Afiliado Activo…" at bounding box center [316, 160] width 633 height 320
type textarea "FALTA COMPROBANTE - FALTA REMITO PAÑALES OK_AUTORIZACION, ORDEN MEDICA AUT, PRE…"
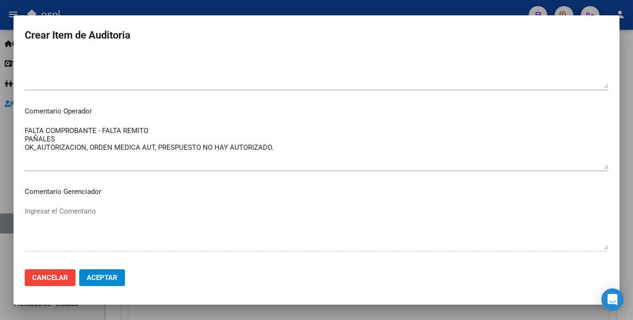
click at [385, 183] on mat-dialog-content "47002376 Nro Documento 20470023768 CUIL Afiliado Activo Análisis Afiliado Prest…" at bounding box center [317, 158] width 606 height 208
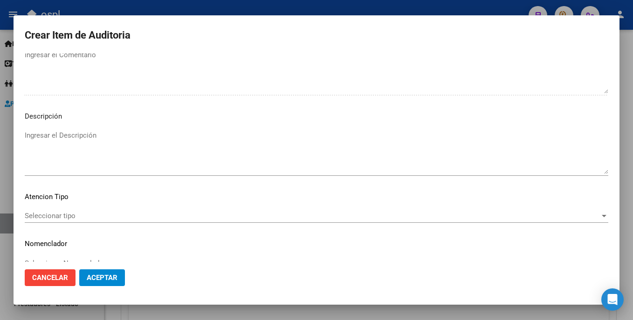
scroll to position [630, 0]
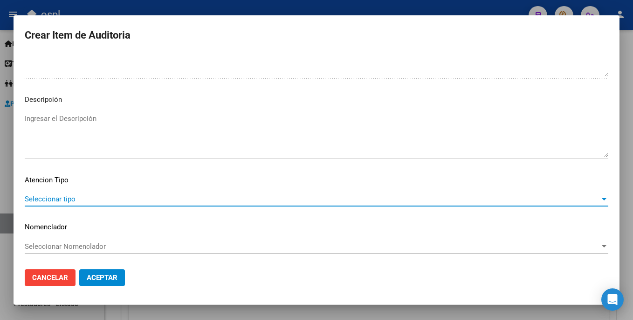
click at [105, 198] on span "Seleccionar tipo" at bounding box center [312, 199] width 575 height 8
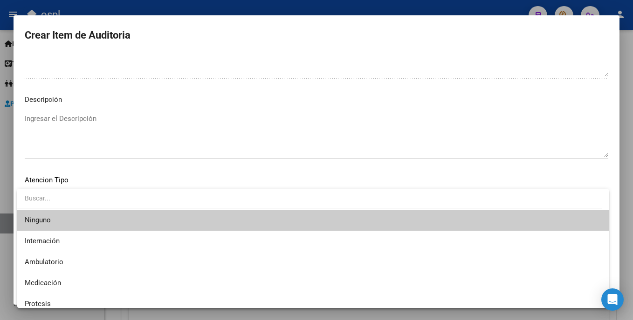
click at [131, 161] on div at bounding box center [316, 160] width 633 height 320
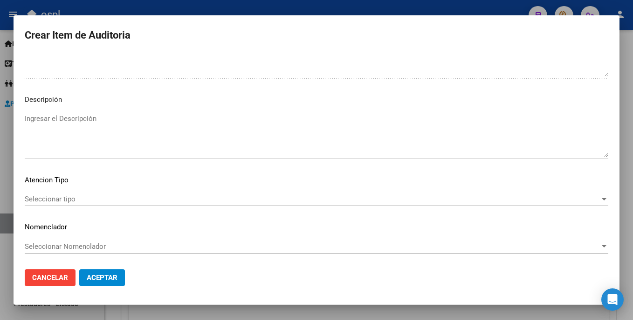
click at [108, 276] on span "Aceptar" at bounding box center [102, 278] width 31 height 8
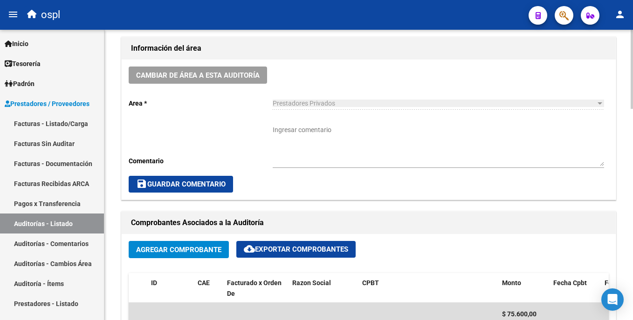
click at [630, 126] on div at bounding box center [631, 141] width 2 height 79
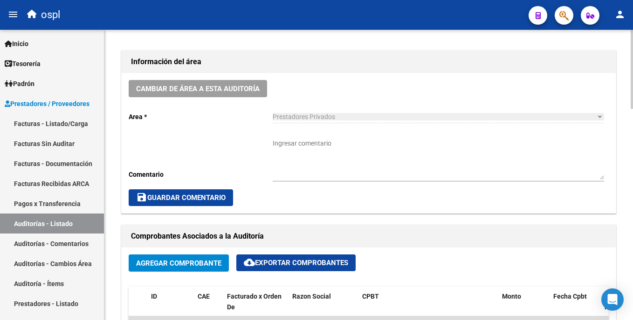
click at [384, 137] on div "Ingresar comentario" at bounding box center [438, 157] width 331 height 50
paste textarea "FALTA COMPROBANTE - FALTA REMITO PAÑALES OK_AUTORIZACION, ORDEN MEDICA AUT, PRE…"
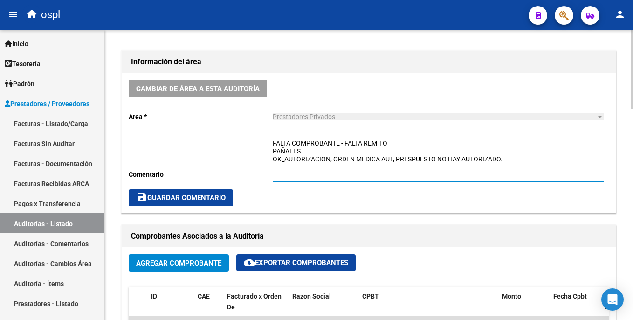
type textarea "FALTA COMPROBANTE - FALTA REMITO PAÑALES OK_AUTORIZACION, ORDEN MEDICA AUT, PRE…"
click at [202, 201] on span "save Guardar Comentario" at bounding box center [180, 198] width 89 height 8
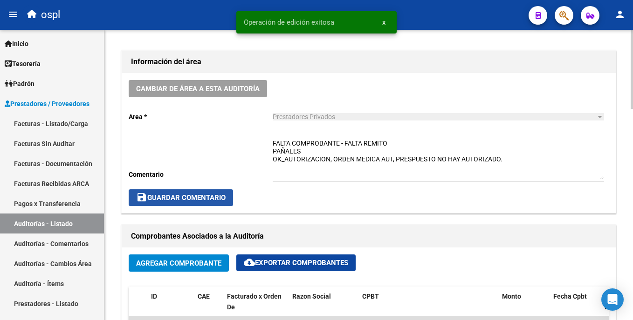
click at [215, 192] on button "save Guardar Comentario" at bounding box center [181, 198] width 104 height 17
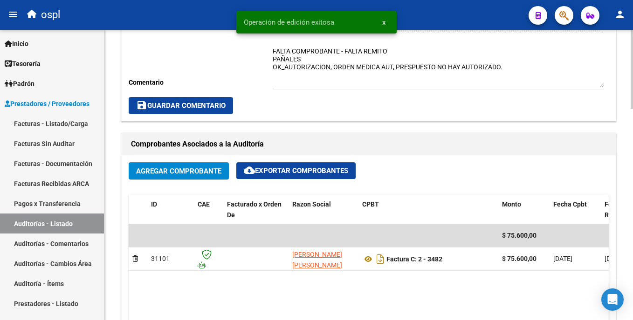
scroll to position [330, 0]
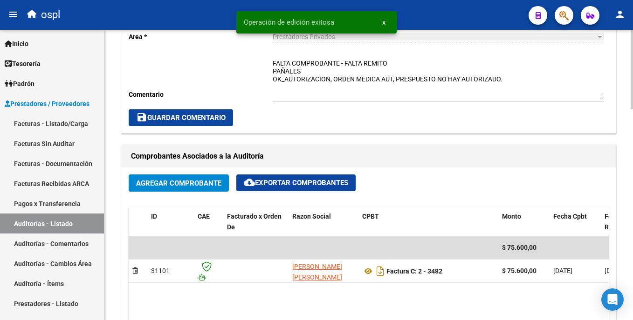
click at [618, 160] on div "arrow_back Editar 1478 cloud_download Generar informe Puede notificar al gerenc…" at bounding box center [369, 232] width 531 height 1065
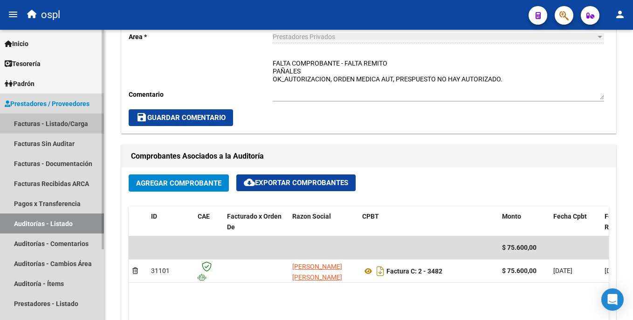
click at [61, 127] on link "Facturas - Listado/Carga" at bounding box center [52, 124] width 104 height 20
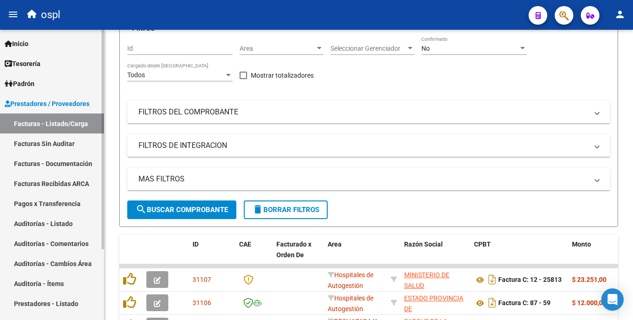
scroll to position [317, 0]
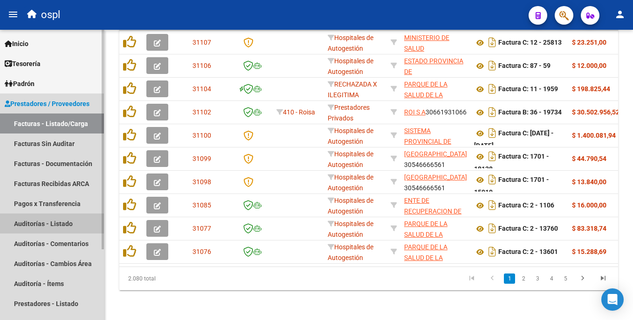
click at [58, 219] on link "Auditorías - Listado" at bounding box center [52, 224] width 104 height 20
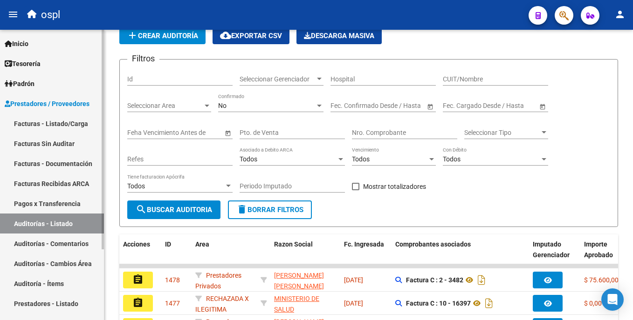
scroll to position [286, 0]
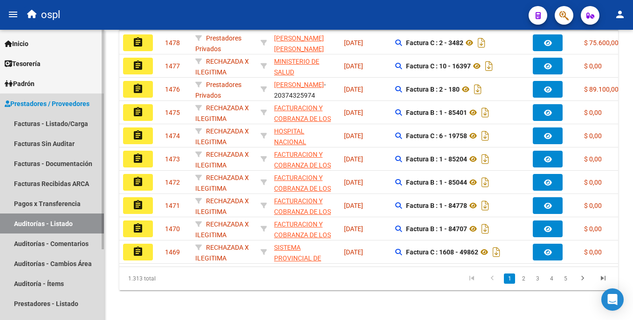
click at [70, 225] on link "Auditorías - Listado" at bounding box center [52, 224] width 104 height 20
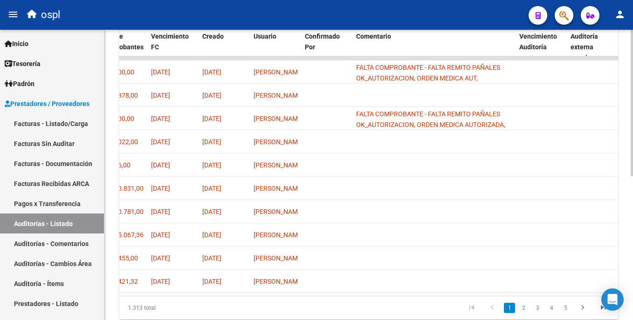
scroll to position [242, 0]
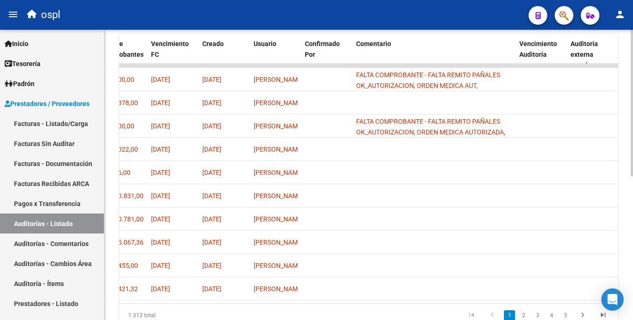
click at [632, 186] on html "menu ospl person Firma Express Inicio Instructivos Contacto OS Tesorería Audito…" at bounding box center [316, 160] width 633 height 320
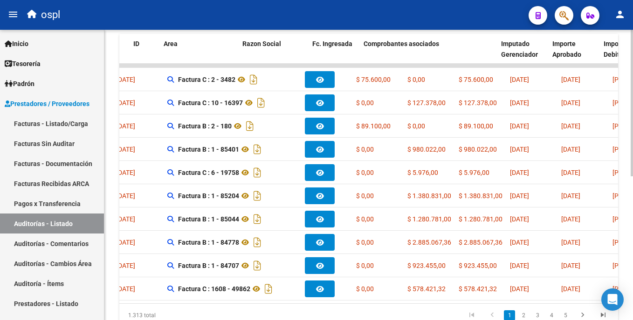
scroll to position [0, 0]
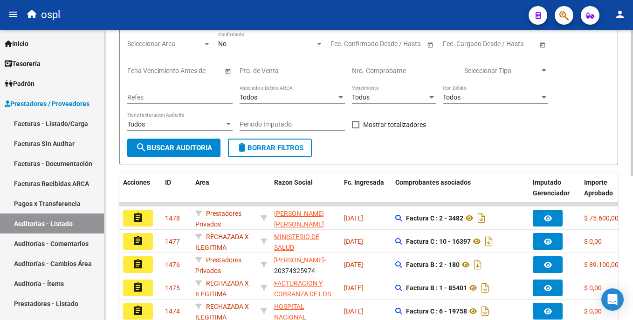
click at [626, 102] on div "PRESTADORES -> Auditoría de Comprobantes / Prestaciones add Crear Auditoría clo…" at bounding box center [369, 211] width 531 height 569
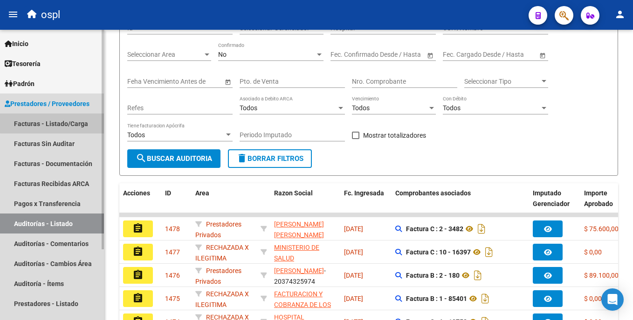
click at [56, 123] on link "Facturas - Listado/Carga" at bounding box center [52, 124] width 104 height 20
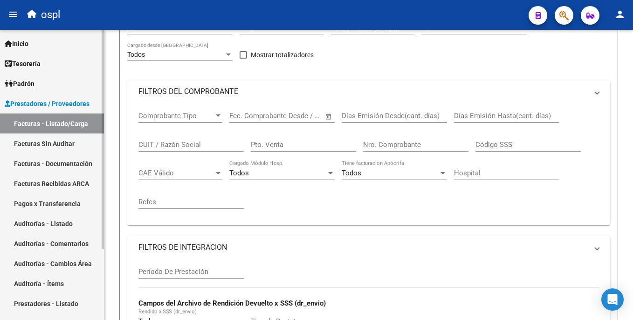
scroll to position [72, 0]
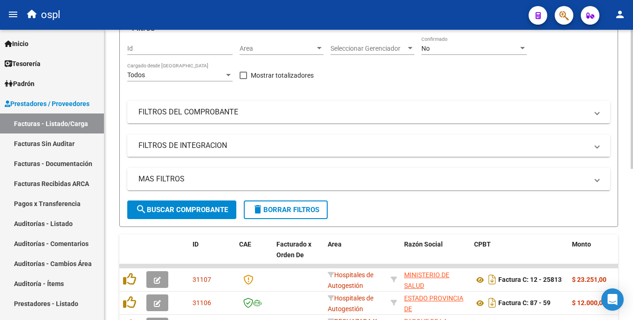
click at [214, 135] on mat-expansion-panel-header "FILTROS DE INTEGRACION" at bounding box center [368, 146] width 483 height 22
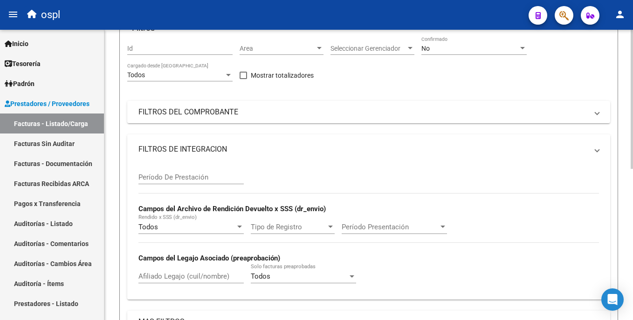
scroll to position [92, 0]
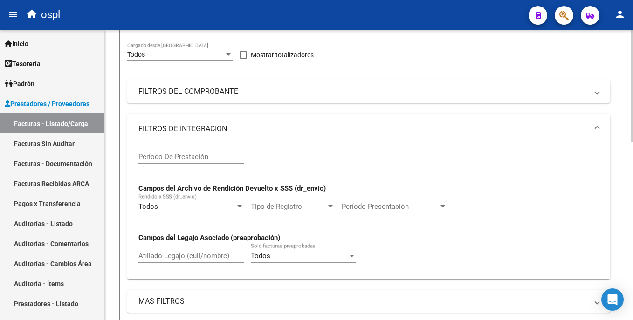
click at [215, 128] on mat-panel-title "FILTROS DE INTEGRACION" at bounding box center [362, 129] width 449 height 10
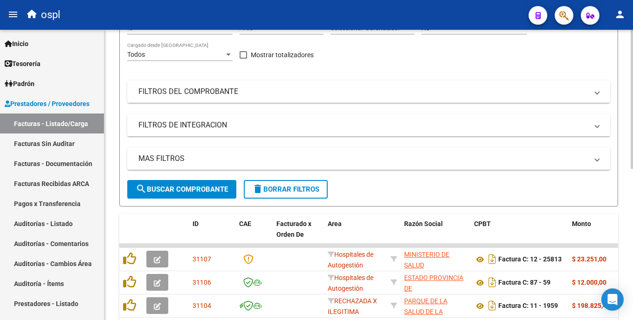
click at [220, 97] on mat-expansion-panel-header "FILTROS DEL COMPROBANTE" at bounding box center [368, 92] width 483 height 22
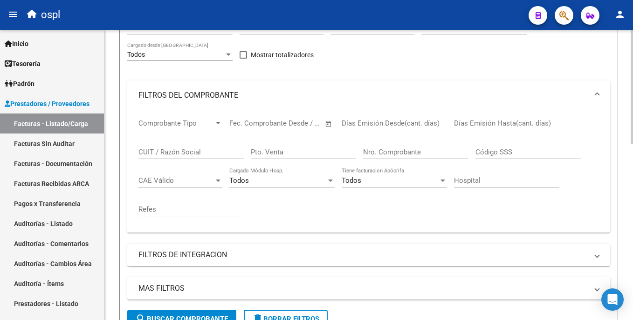
click at [220, 97] on mat-panel-title "FILTROS DEL COMPROBANTE" at bounding box center [362, 95] width 449 height 10
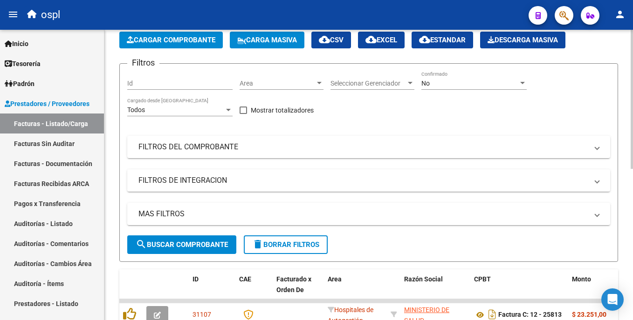
click at [626, 72] on div "Video tutorial PRESTADORES -> Listado de CPBTs Emitidos por Prestadores / Prove…" at bounding box center [369, 293] width 531 height 600
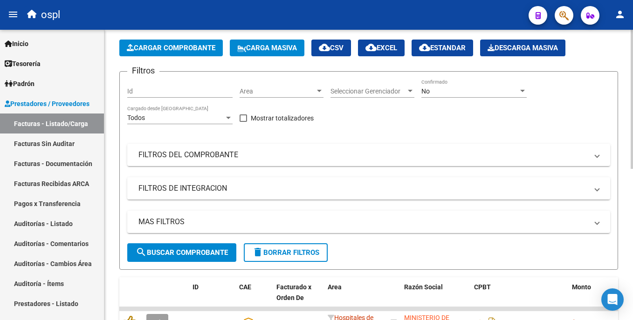
click at [257, 95] on div "Area Area" at bounding box center [281, 88] width 84 height 19
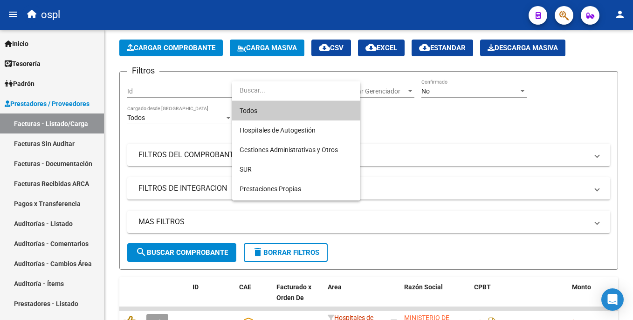
scroll to position [104, 0]
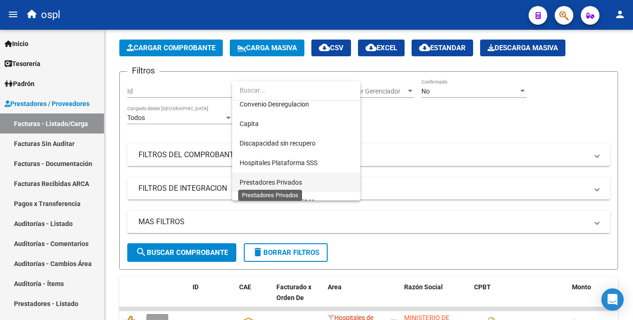
click at [285, 185] on span "Prestadores Privados" at bounding box center [270, 182] width 62 height 7
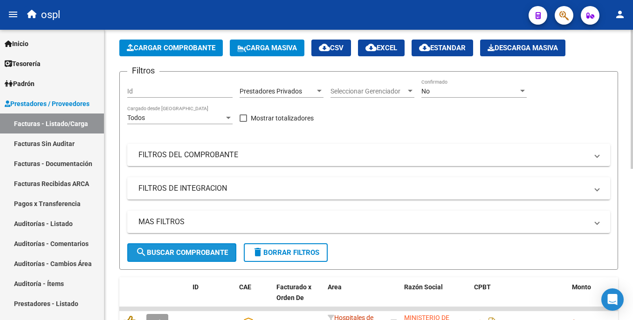
click at [187, 247] on button "search Buscar Comprobante" at bounding box center [181, 253] width 109 height 19
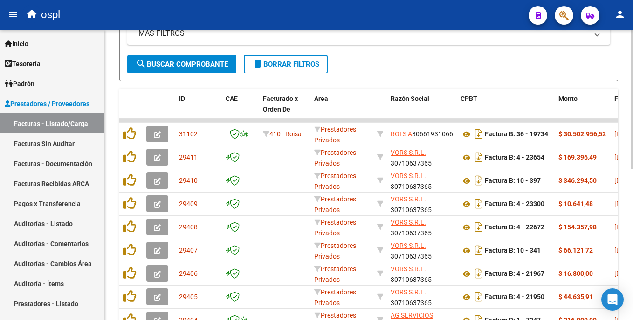
scroll to position [240, 0]
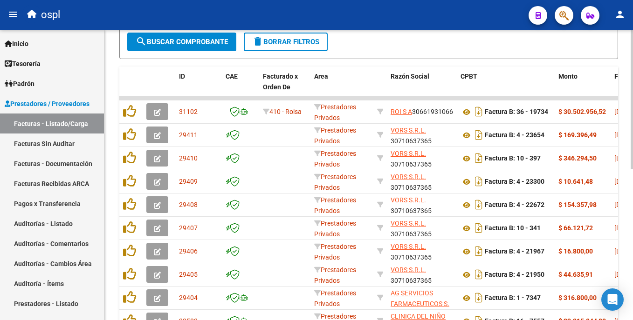
click at [632, 191] on html "menu ospl person Firma Express Inicio Instructivos Contacto OS Tesorería Audito…" at bounding box center [316, 160] width 633 height 320
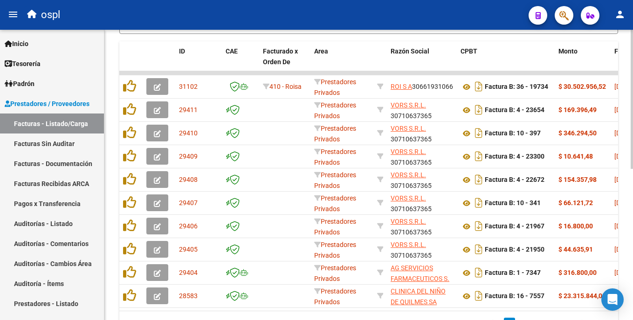
click at [632, 204] on html "menu ospl person Firma Express Inicio Instructivos Contacto OS Tesorería Audito…" at bounding box center [316, 160] width 633 height 320
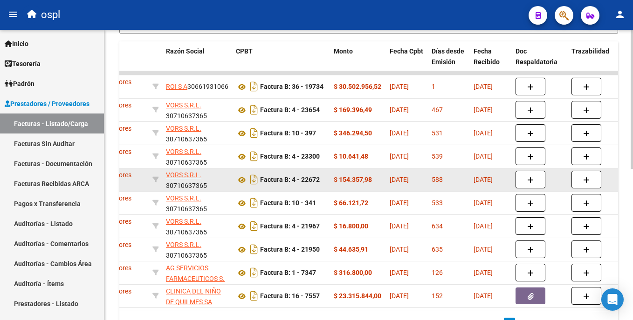
scroll to position [0, 221]
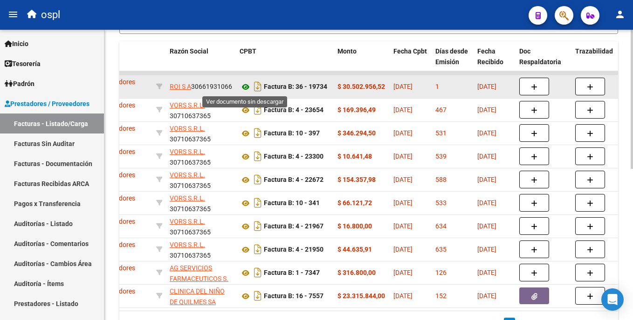
click at [247, 85] on icon at bounding box center [245, 87] width 12 height 11
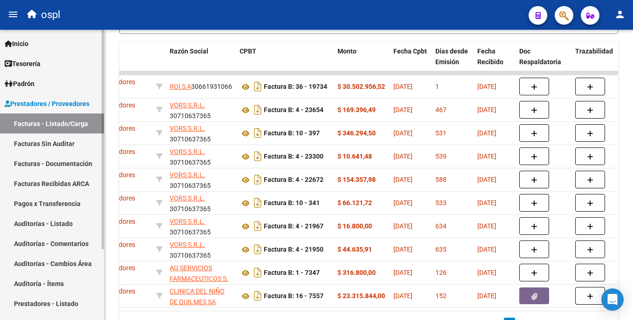
click at [67, 222] on link "Auditorías - Listado" at bounding box center [52, 224] width 104 height 20
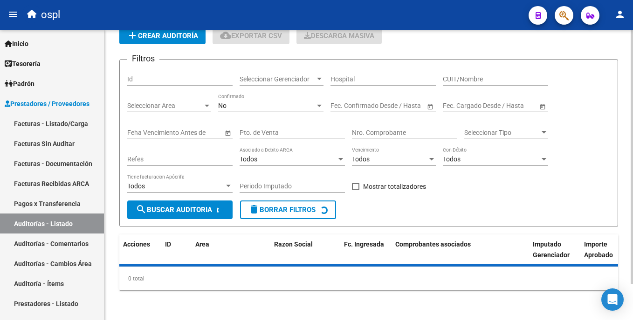
scroll to position [41, 0]
click at [386, 131] on input "Nro. Comprobante" at bounding box center [404, 133] width 105 height 8
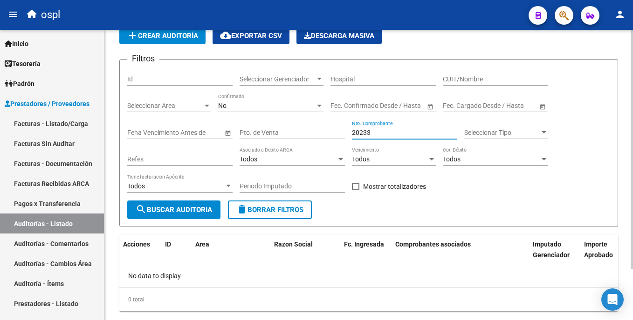
click at [368, 129] on input "20233" at bounding box center [404, 133] width 105 height 8
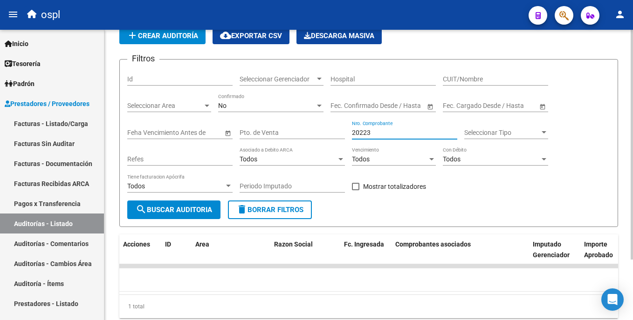
scroll to position [0, 0]
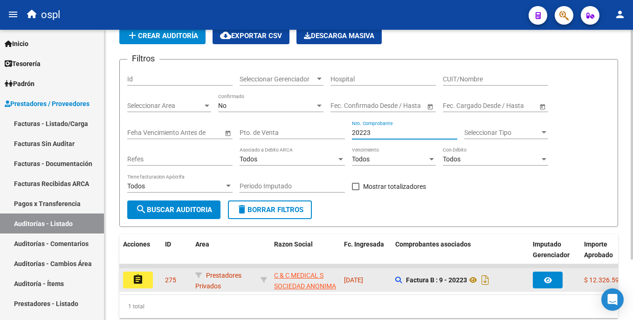
type input "20223"
click at [145, 283] on button "assignment" at bounding box center [138, 280] width 30 height 17
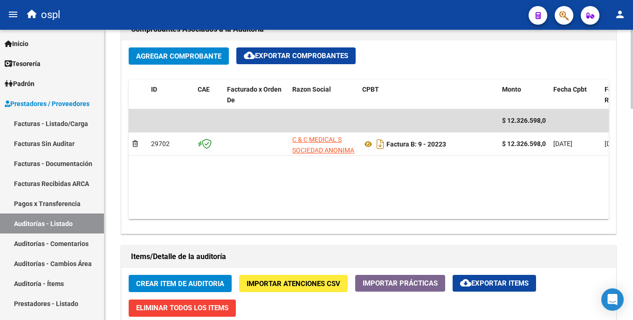
scroll to position [416, 0]
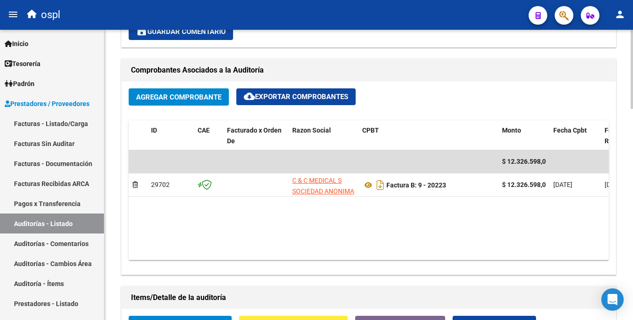
click at [598, 202] on div "arrow_back Editar 275 cloud_download Generar informe Puede notificar al gerenci…" at bounding box center [369, 145] width 531 height 1065
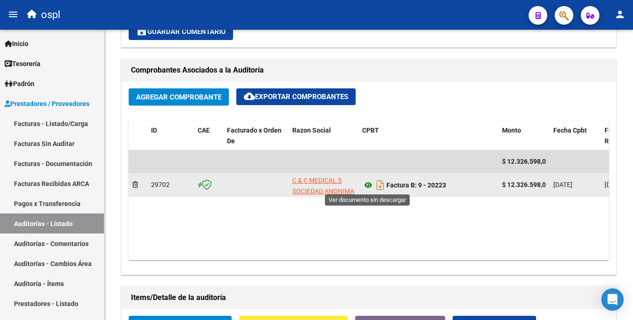
click at [366, 185] on icon at bounding box center [368, 185] width 12 height 11
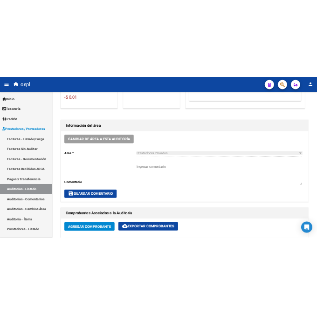
scroll to position [211, 0]
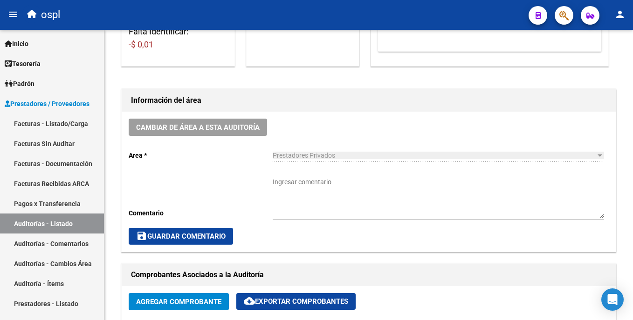
click at [381, 166] on div "Prestadores Privados Seleccionar area" at bounding box center [438, 156] width 331 height 27
click at [358, 174] on div "Ingresar comentario" at bounding box center [438, 195] width 331 height 50
type textarea "FALTA TRAZABILIDAD"
drag, startPoint x: 216, startPoint y: 249, endPoint x: 216, endPoint y: 238, distance: 11.2
click at [216, 250] on div "Cambiar de área a esta auditoría Area * Prestadores Privados Seleccionar area C…" at bounding box center [369, 182] width 494 height 140
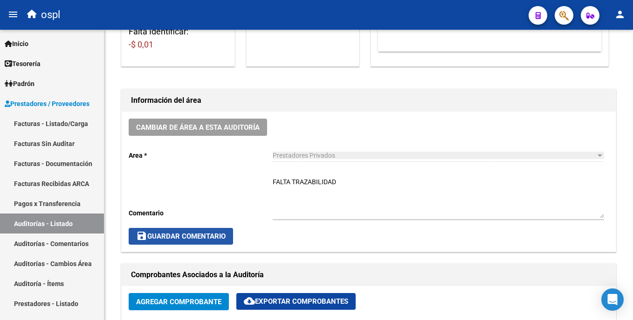
click at [216, 232] on button "save Guardar Comentario" at bounding box center [181, 236] width 104 height 17
click at [213, 236] on span "save Guardar Comentario" at bounding box center [180, 236] width 89 height 8
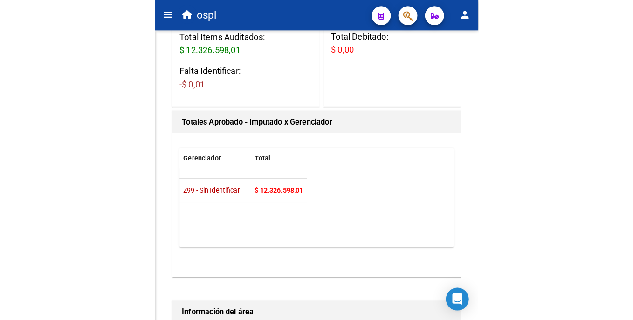
scroll to position [201, 0]
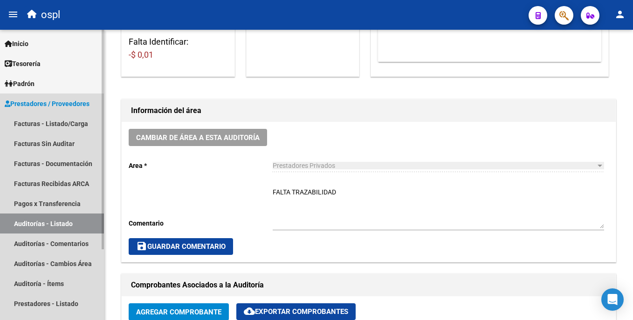
click at [82, 224] on link "Auditorías - Listado" at bounding box center [52, 224] width 104 height 20
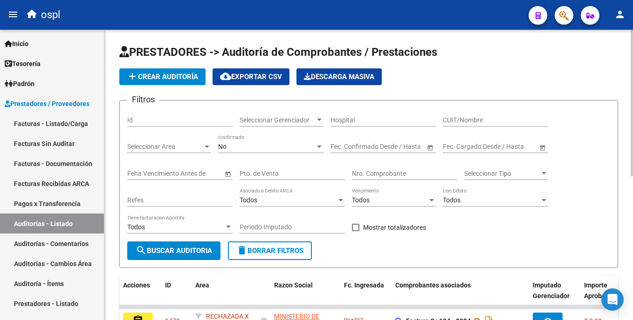
click at [632, 107] on html "menu ospl person Firma Express Inicio Instructivos Contacto OS Tesorería Audito…" at bounding box center [316, 160] width 633 height 320
click at [378, 167] on div "Nro. Comprobante" at bounding box center [404, 171] width 105 height 19
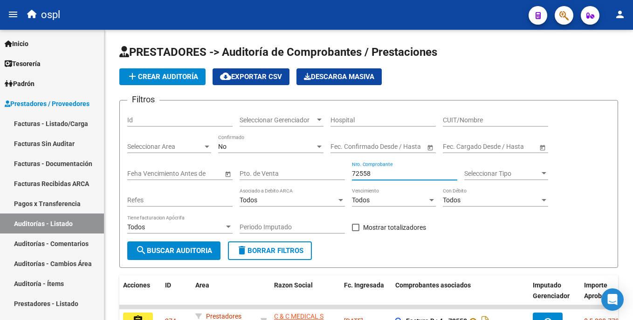
type input "72558"
click at [195, 244] on button "search Buscar Auditoria" at bounding box center [173, 251] width 93 height 19
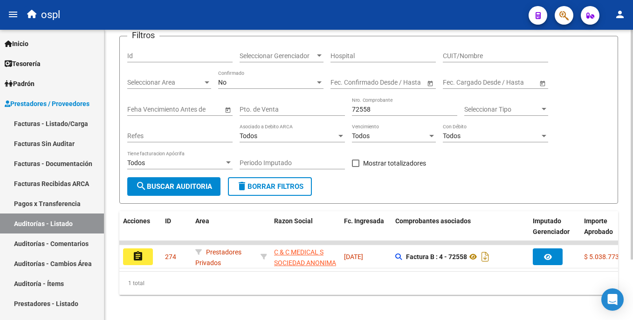
scroll to position [76, 0]
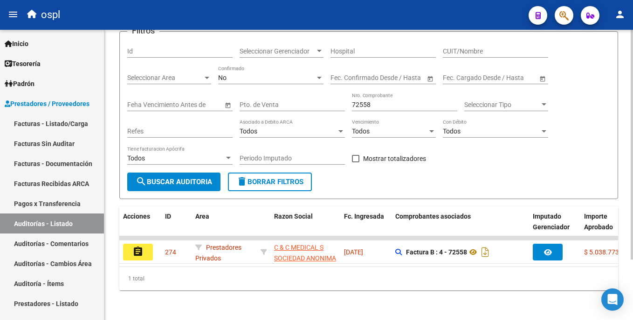
click at [632, 188] on html "menu ospl person Firma Express Inicio Instructivos Contacto OS Tesorería Audito…" at bounding box center [316, 160] width 633 height 320
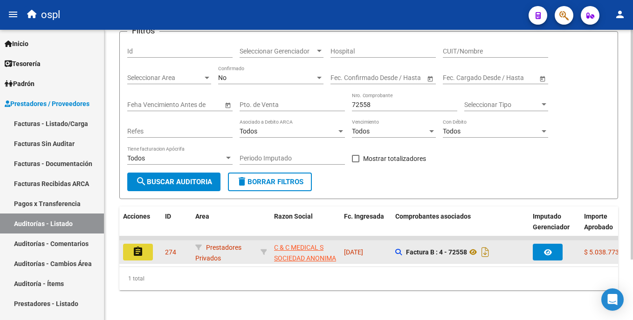
click at [148, 247] on button "assignment" at bounding box center [138, 252] width 30 height 17
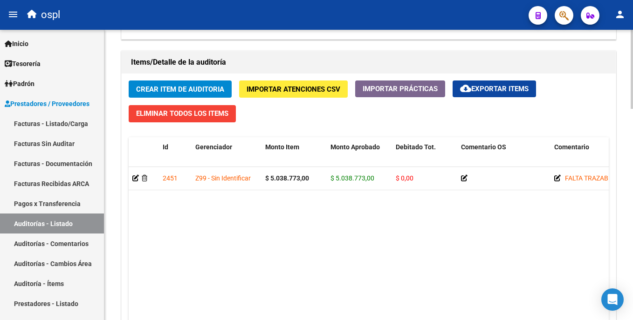
scroll to position [599, 0]
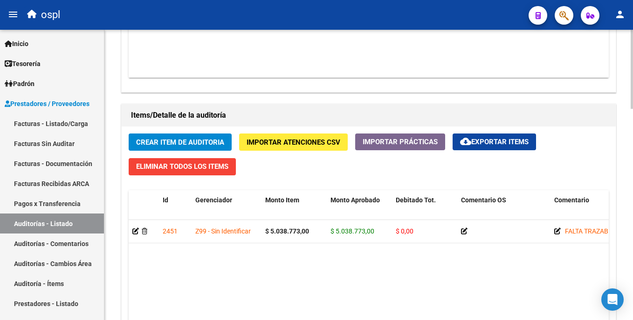
click at [632, 236] on html "menu ospl person Firma Express Inicio Instructivos Contacto OS Tesorería Audito…" at bounding box center [316, 160] width 633 height 320
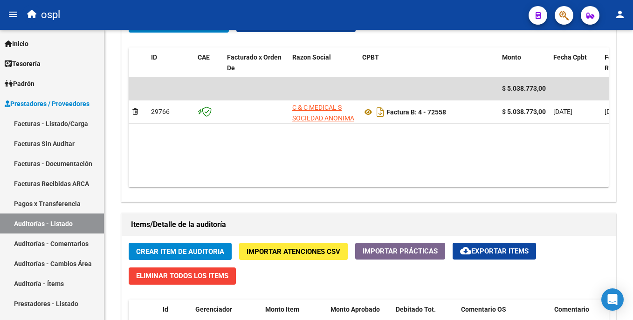
scroll to position [450, 0]
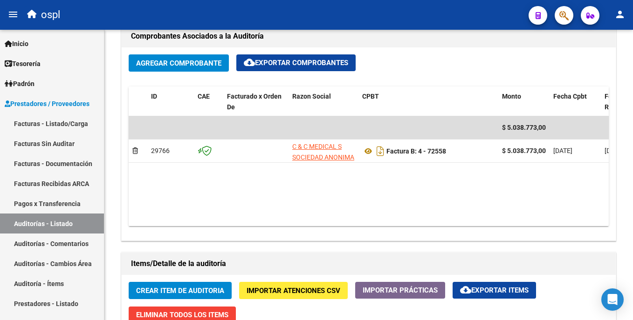
click at [632, 184] on html "menu ospl person Firma Express Inicio Instructivos Contacto OS Tesorería Audito…" at bounding box center [316, 160] width 633 height 320
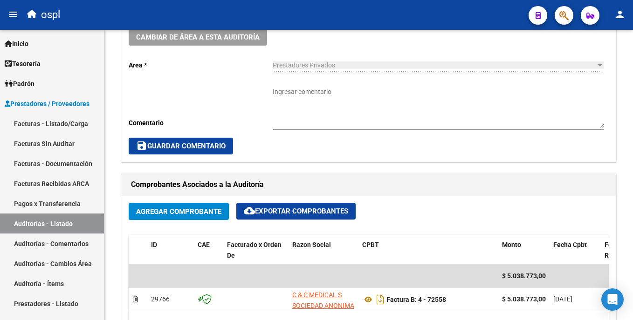
click at [632, 174] on html "menu ospl person Firma Express Inicio Instructivos Contacto OS Tesorería Audito…" at bounding box center [316, 160] width 633 height 320
click at [418, 109] on textarea "Ingresar comentario" at bounding box center [438, 107] width 331 height 41
type textarea "FALTA TRAZABILIDAD"
click at [225, 149] on span "save Guardar Comentario" at bounding box center [180, 146] width 89 height 8
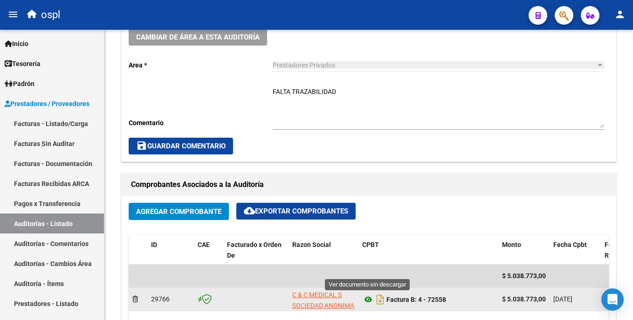
click at [368, 303] on icon at bounding box center [368, 299] width 12 height 11
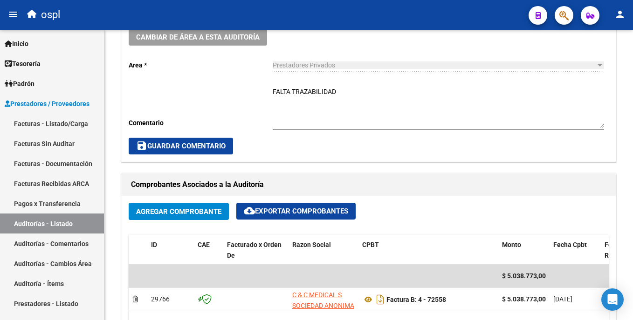
drag, startPoint x: 632, startPoint y: 178, endPoint x: 634, endPoint y: 194, distance: 15.9
click at [632, 194] on html "menu ospl person Firma Express Inicio Instructivos Contacto OS Tesorería Audito…" at bounding box center [316, 160] width 633 height 320
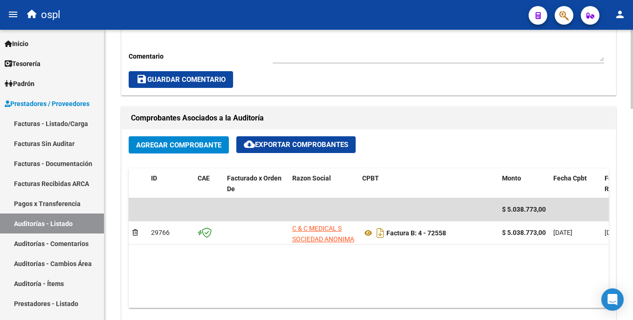
scroll to position [402, 0]
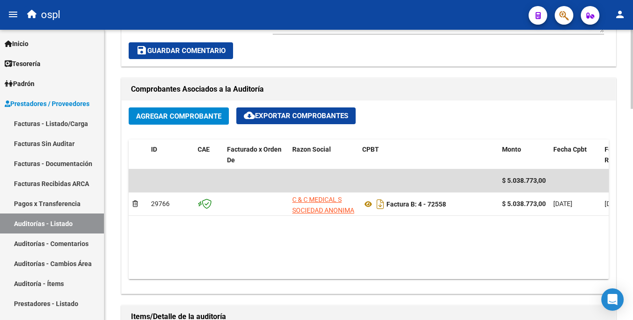
click at [632, 197] on div at bounding box center [631, 177] width 2 height 79
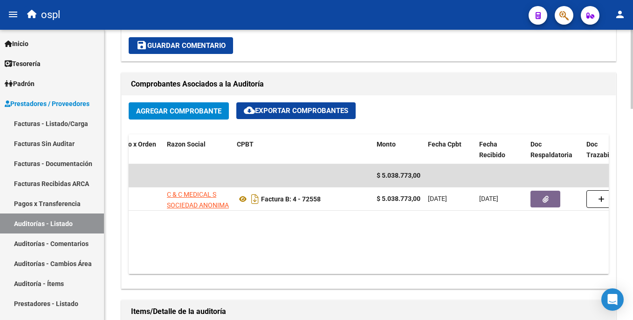
scroll to position [0, 132]
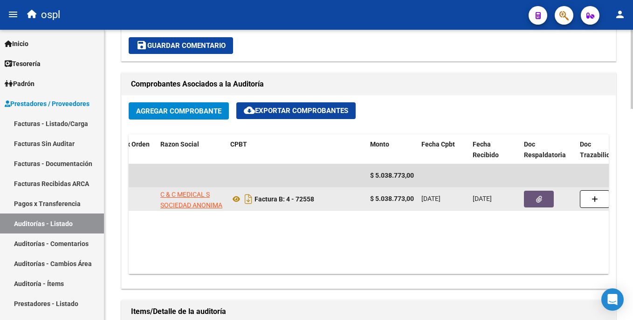
click at [538, 199] on icon "button" at bounding box center [539, 199] width 6 height 7
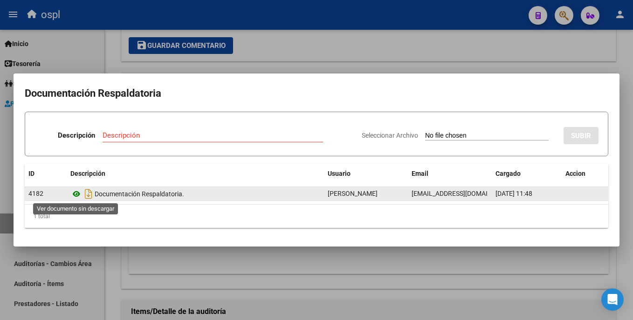
click at [77, 196] on icon at bounding box center [76, 194] width 12 height 11
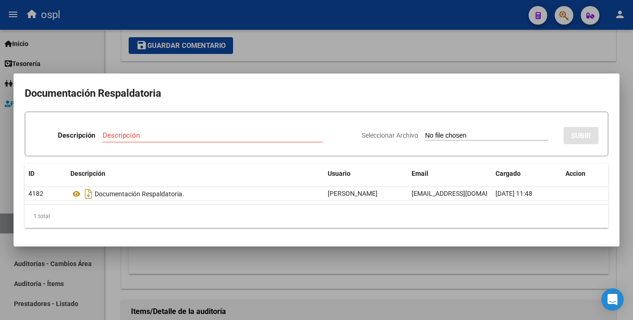
click at [453, 49] on div at bounding box center [316, 160] width 633 height 320
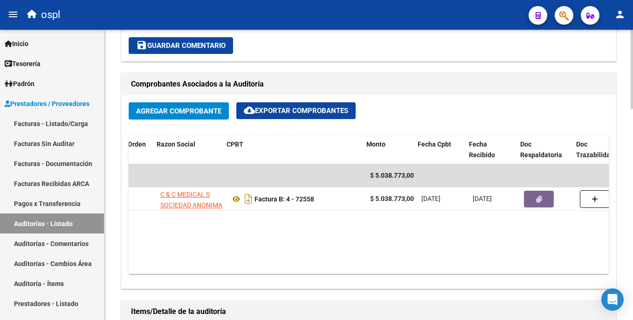
scroll to position [0, 141]
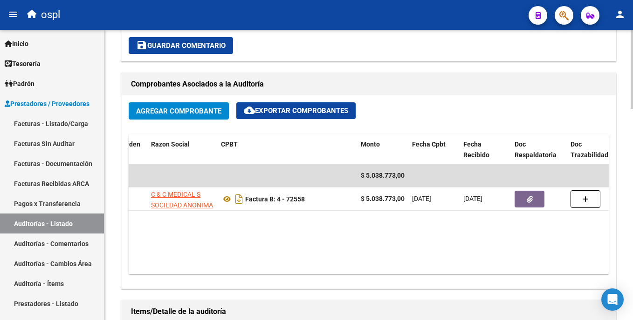
click at [274, 260] on datatable-body "$ 5.038.773,00 29766 C & C MEDICAL S SOCIEDAD ANONIMA Factura B: 4 - 72558 $ 5.…" at bounding box center [369, 219] width 480 height 110
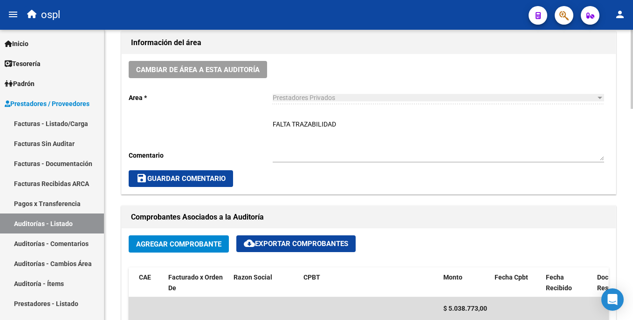
scroll to position [278, 0]
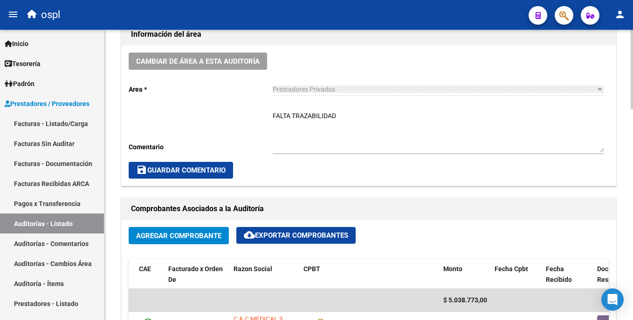
click at [632, 145] on html "menu ospl person Firma Express Inicio Instructivos Contacto OS Tesorería Audito…" at bounding box center [316, 160] width 633 height 320
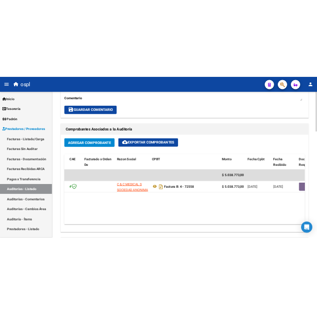
scroll to position [404, 0]
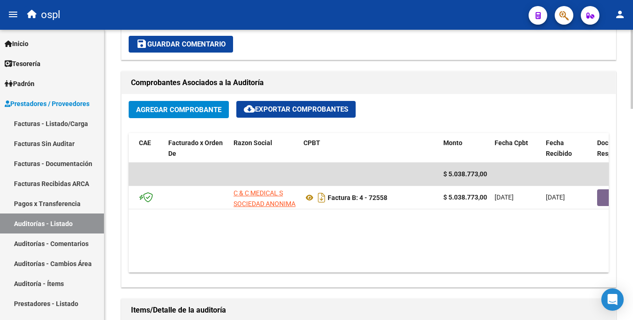
click at [632, 182] on html "menu ospl person Firma Express Inicio Instructivos Contacto OS Tesorería Audito…" at bounding box center [316, 160] width 633 height 320
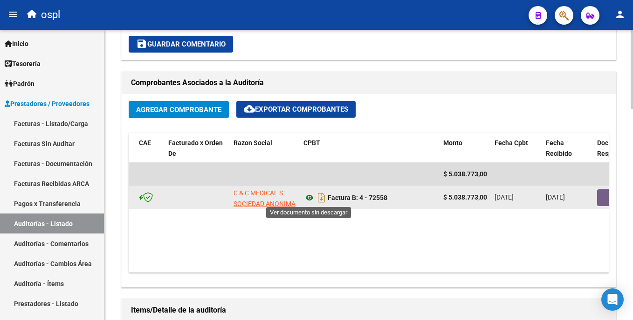
click at [313, 198] on icon at bounding box center [309, 197] width 12 height 11
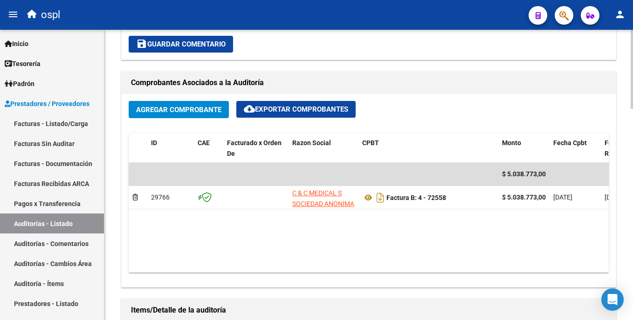
scroll to position [113, 0]
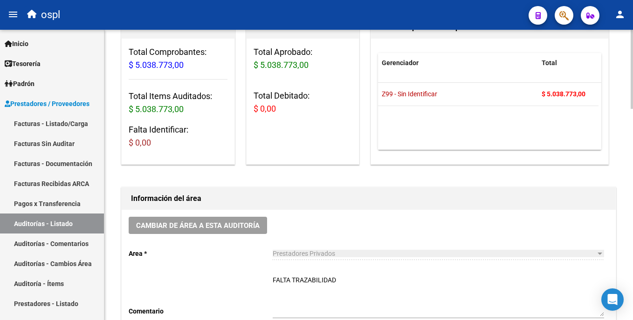
click at [632, 73] on html "menu ospl person Firma Express Inicio Instructivos Contacto OS Tesorería Audito…" at bounding box center [316, 160] width 633 height 320
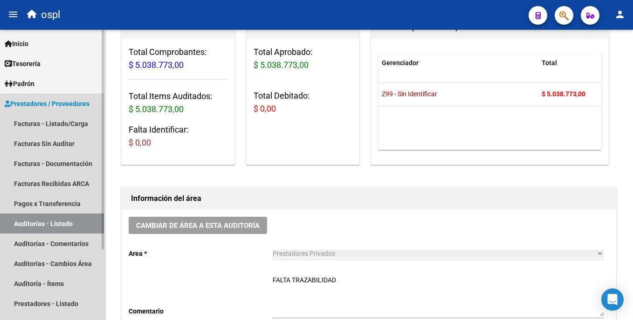
click at [62, 222] on link "Auditorías - Listado" at bounding box center [52, 224] width 104 height 20
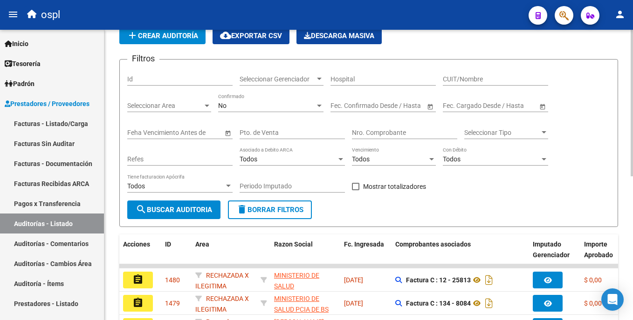
scroll to position [113, 0]
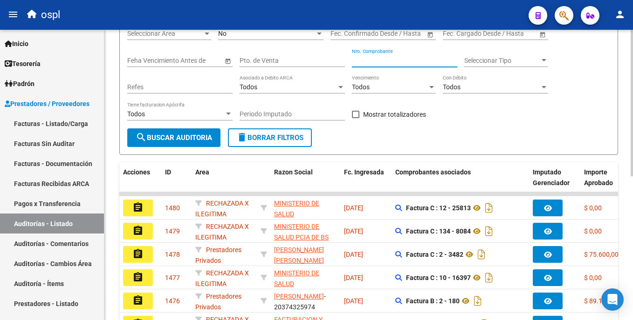
click at [367, 63] on input "Nro. Comprobante" at bounding box center [404, 61] width 105 height 8
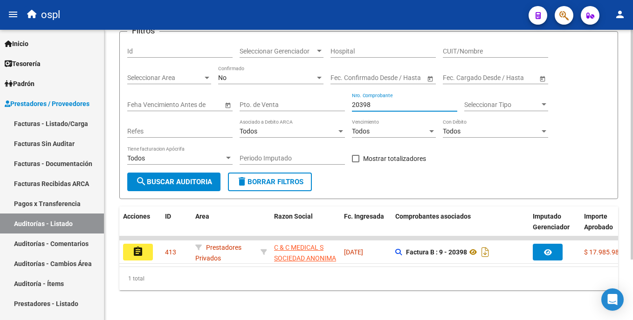
scroll to position [76, 0]
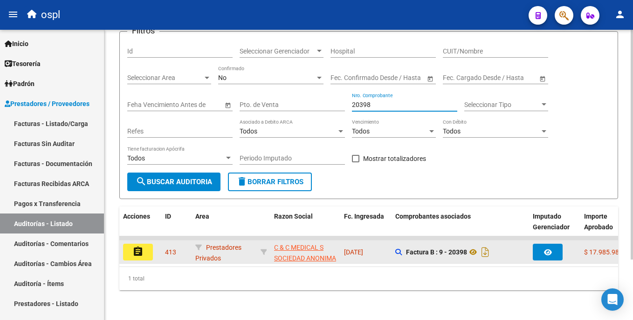
type input "20398"
click at [149, 244] on button "assignment" at bounding box center [138, 252] width 30 height 17
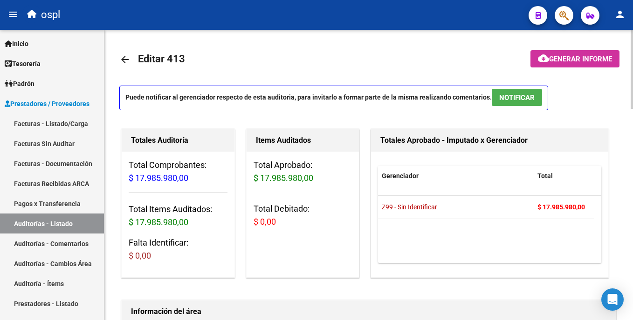
drag, startPoint x: 630, startPoint y: 105, endPoint x: 632, endPoint y: 150, distance: 45.2
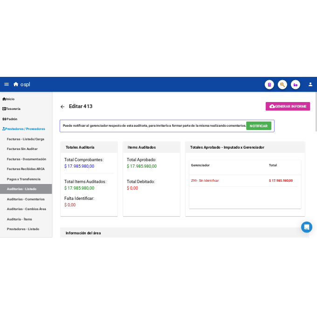
scroll to position [291, 0]
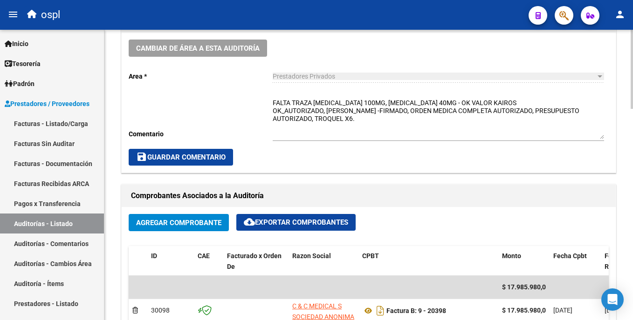
click at [632, 225] on div at bounding box center [631, 175] width 2 height 291
click at [525, 121] on textarea "FALTA TRAZA OPDIVO 100MG, OPDIVO 40MG - OK VALOR KAIROS OK_AUTORIZADO, REMITO S…" at bounding box center [438, 118] width 331 height 41
drag, startPoint x: 390, startPoint y: 130, endPoint x: 266, endPoint y: 95, distance: 128.7
click at [266, 95] on div "Cambiar de área a esta auditoría Area * Prestadores Privados Seleccionar area C…" at bounding box center [369, 103] width 494 height 140
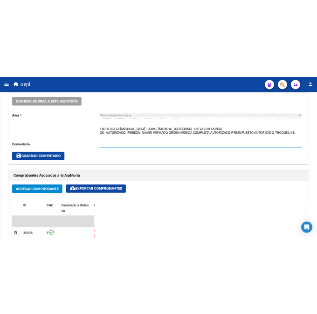
scroll to position [496, 0]
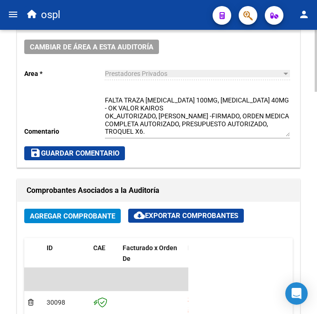
click at [249, 136] on textarea "FALTA TRAZA OPDIVO 100MG, OPDIVO 40MG - OK VALOR KAIROS OK_AUTORIZADO, REMITO S…" at bounding box center [197, 115] width 185 height 41
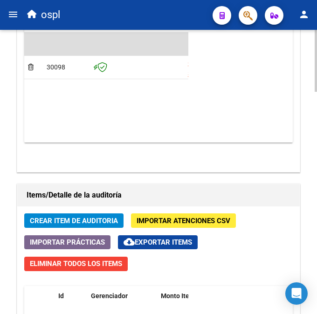
scroll to position [757, 0]
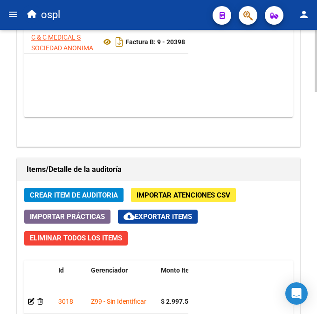
scroll to position [0, 196]
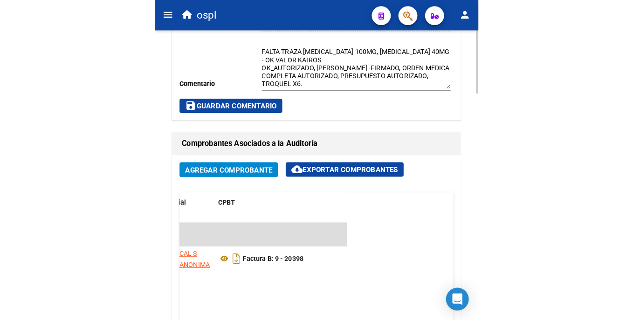
scroll to position [531, 0]
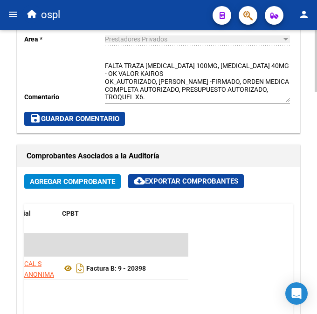
click at [317, 196] on html "menu ospl person Firma Express Inicio Instructivos Contacto OS Tesorería Audito…" at bounding box center [158, 157] width 317 height 314
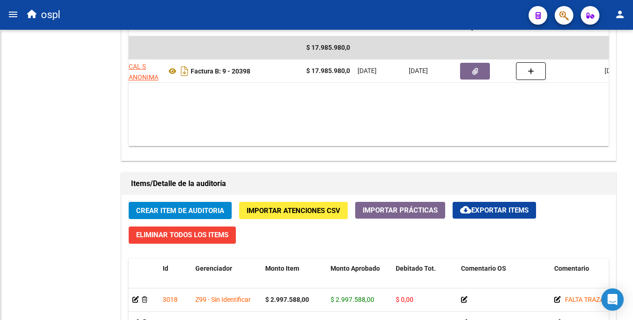
scroll to position [328, 0]
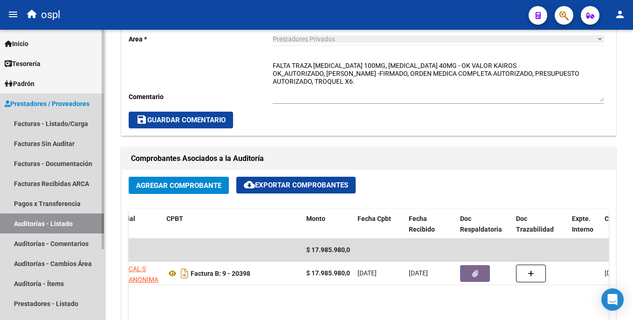
click at [81, 225] on link "Auditorías - Listado" at bounding box center [52, 224] width 104 height 20
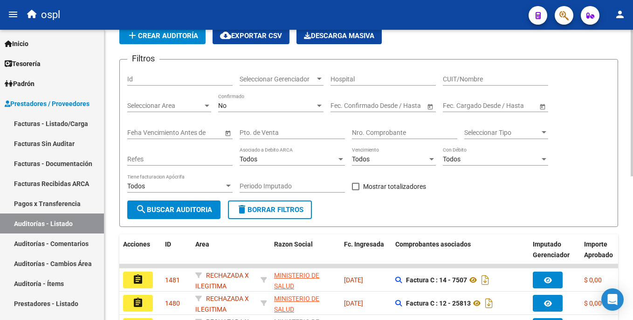
scroll to position [286, 0]
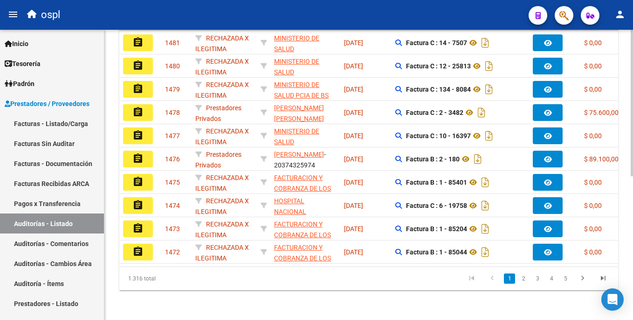
click at [632, 97] on html "menu ospl person Firma Express Inicio Instructivos Contacto OS Tesorería Audito…" at bounding box center [316, 160] width 633 height 320
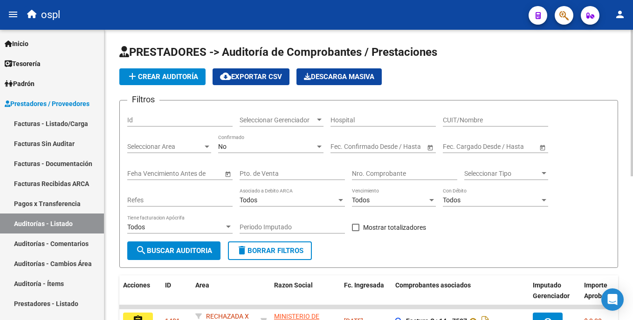
click at [361, 167] on div "Nro. Comprobante" at bounding box center [404, 171] width 105 height 19
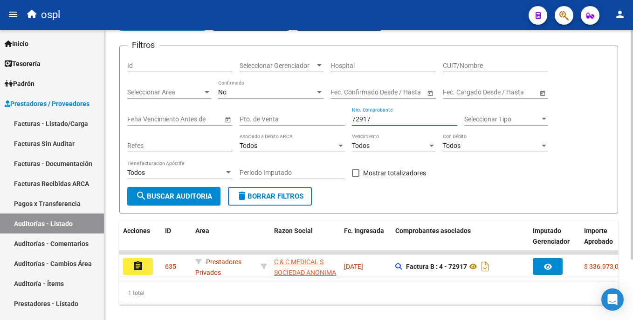
scroll to position [76, 0]
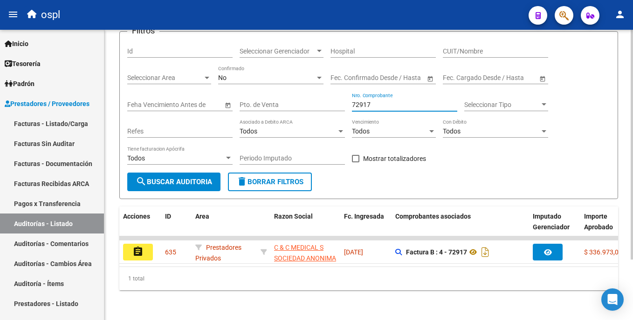
click at [632, 242] on html "menu ospl person Firma Express Inicio Instructivos Contacto OS Tesorería Audito…" at bounding box center [316, 160] width 633 height 320
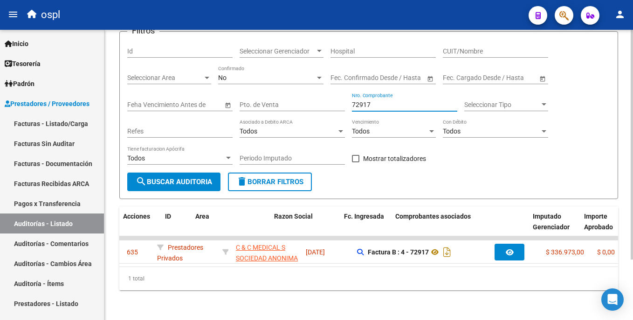
scroll to position [0, 0]
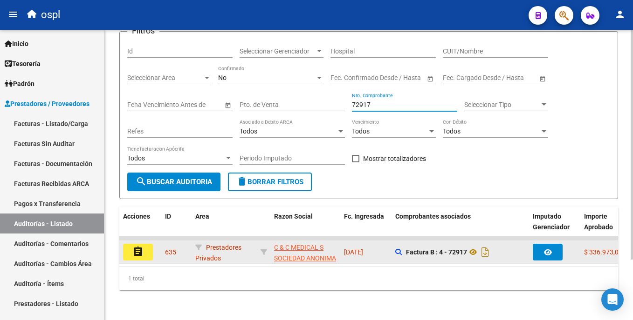
type input "72917"
click at [150, 244] on button "assignment" at bounding box center [138, 252] width 30 height 17
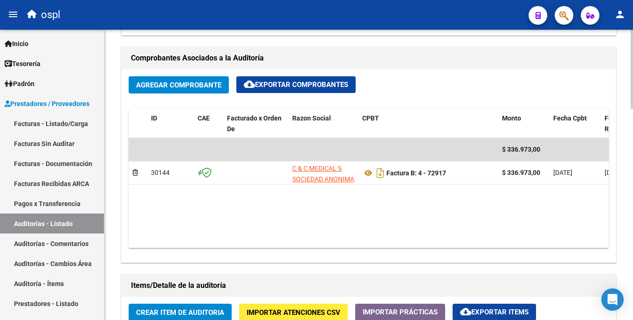
scroll to position [430, 0]
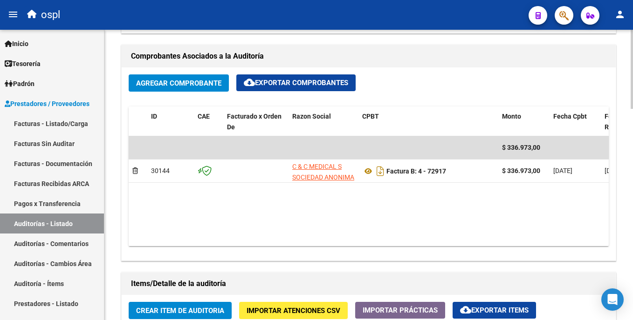
click at [632, 196] on html "menu ospl person Firma Express Inicio Instructivos Contacto OS Tesorería Audito…" at bounding box center [316, 160] width 633 height 320
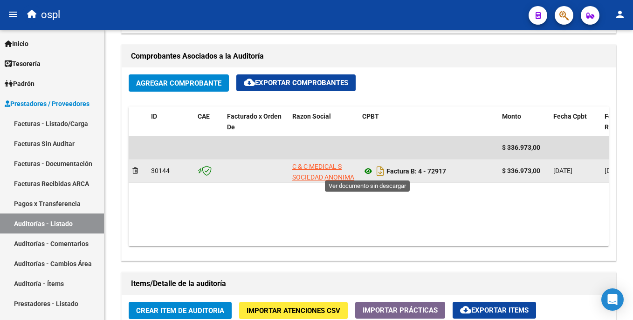
click at [370, 172] on icon at bounding box center [368, 171] width 12 height 11
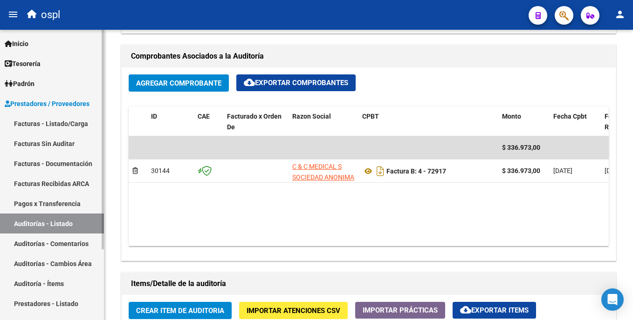
click at [85, 228] on link "Auditorías - Listado" at bounding box center [52, 224] width 104 height 20
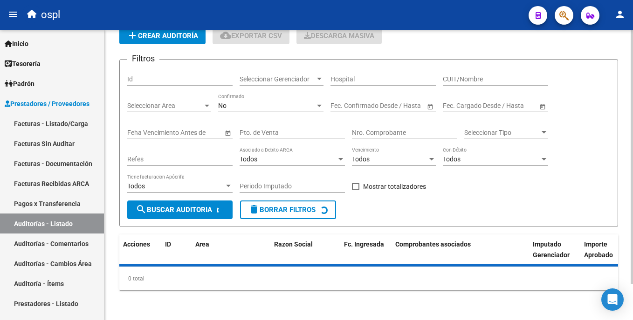
scroll to position [41, 0]
click at [370, 134] on input "Nro. Comprobante" at bounding box center [404, 133] width 105 height 8
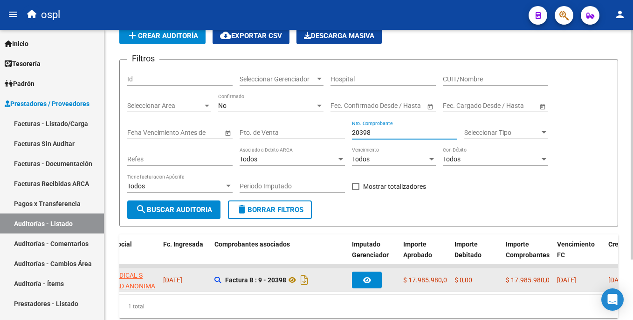
scroll to position [0, 174]
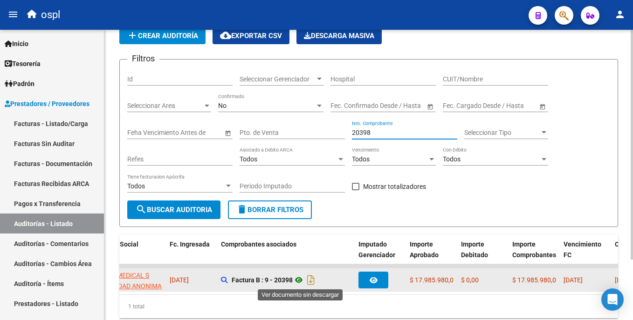
type input "20398"
click at [298, 280] on icon at bounding box center [299, 280] width 12 height 11
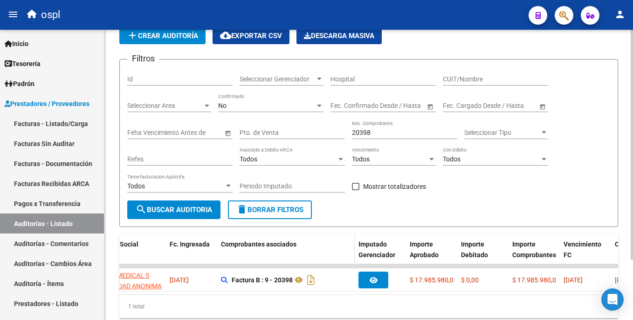
click at [277, 241] on span "Comprobantes asociados" at bounding box center [258, 244] width 75 height 7
drag, startPoint x: 379, startPoint y: 129, endPoint x: 333, endPoint y: 139, distance: 47.0
click at [333, 139] on div "Filtros Id Seleccionar Gerenciador Seleccionar Gerenciador Hospital CUIT/Nombre…" at bounding box center [368, 134] width 483 height 134
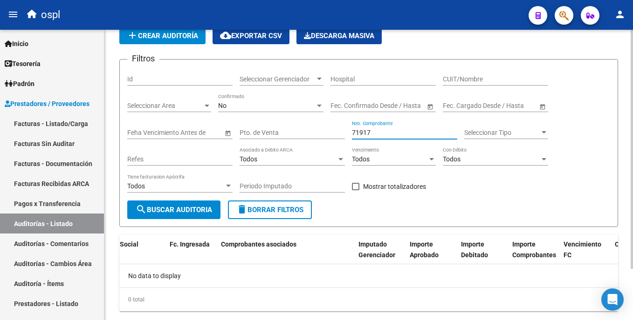
scroll to position [0, 0]
click at [358, 133] on input "71917" at bounding box center [404, 133] width 105 height 8
type input "72917"
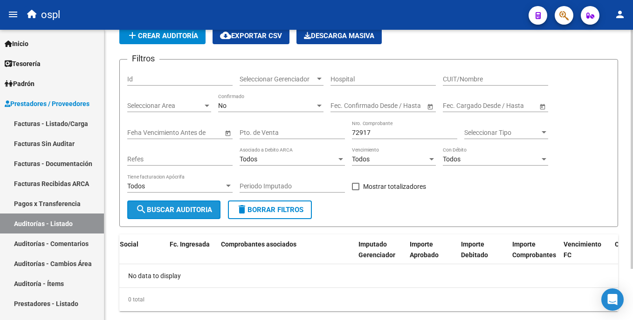
click at [203, 208] on span "search Buscar Auditoria" at bounding box center [174, 210] width 76 height 8
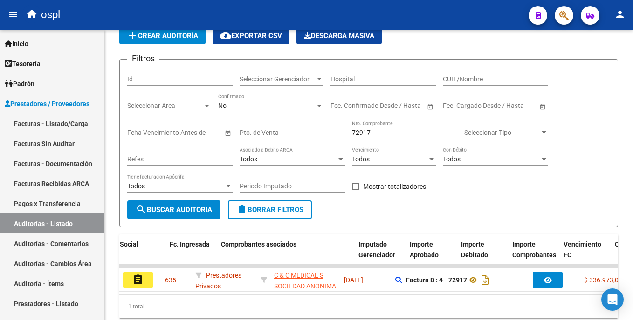
click at [149, 286] on button "assignment" at bounding box center [138, 280] width 30 height 17
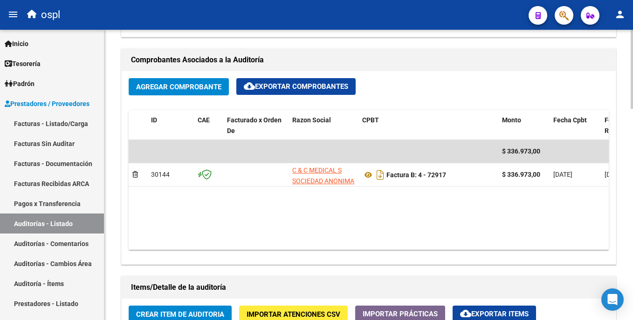
scroll to position [429, 0]
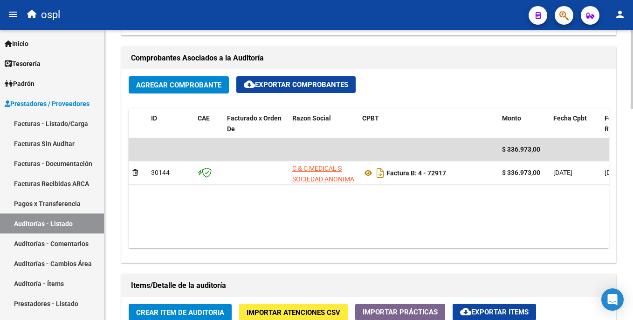
click at [632, 183] on html "menu ospl person Firma Express Inicio Instructivos Contacto OS Tesorería Audito…" at bounding box center [316, 160] width 633 height 320
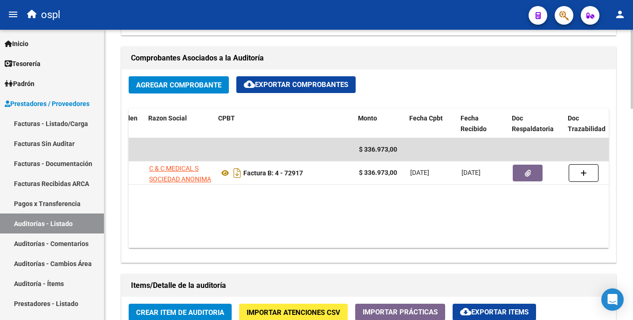
scroll to position [0, 142]
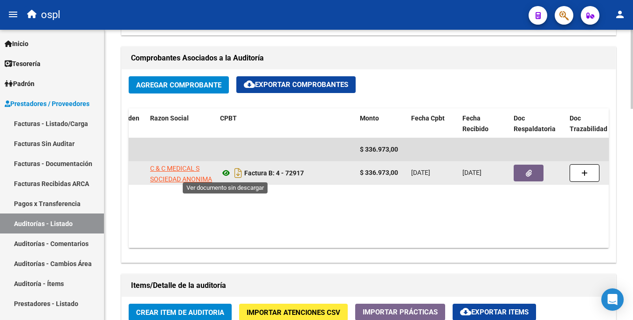
click at [226, 174] on icon at bounding box center [226, 173] width 12 height 11
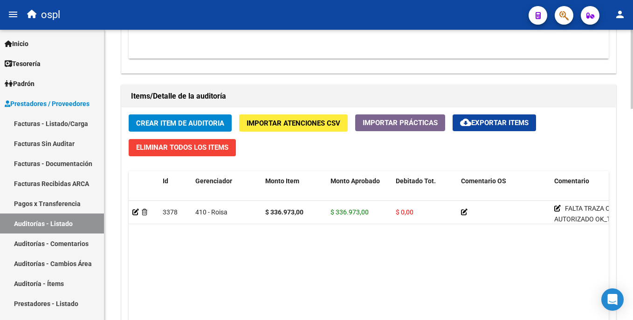
scroll to position [630, 0]
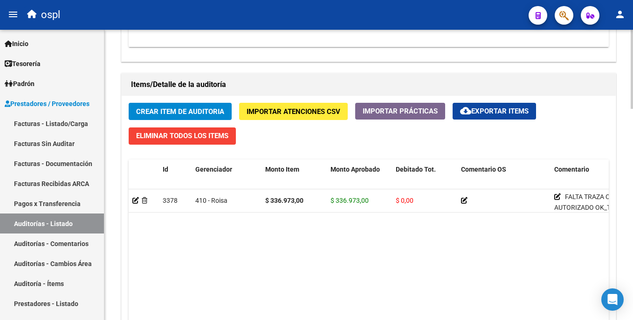
click at [632, 215] on div at bounding box center [631, 241] width 2 height 79
click at [632, 143] on html "menu ospl person Firma Express Inicio Instructivos Contacto OS Tesorería Audito…" at bounding box center [316, 160] width 633 height 320
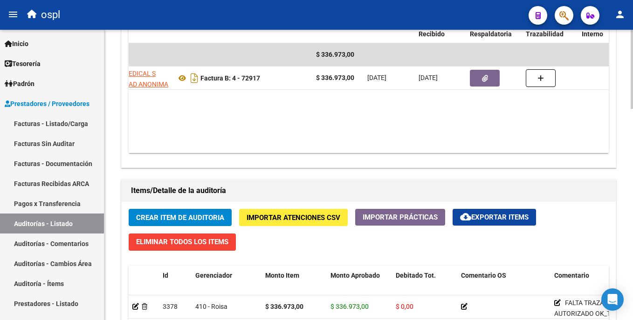
scroll to position [552, 0]
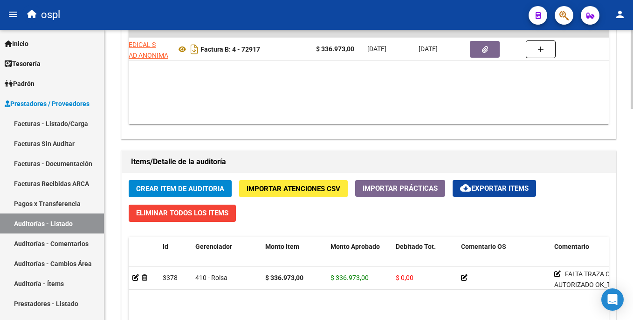
click at [632, 192] on html "menu ospl person Firma Express Inicio Instructivos Contacto OS Tesorería Audito…" at bounding box center [316, 160] width 633 height 320
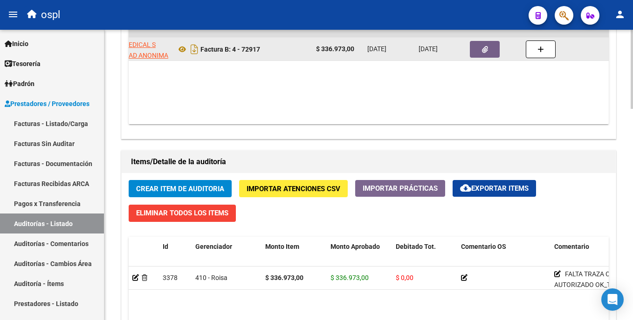
click at [482, 52] on icon "button" at bounding box center [485, 49] width 6 height 7
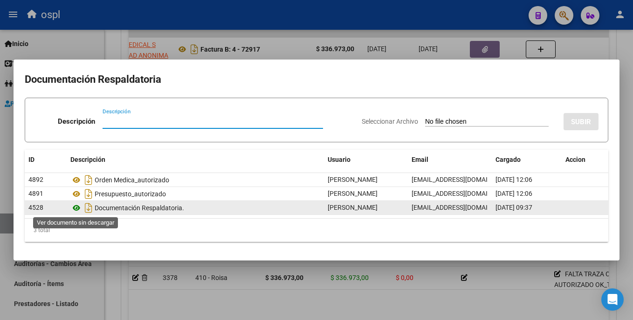
click at [74, 207] on icon at bounding box center [76, 208] width 12 height 11
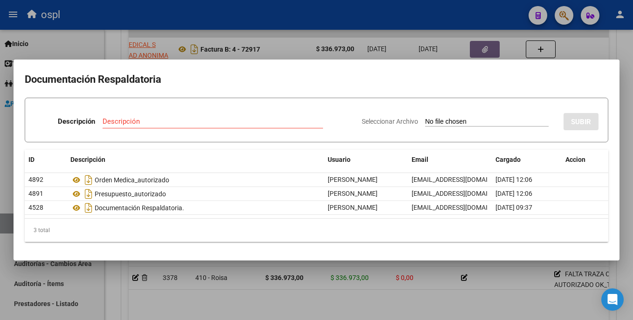
click at [445, 291] on div at bounding box center [316, 160] width 633 height 320
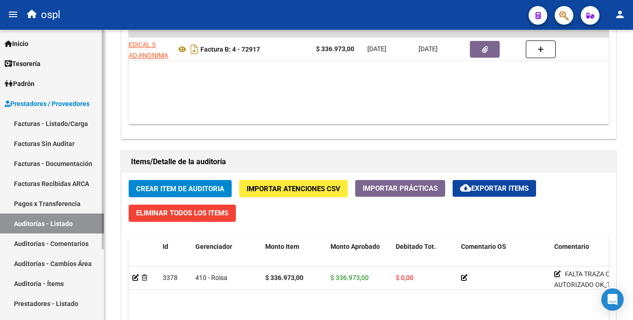
click at [76, 222] on link "Auditorías - Listado" at bounding box center [52, 224] width 104 height 20
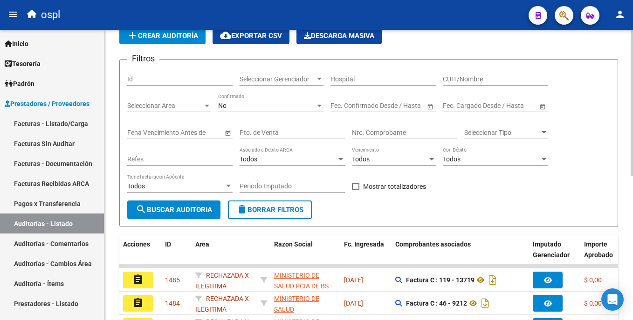
scroll to position [286, 0]
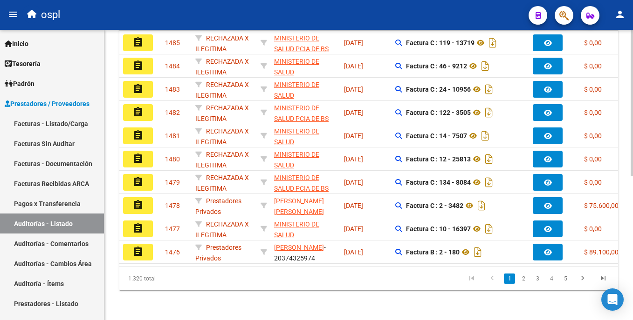
click at [632, 123] on html "menu ospl person Firma Express Inicio Instructivos Contacto OS Tesorería Audito…" at bounding box center [316, 160] width 633 height 320
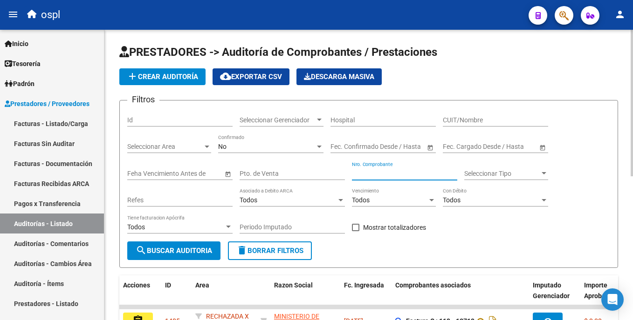
click at [396, 177] on input "Nro. Comprobante" at bounding box center [404, 174] width 105 height 8
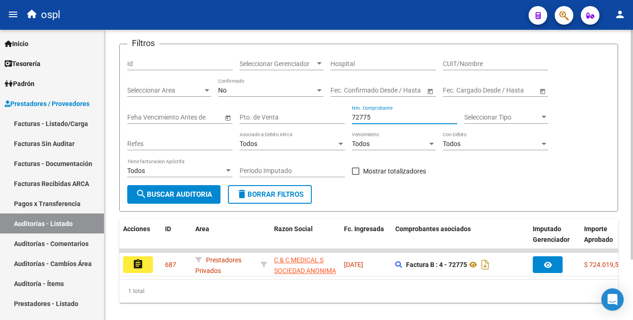
scroll to position [76, 0]
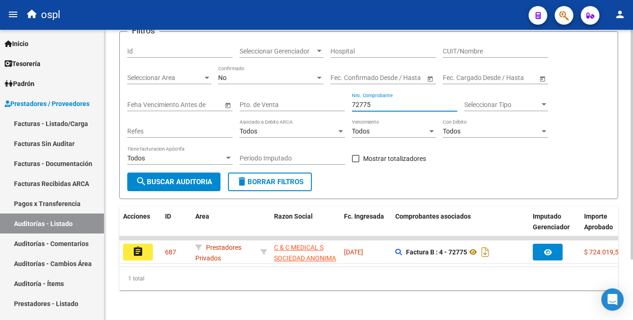
click at [632, 132] on html "menu ospl person Firma Express Inicio Instructivos Contacto OS Tesorería Audito…" at bounding box center [316, 160] width 633 height 320
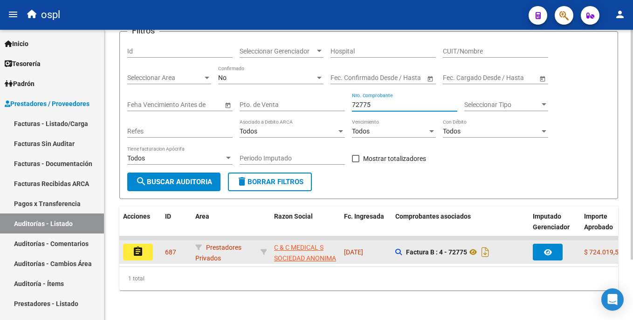
type input "72775"
click at [147, 247] on button "assignment" at bounding box center [138, 252] width 30 height 17
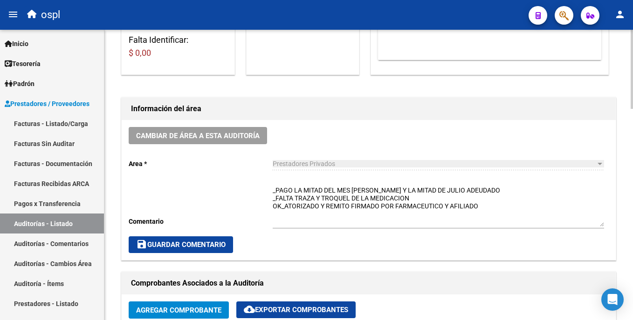
scroll to position [210, 0]
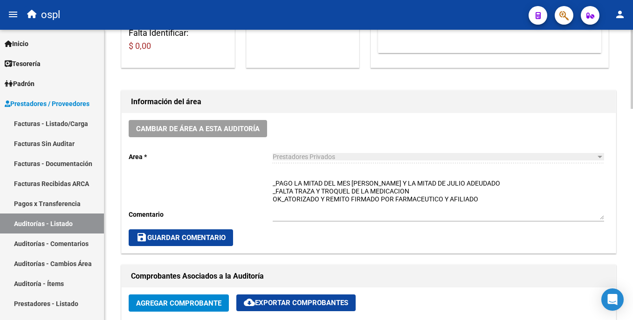
click at [632, 132] on html "menu ospl person Firma Express Inicio Instructivos Contacto OS Tesorería Audito…" at bounding box center [316, 160] width 633 height 320
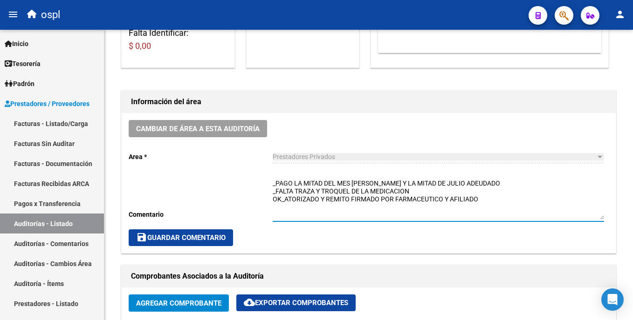
drag, startPoint x: 490, startPoint y: 202, endPoint x: 491, endPoint y: 215, distance: 13.2
click at [491, 215] on textarea "_PAGO LA MITAD DEL MES DE JUNIO Y LA MITAD DE JULIO ADEUDADO _FALTA TRAZA Y TRO…" at bounding box center [438, 199] width 331 height 41
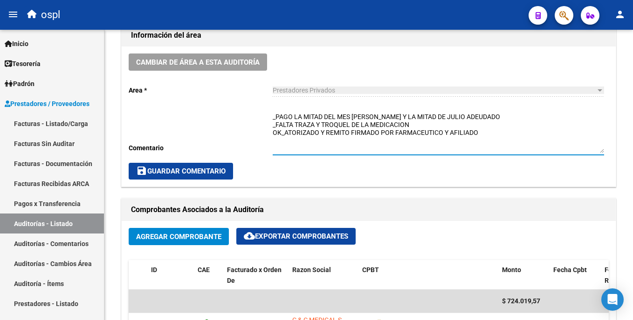
scroll to position [297, 0]
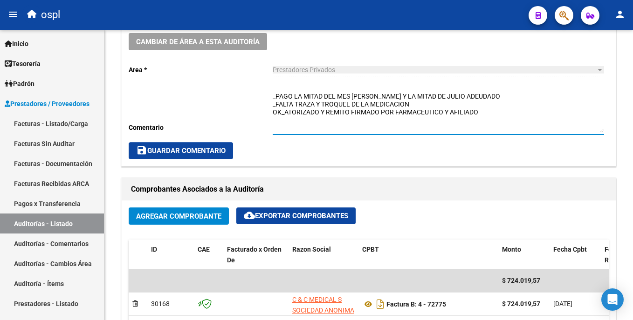
click at [632, 148] on div at bounding box center [631, 150] width 2 height 79
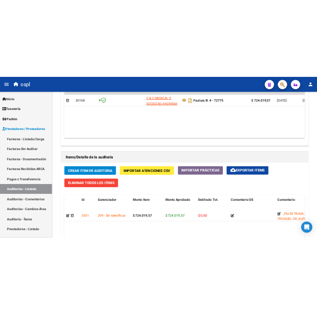
scroll to position [557, 0]
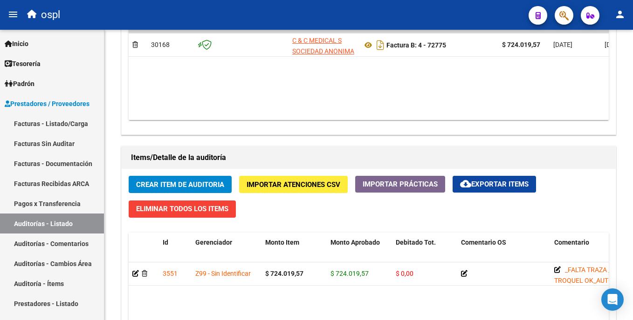
click at [632, 219] on html "menu ospl person Firma Express Inicio Instructivos Contacto OS Tesorería Audito…" at bounding box center [316, 160] width 633 height 320
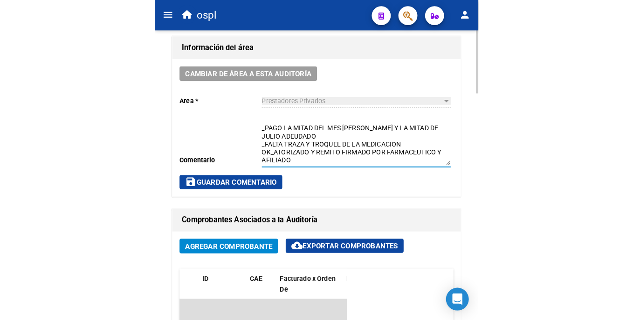
scroll to position [469, 0]
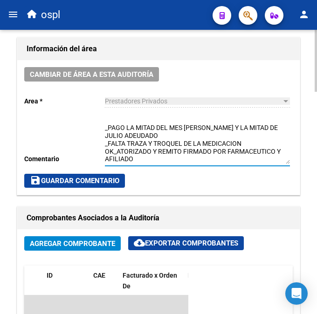
click at [309, 138] on div "arrow_back Editar 687 cloud_download Generar informe Puede notificar al gerenci…" at bounding box center [159, 212] width 319 height 1303
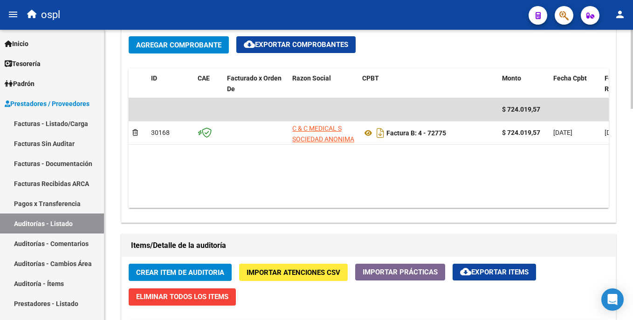
scroll to position [263, 0]
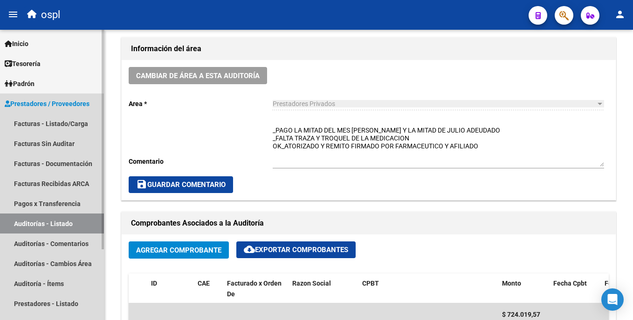
click at [70, 225] on link "Auditorías - Listado" at bounding box center [52, 224] width 104 height 20
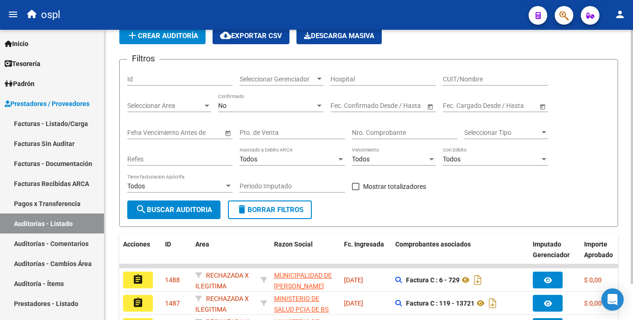
scroll to position [263, 0]
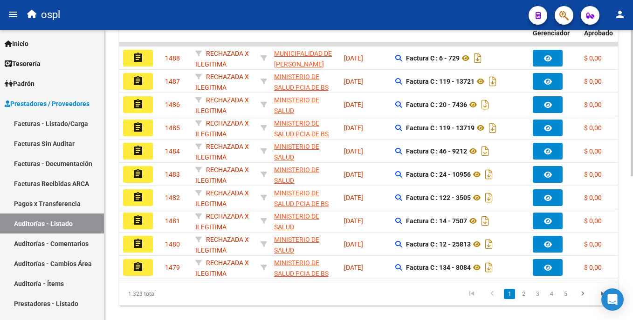
click at [632, 136] on html "menu ospl person Firma Express Inicio Instructivos Contacto OS Tesorería Audito…" at bounding box center [316, 160] width 633 height 320
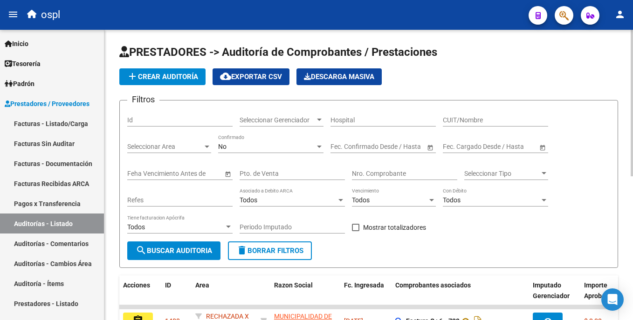
click at [377, 173] on input "Nro. Comprobante" at bounding box center [404, 174] width 105 height 8
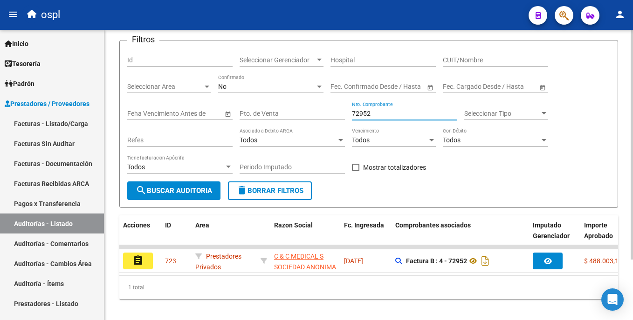
scroll to position [76, 0]
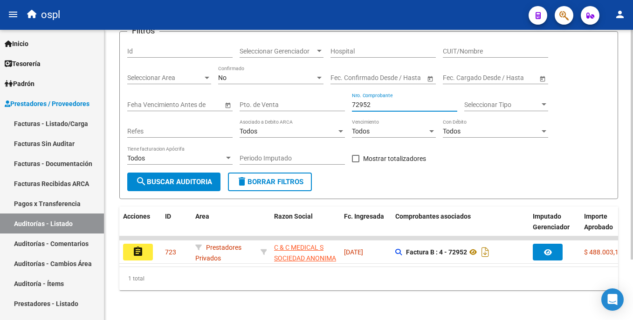
click at [632, 176] on html "menu ospl person Firma Express Inicio Instructivos Contacto OS Tesorería Audito…" at bounding box center [316, 160] width 633 height 320
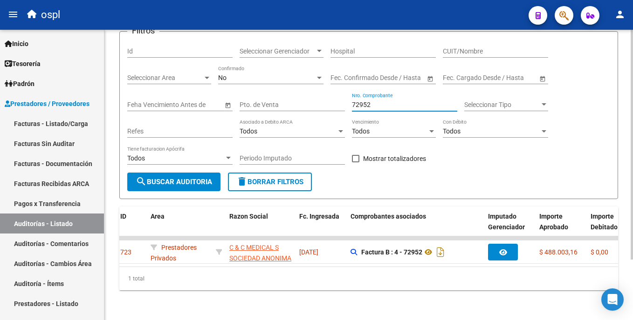
scroll to position [0, 0]
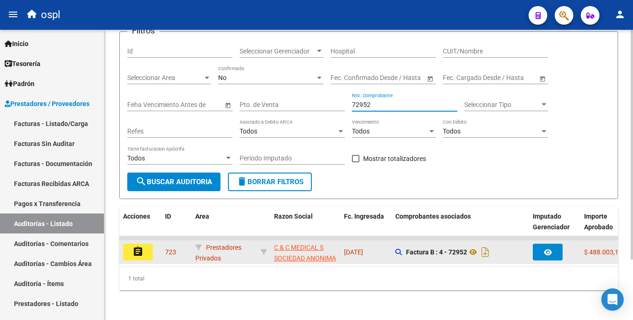
type input "72952"
click at [147, 248] on button "assignment" at bounding box center [138, 252] width 30 height 17
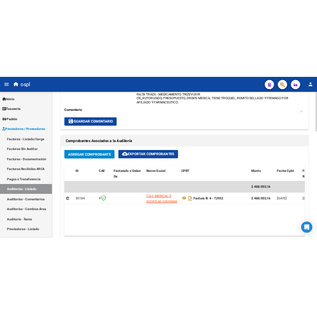
scroll to position [313, 0]
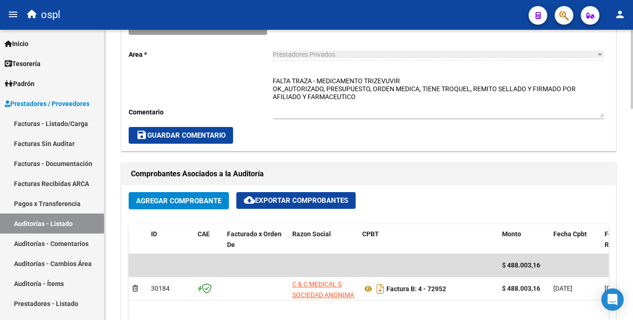
click at [632, 164] on html "menu ospl person Firma Express Inicio Instructivos Contacto OS Tesorería Audito…" at bounding box center [316, 160] width 633 height 320
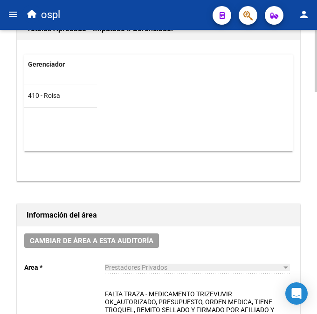
scroll to position [586, 0]
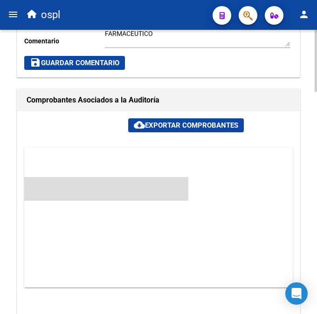
click at [315, 170] on div at bounding box center [315, 172] width 2 height 284
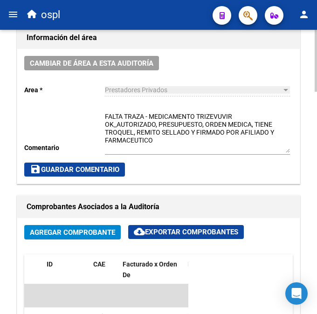
scroll to position [477, 0]
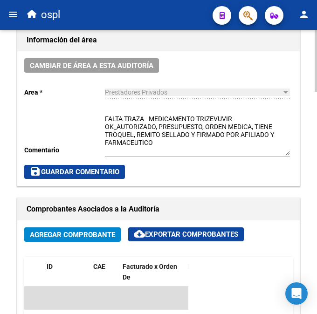
click at [317, 146] on html "menu ospl person Firma Express Inicio Instructivos Contacto OS Tesorería Audito…" at bounding box center [158, 157] width 317 height 314
drag, startPoint x: 314, startPoint y: 155, endPoint x: 313, endPoint y: 190, distance: 34.5
click at [313, 190] on div "arrow_back Editar 723 cloud_download Generar informe Puede notificar al gerenci…" at bounding box center [158, 203] width 317 height 1303
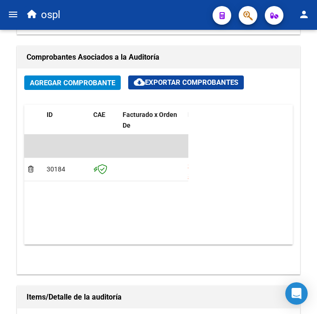
click at [295, 217] on div "arrow_back Editar 723 cloud_download Generar informe Puede notificar al gerenci…" at bounding box center [159, 51] width 319 height 1303
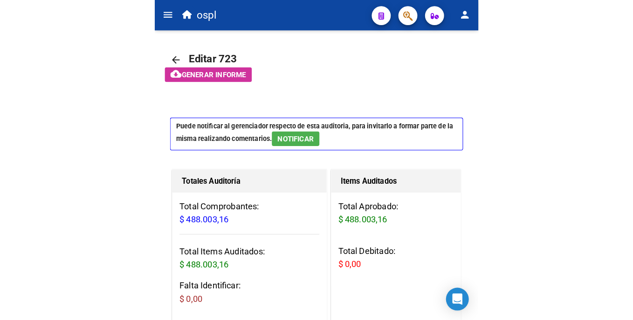
scroll to position [0, 0]
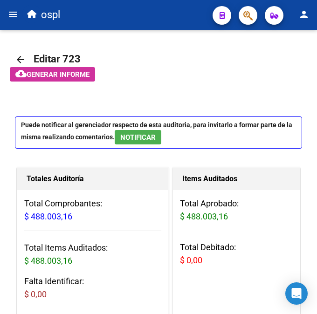
click at [317, 38] on html "menu ospl person Firma Express Inicio Instructivos Contacto OS Tesorería Audito…" at bounding box center [158, 157] width 317 height 314
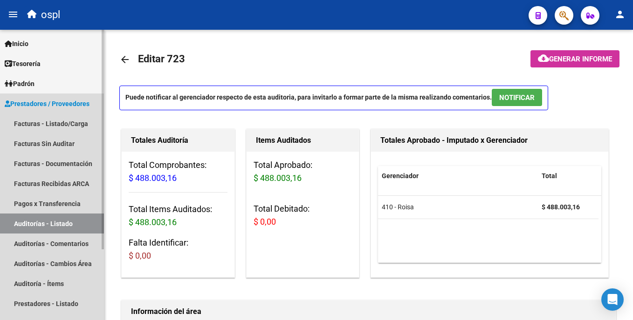
click at [54, 219] on link "Auditorías - Listado" at bounding box center [52, 224] width 104 height 20
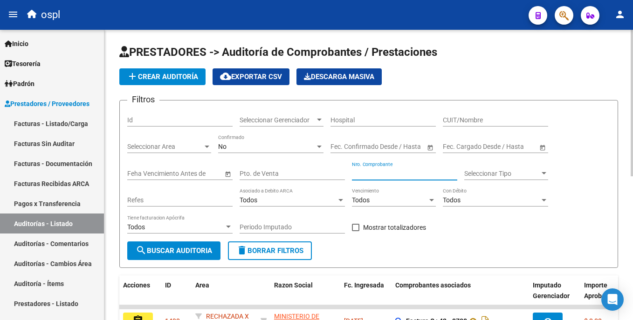
click at [386, 171] on input "Nro. Comprobante" at bounding box center [404, 174] width 105 height 8
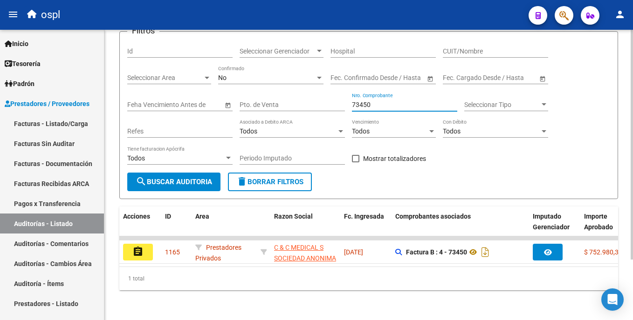
scroll to position [76, 0]
click at [632, 247] on html "menu ospl person Firma Express Inicio Instructivos Contacto OS Tesorería Audito…" at bounding box center [316, 160] width 633 height 320
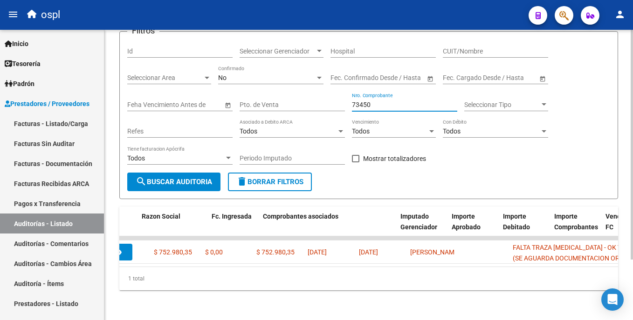
scroll to position [0, 0]
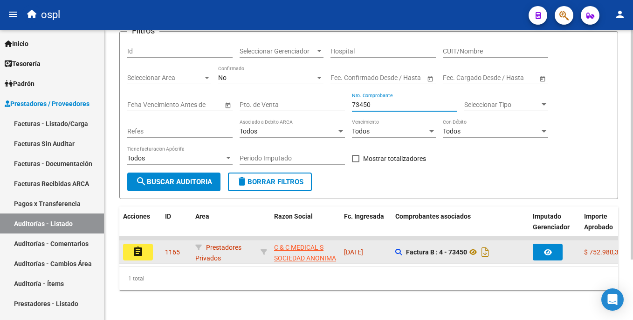
type input "73450"
click at [149, 248] on button "assignment" at bounding box center [138, 252] width 30 height 17
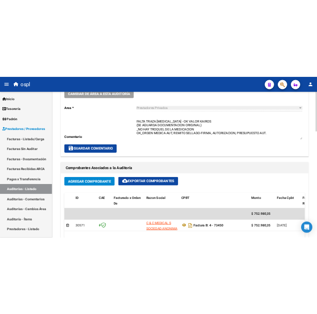
scroll to position [283, 0]
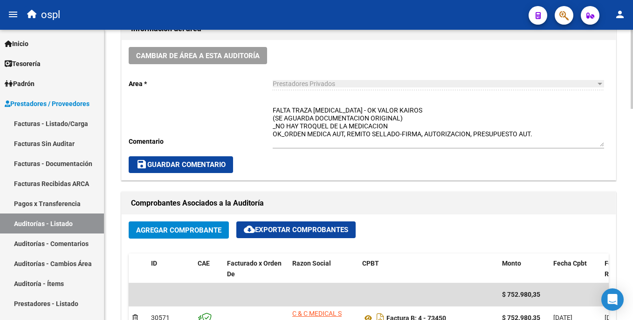
click at [632, 157] on html "menu ospl person Firma Express Inicio Instructivos Contacto OS Tesorería Audito…" at bounding box center [316, 160] width 633 height 320
drag, startPoint x: 64, startPoint y: 221, endPoint x: 112, endPoint y: 200, distance: 52.1
click at [65, 221] on link "Auditorías - Listado" at bounding box center [52, 224] width 104 height 20
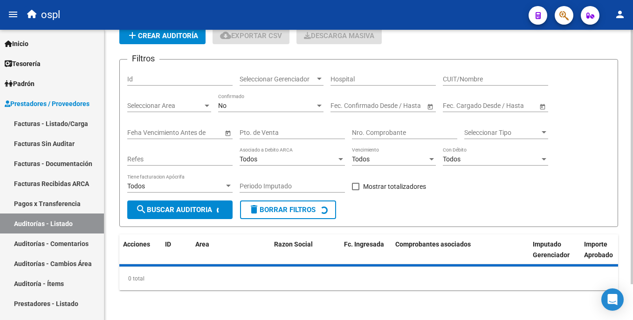
scroll to position [41, 0]
click at [381, 131] on input "Nro. Comprobante" at bounding box center [404, 133] width 105 height 8
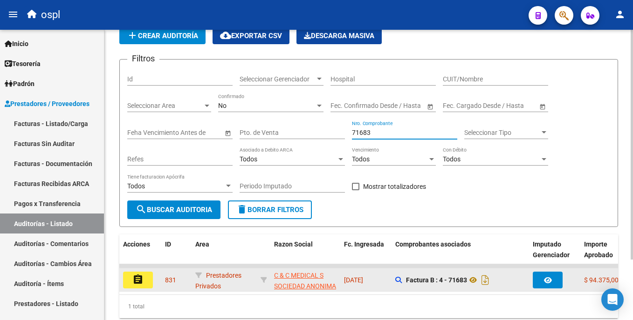
type input "71683"
click at [141, 283] on mat-icon "assignment" at bounding box center [137, 279] width 11 height 11
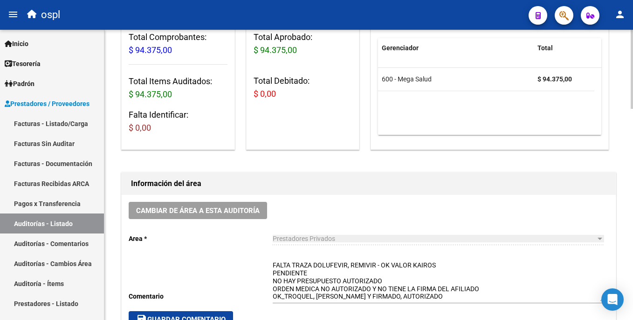
scroll to position [232, 0]
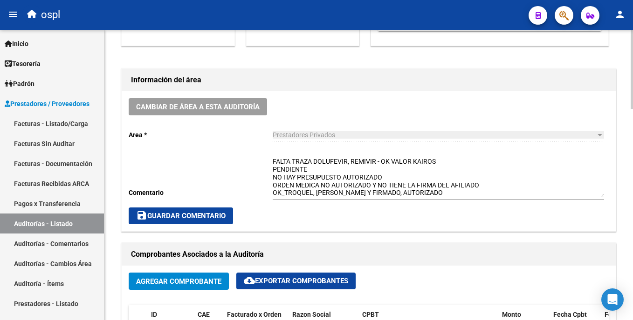
click at [632, 157] on html "menu ospl person Firma Express Inicio Instructivos Contacto OS Tesorería Audito…" at bounding box center [316, 160] width 633 height 320
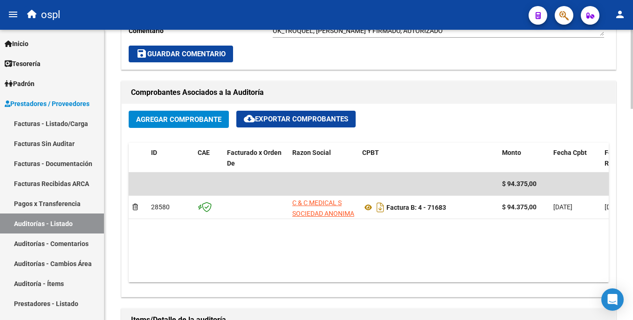
scroll to position [404, 0]
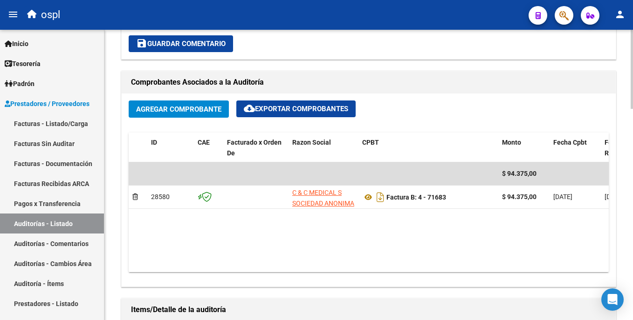
click at [632, 151] on html "menu ospl person Firma Express Inicio Instructivos Contacto OS Tesorería Audito…" at bounding box center [316, 160] width 633 height 320
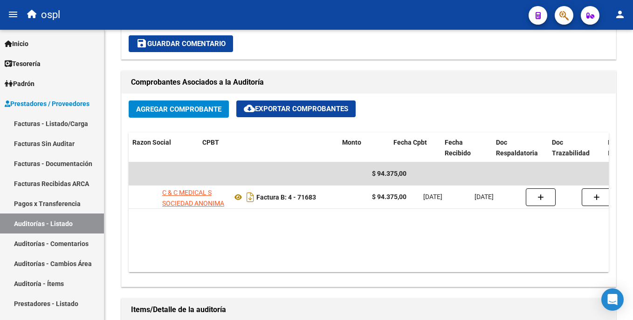
scroll to position [0, 172]
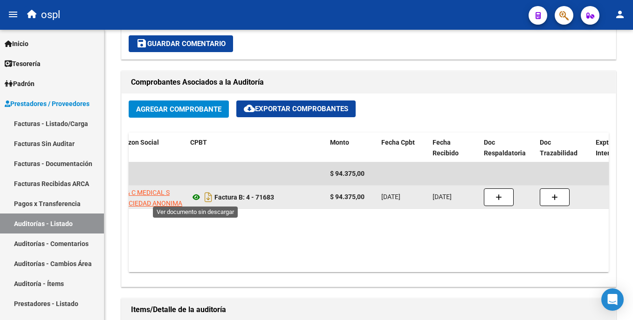
click at [195, 198] on icon at bounding box center [196, 197] width 12 height 11
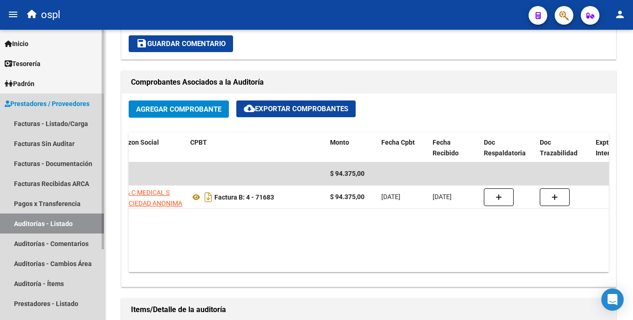
click at [93, 216] on link "Auditorías - Listado" at bounding box center [52, 224] width 104 height 20
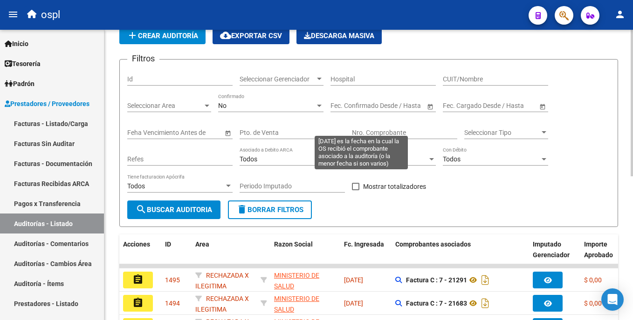
scroll to position [286, 0]
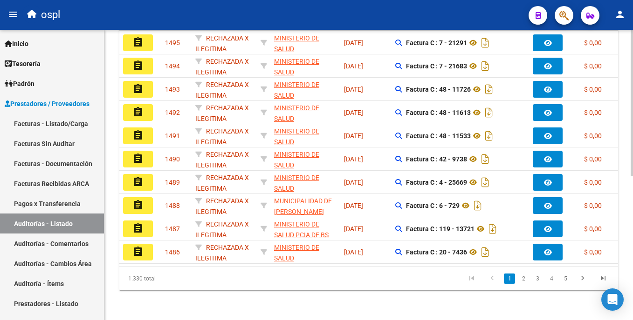
click at [632, 121] on html "menu ospl person Firma Express Inicio Instructivos Contacto OS Tesorería Audito…" at bounding box center [316, 160] width 633 height 320
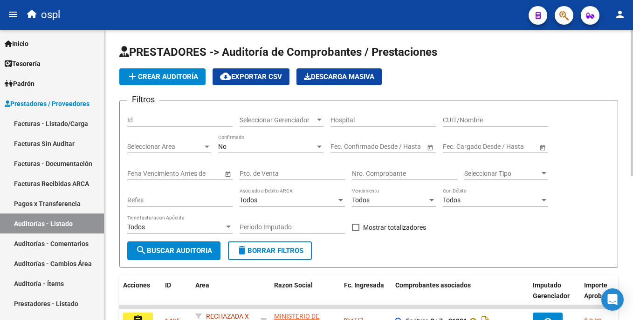
click at [388, 170] on input "Nro. Comprobante" at bounding box center [404, 174] width 105 height 8
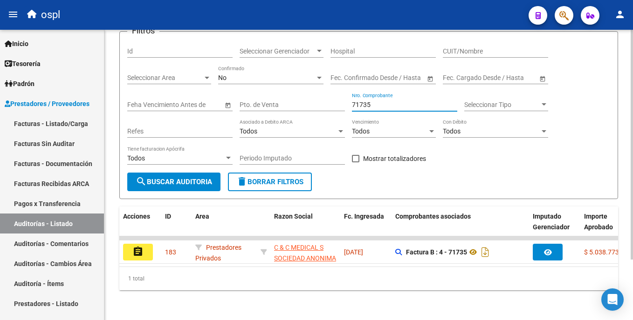
scroll to position [76, 0]
click at [632, 232] on html "menu ospl person Firma Express Inicio Instructivos Contacto OS Tesorería Audito…" at bounding box center [316, 160] width 633 height 320
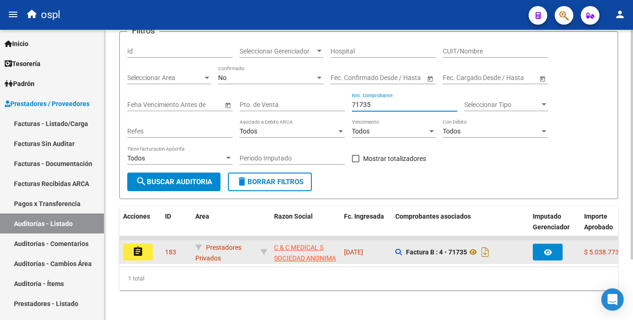
type input "71735"
click at [148, 248] on button "assignment" at bounding box center [138, 252] width 30 height 17
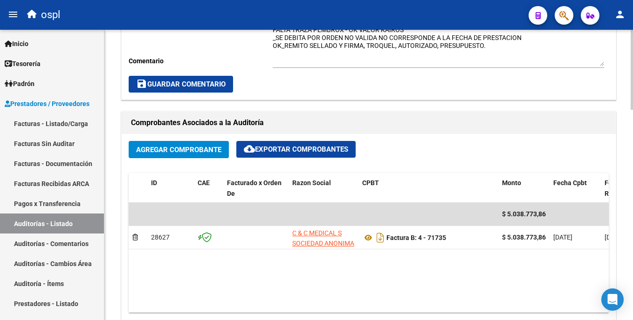
scroll to position [405, 0]
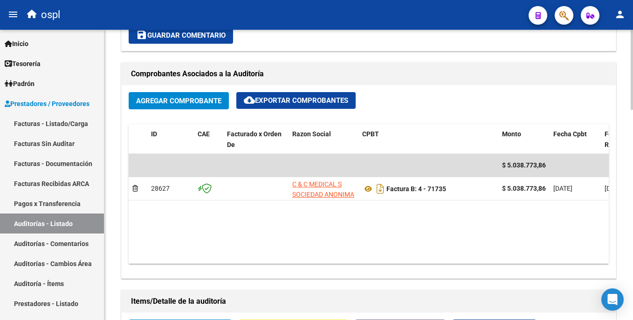
click at [631, 198] on div at bounding box center [631, 181] width 2 height 80
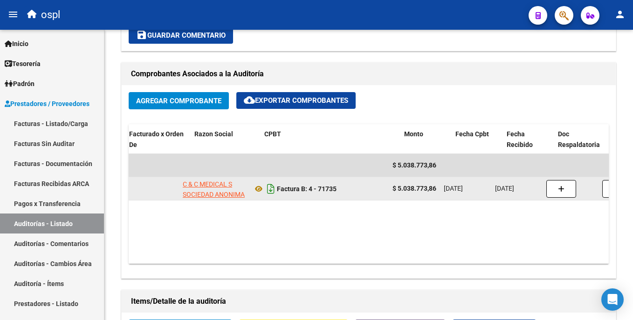
scroll to position [0, 98]
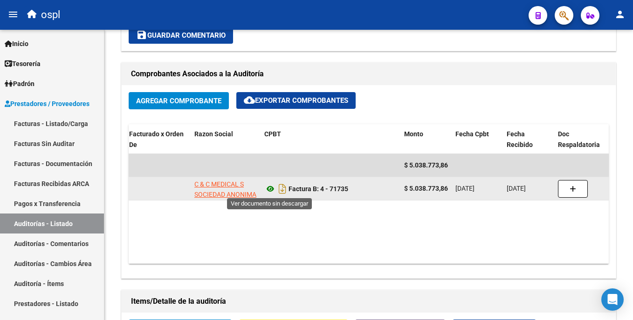
click at [269, 188] on icon at bounding box center [270, 189] width 12 height 11
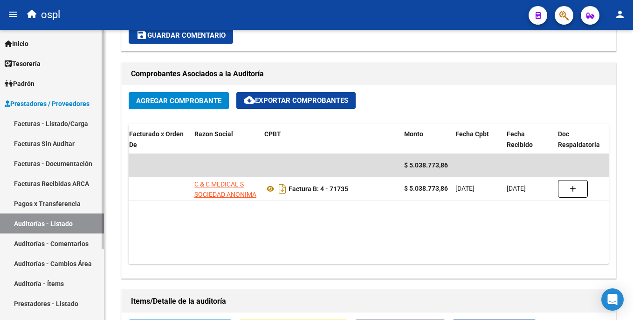
click at [28, 223] on link "Auditorías - Listado" at bounding box center [52, 224] width 104 height 20
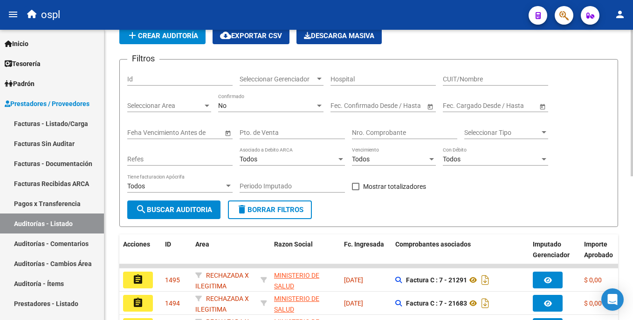
scroll to position [286, 0]
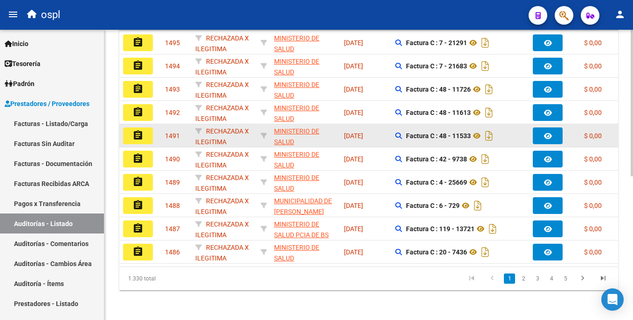
click at [389, 133] on datatable-body-cell "[DATE]" at bounding box center [365, 135] width 51 height 23
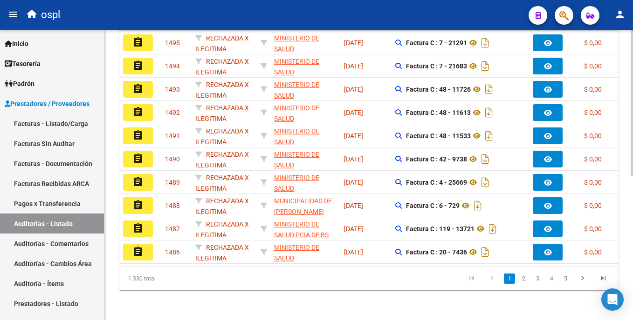
scroll to position [0, 0]
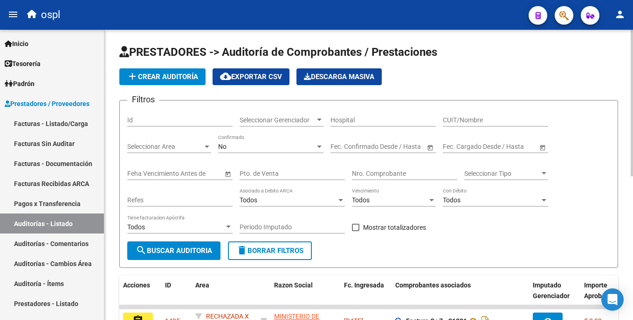
click at [632, 94] on html "menu ospl person Firma Express Inicio Instructivos Contacto OS Tesorería Audito…" at bounding box center [316, 160] width 633 height 320
click at [379, 170] on input "Nro. Comprobante" at bounding box center [404, 174] width 105 height 8
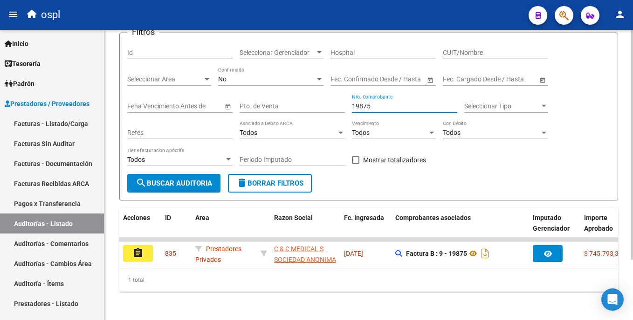
scroll to position [76, 0]
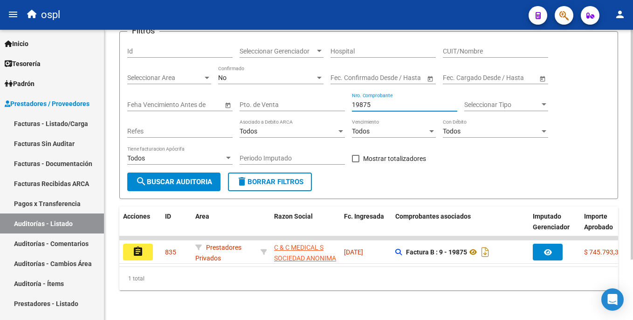
click at [623, 197] on div "PRESTADORES -> Auditoría de Comprobantes / Prestaciones add Crear Auditoría clo…" at bounding box center [369, 141] width 531 height 360
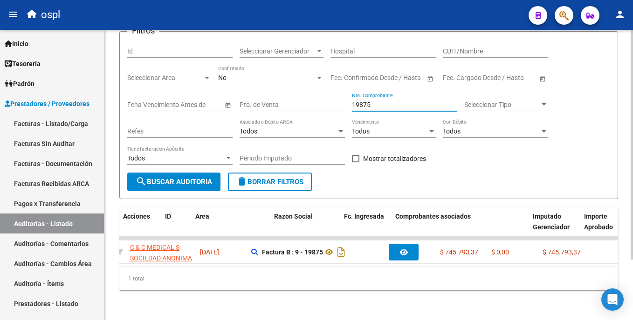
scroll to position [0, 0]
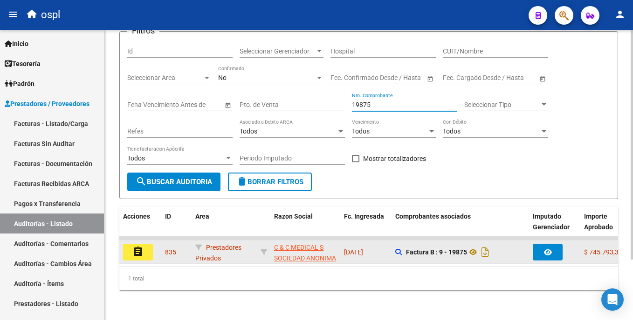
type input "19875"
click at [149, 247] on button "assignment" at bounding box center [138, 252] width 30 height 17
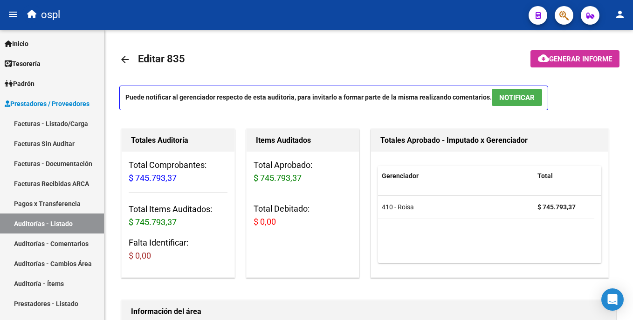
drag, startPoint x: 630, startPoint y: 72, endPoint x: 634, endPoint y: 154, distance: 81.6
click at [632, 154] on html "menu ospl person Firma Express Inicio Instructivos Contacto OS Tesorería Audito…" at bounding box center [316, 160] width 633 height 320
click at [632, 100] on div at bounding box center [631, 69] width 2 height 79
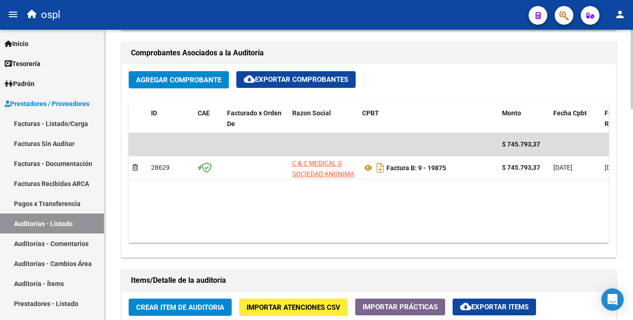
scroll to position [457, 0]
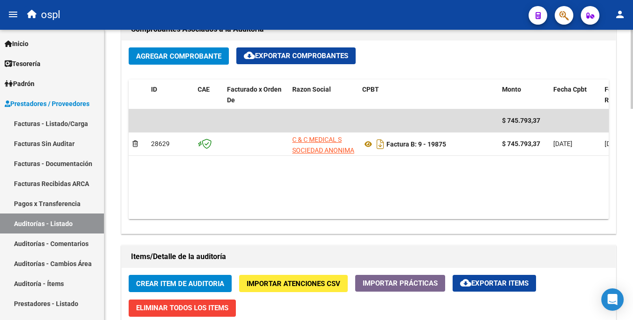
click at [632, 225] on html "menu ospl person Firma Express Inicio Instructivos Contacto OS Tesorería Audito…" at bounding box center [316, 160] width 633 height 320
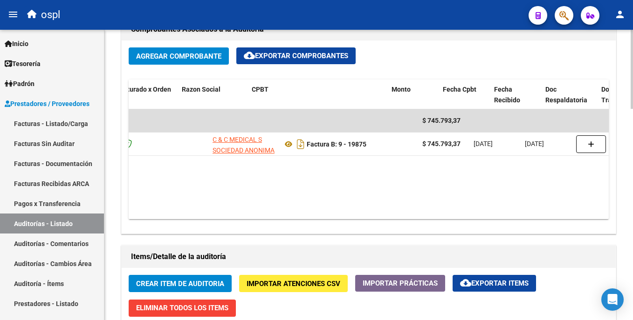
scroll to position [0, 110]
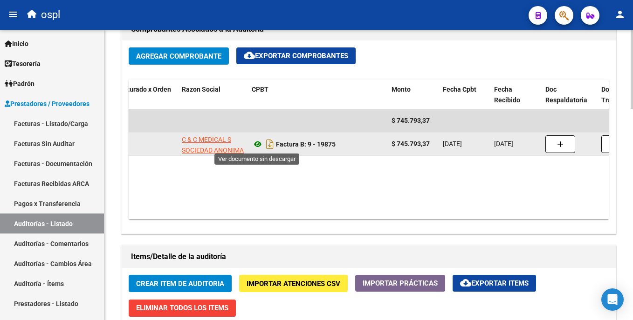
click at [256, 144] on icon at bounding box center [258, 144] width 12 height 11
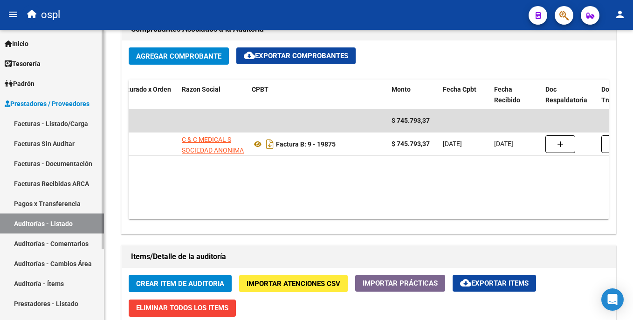
click at [82, 222] on link "Auditorías - Listado" at bounding box center [52, 224] width 104 height 20
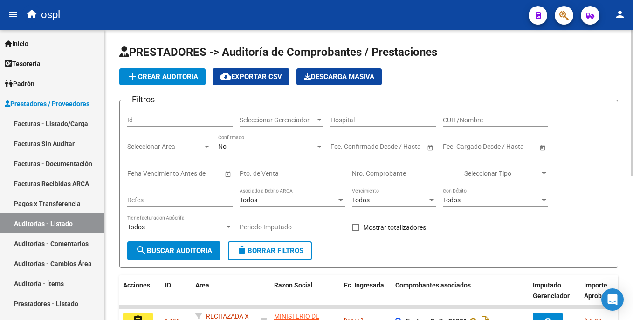
click at [632, 123] on html "menu ospl person Firma Express Inicio Instructivos Contacto OS Tesorería Audito…" at bounding box center [316, 160] width 633 height 320
click at [377, 170] on input "Nro. Comprobante" at bounding box center [404, 174] width 105 height 8
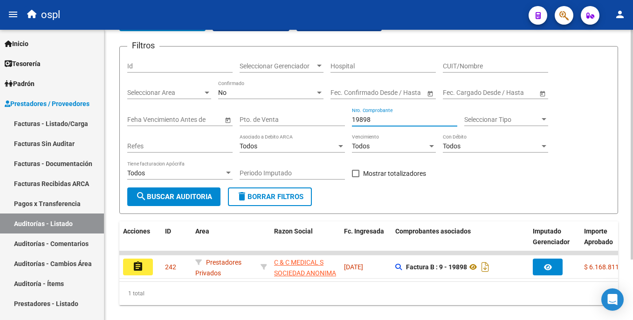
scroll to position [76, 0]
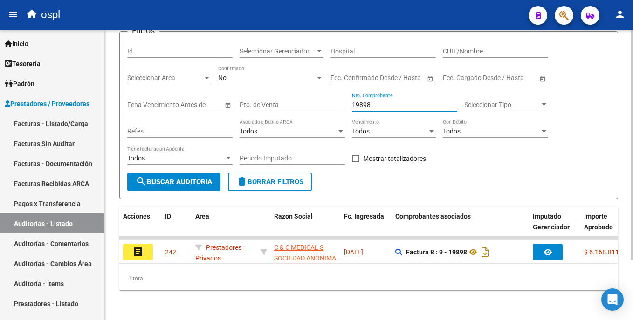
click at [627, 258] on div "PRESTADORES -> Auditoría de Comprobantes / Prestaciones add Crear Auditoría clo…" at bounding box center [369, 141] width 531 height 360
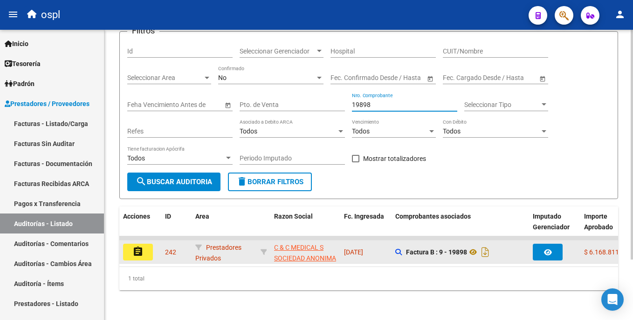
type input "19898"
click at [148, 245] on button "assignment" at bounding box center [138, 252] width 30 height 17
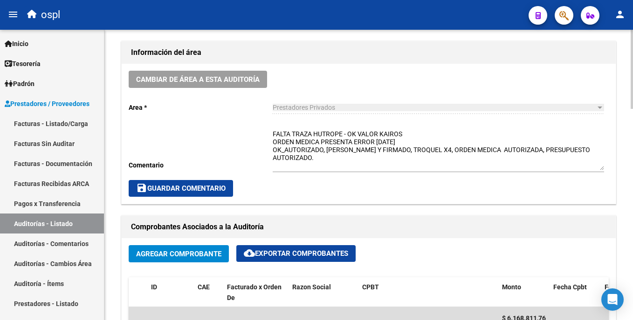
scroll to position [471, 0]
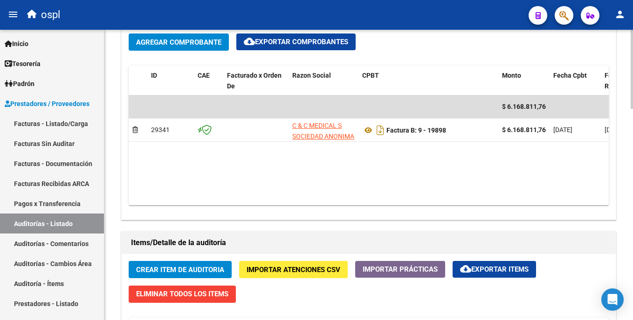
click at [629, 214] on div "arrow_back Editar 242 cloud_download Generar informe Puede notificar al gerenci…" at bounding box center [369, 90] width 531 height 1065
click at [356, 206] on div "Agregar Comprobante cloud_download Exportar Comprobantes ID CAE Facturado x Ord…" at bounding box center [369, 123] width 494 height 193
drag, startPoint x: 357, startPoint y: 196, endPoint x: 414, endPoint y: 206, distance: 57.8
click at [424, 204] on datatable-body "$ 6.168.811,76 29341 C & C MEDICAL S SOCIEDAD ANONIMA Factura B: 9 - 19898 $ 6.…" at bounding box center [369, 150] width 480 height 110
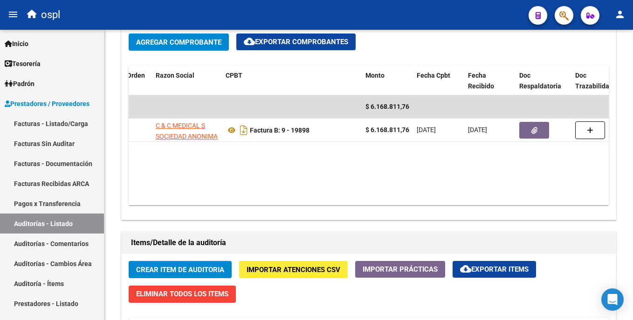
scroll to position [0, 138]
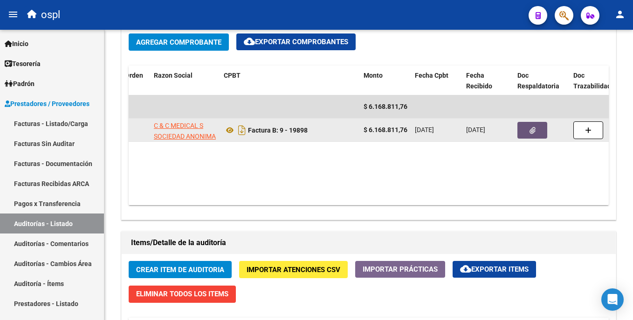
click at [532, 129] on icon "button" at bounding box center [532, 130] width 6 height 7
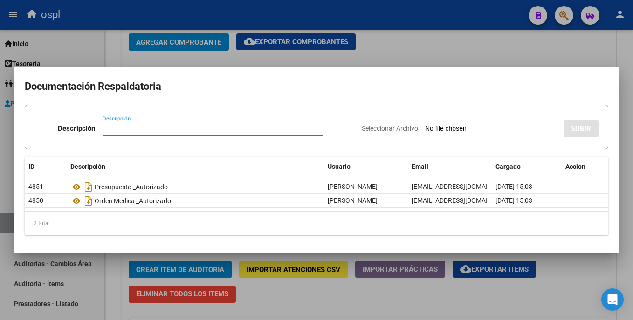
click at [479, 44] on div at bounding box center [316, 160] width 633 height 320
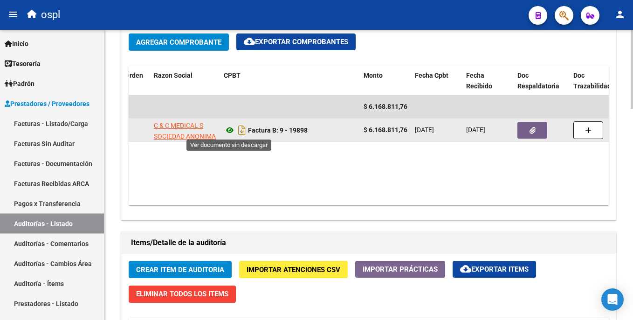
click at [228, 128] on icon at bounding box center [230, 130] width 12 height 11
